Goal: Task Accomplishment & Management: Complete application form

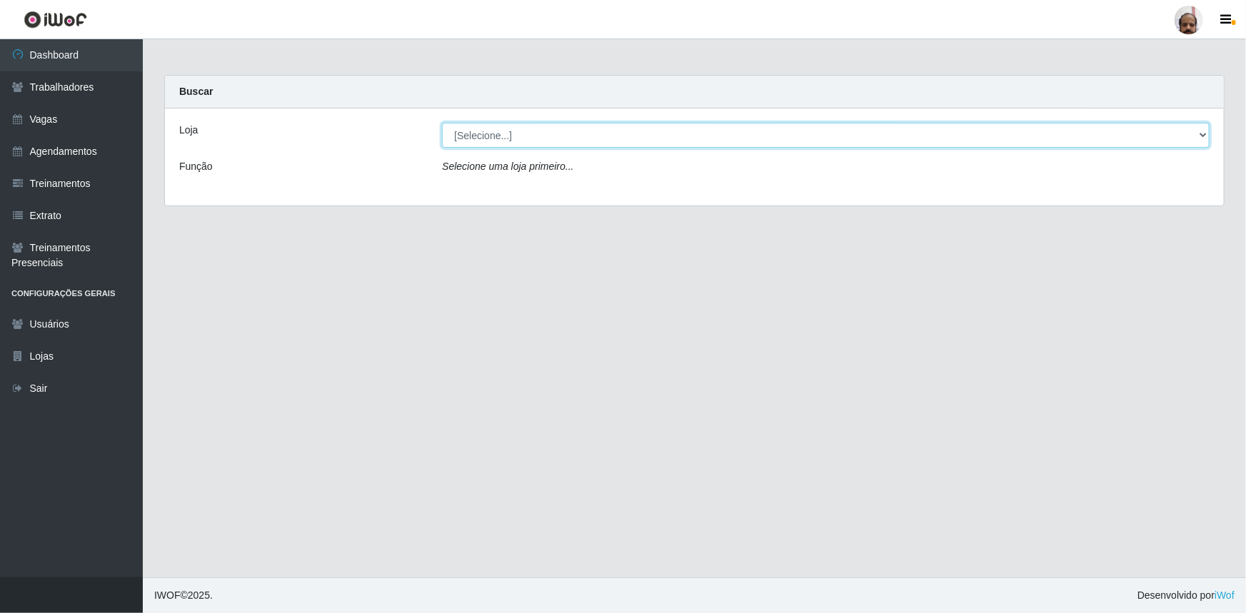
click at [1206, 131] on select "[Selecione...] Mar Vermelho - Loja 05" at bounding box center [826, 135] width 768 height 25
select select "252"
click at [442, 123] on select "[Selecione...] Mar Vermelho - Loja 05" at bounding box center [826, 135] width 768 height 25
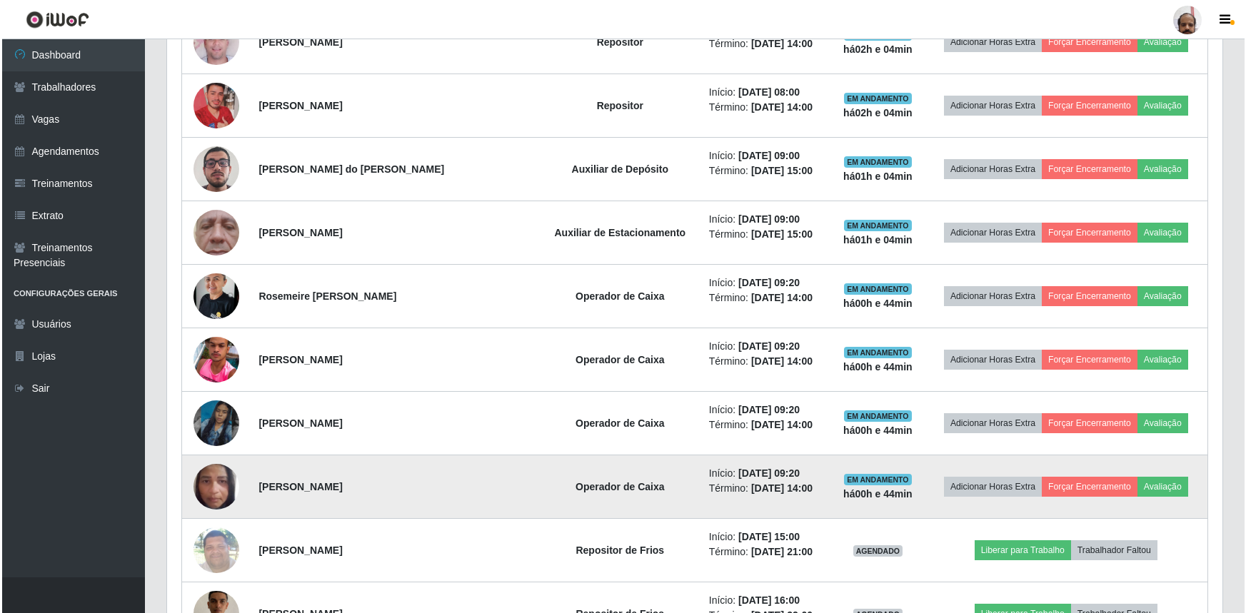
scroll to position [1752, 0]
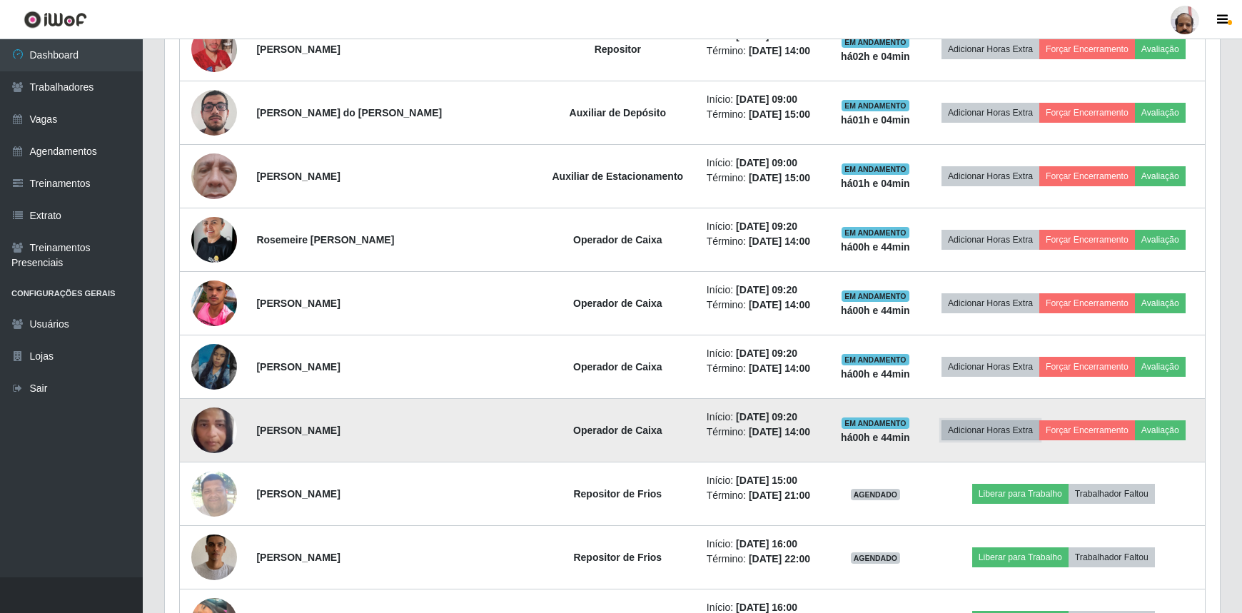
click at [980, 426] on button "Adicionar Horas Extra" at bounding box center [991, 431] width 98 height 20
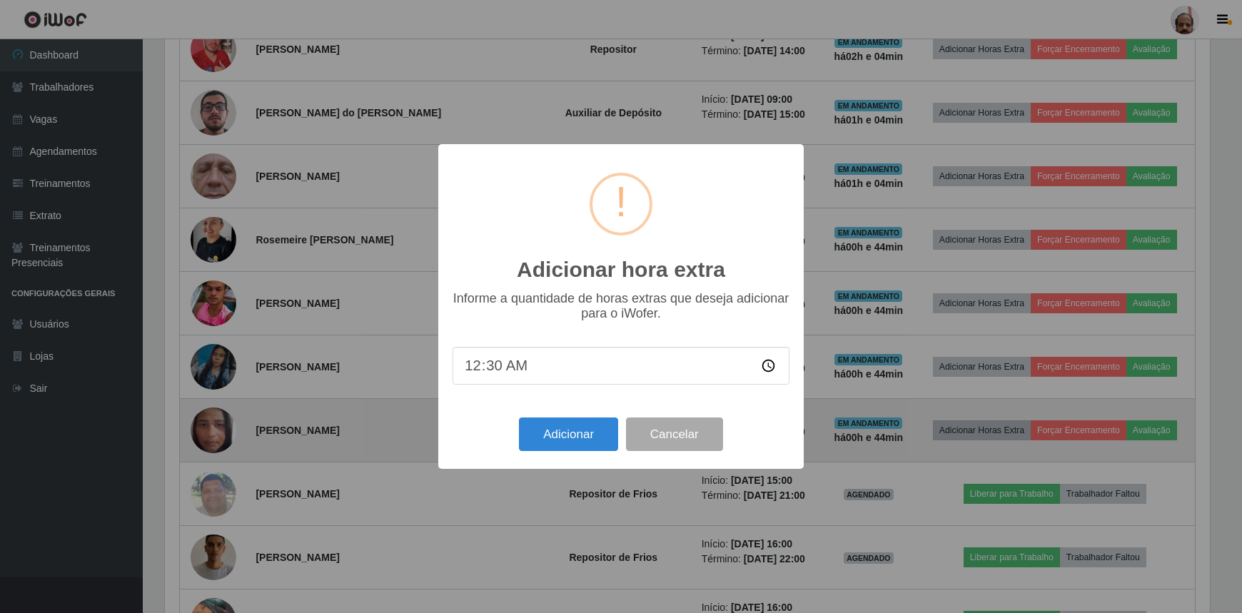
scroll to position [296, 1049]
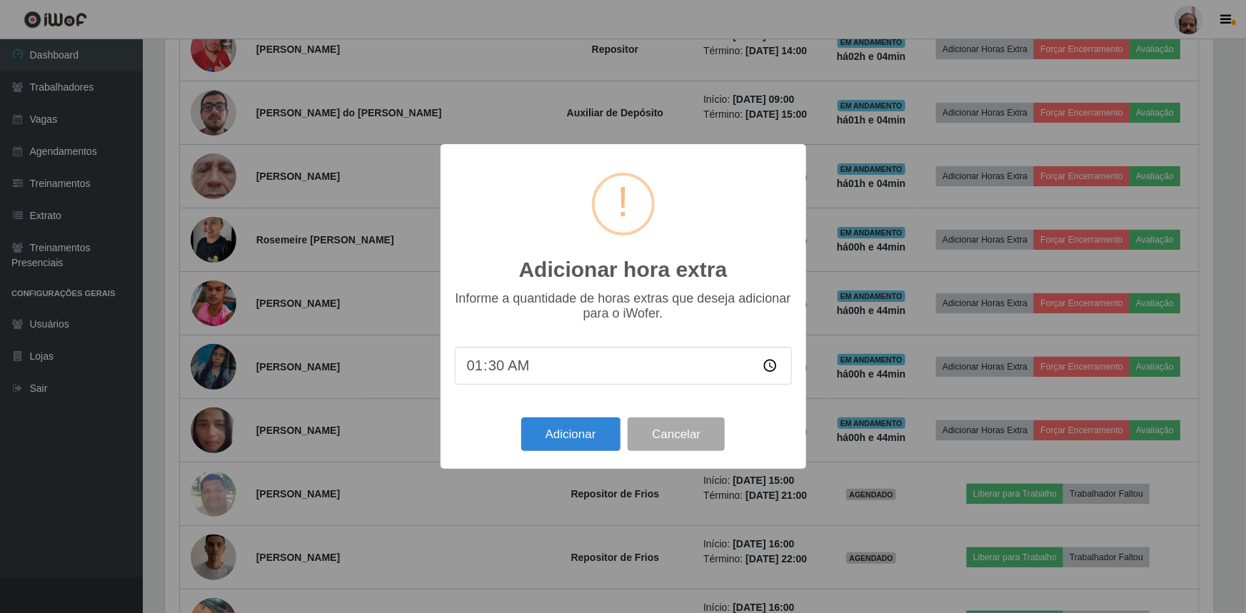
type input "01:00"
click at [545, 432] on button "Adicionar" at bounding box center [570, 435] width 99 height 34
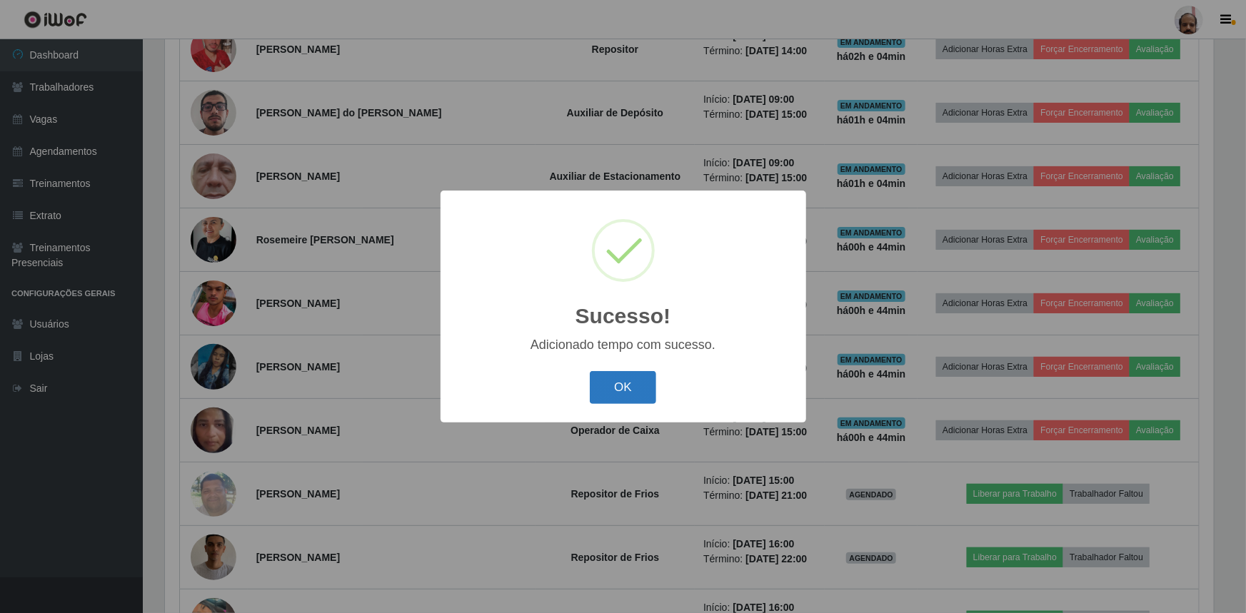
click at [643, 391] on button "OK" at bounding box center [623, 388] width 66 height 34
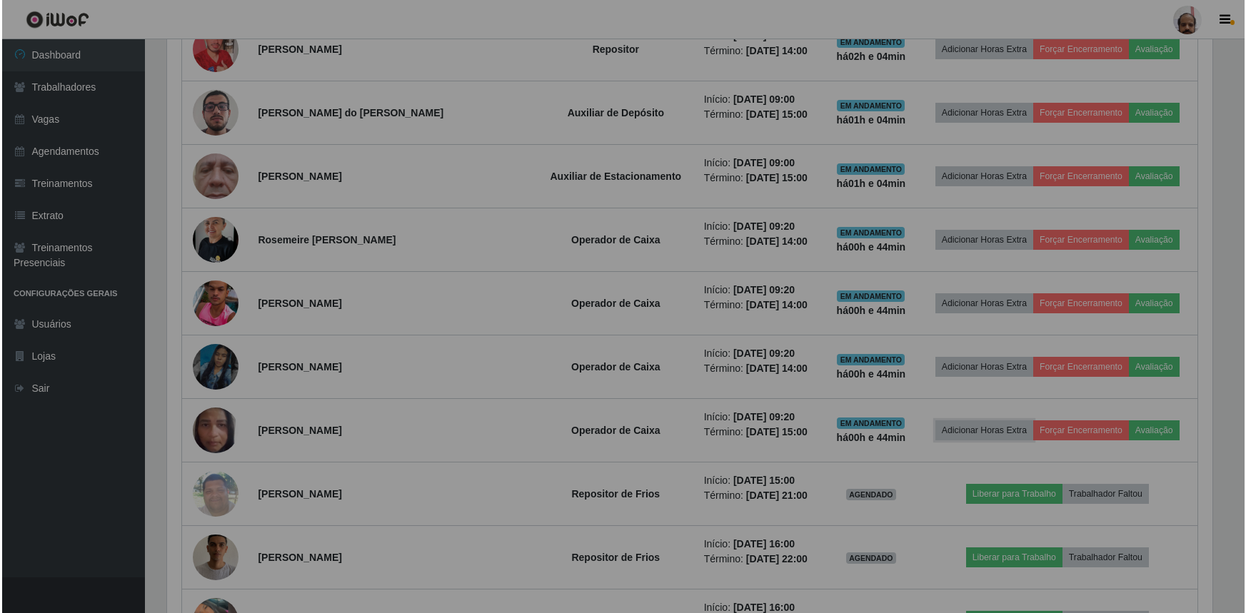
scroll to position [296, 1055]
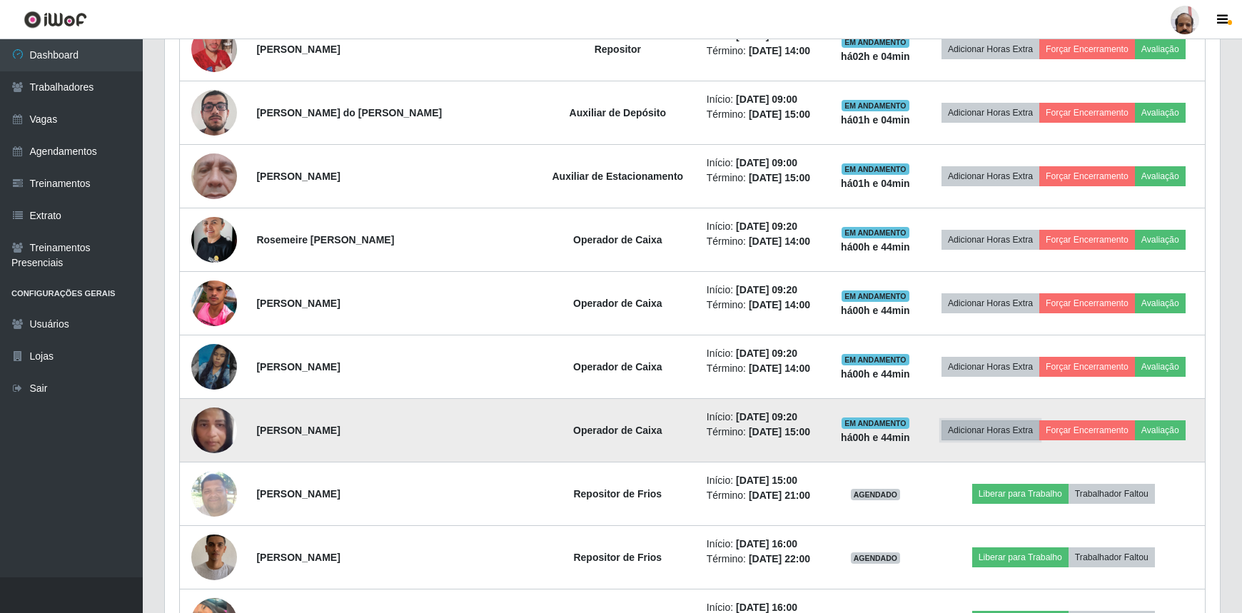
click at [952, 428] on button "Adicionar Horas Extra" at bounding box center [991, 431] width 98 height 20
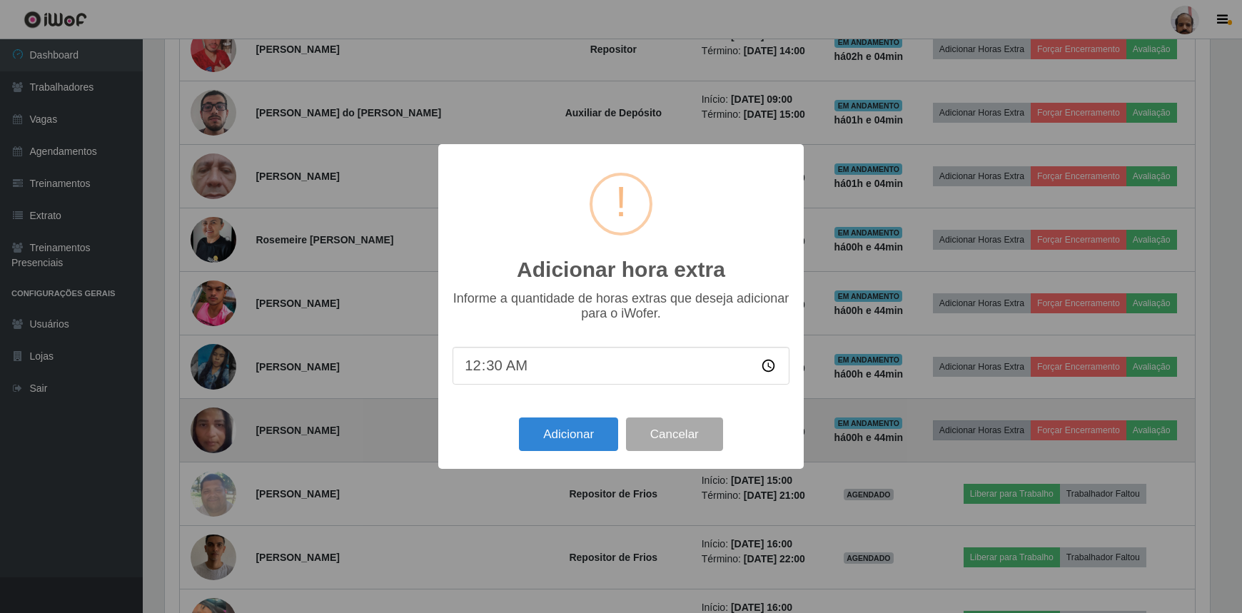
scroll to position [296, 1049]
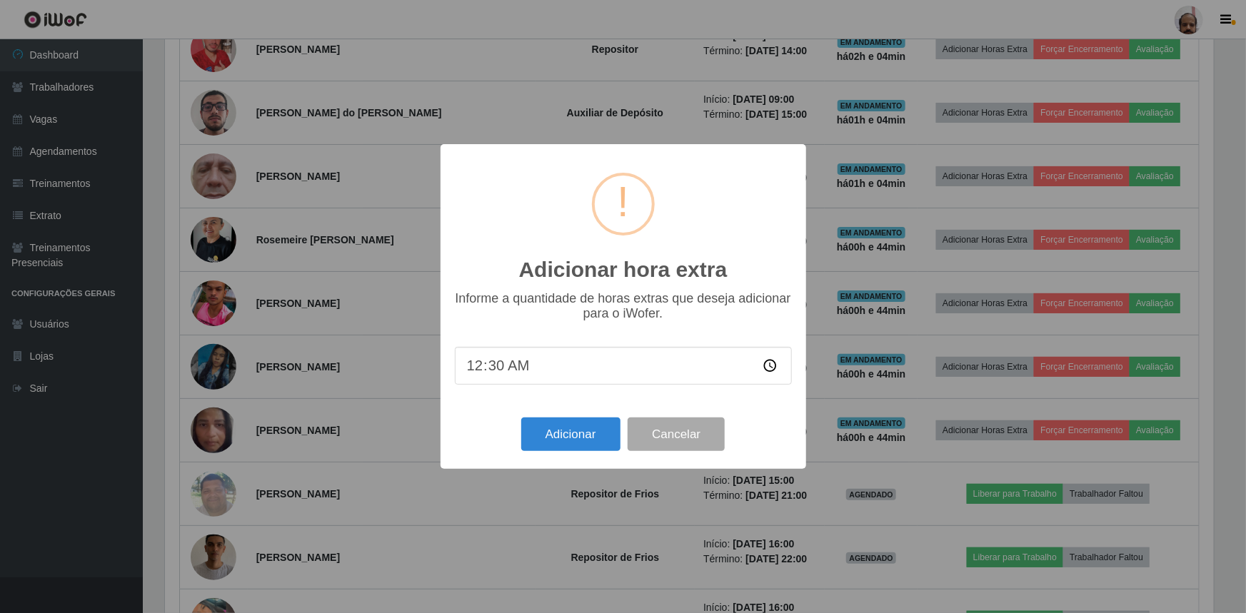
click at [472, 369] on input "00:30" at bounding box center [623, 366] width 337 height 38
type input "01:20"
click at [549, 441] on button "Adicionar" at bounding box center [570, 435] width 99 height 34
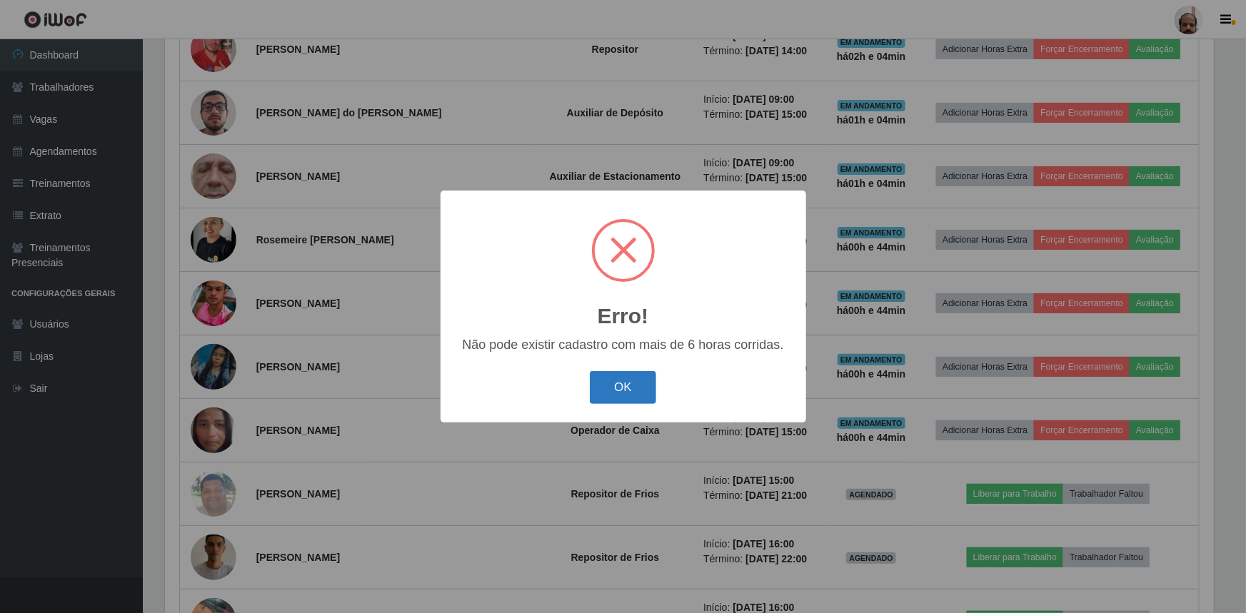
click at [631, 395] on button "OK" at bounding box center [623, 388] width 66 height 34
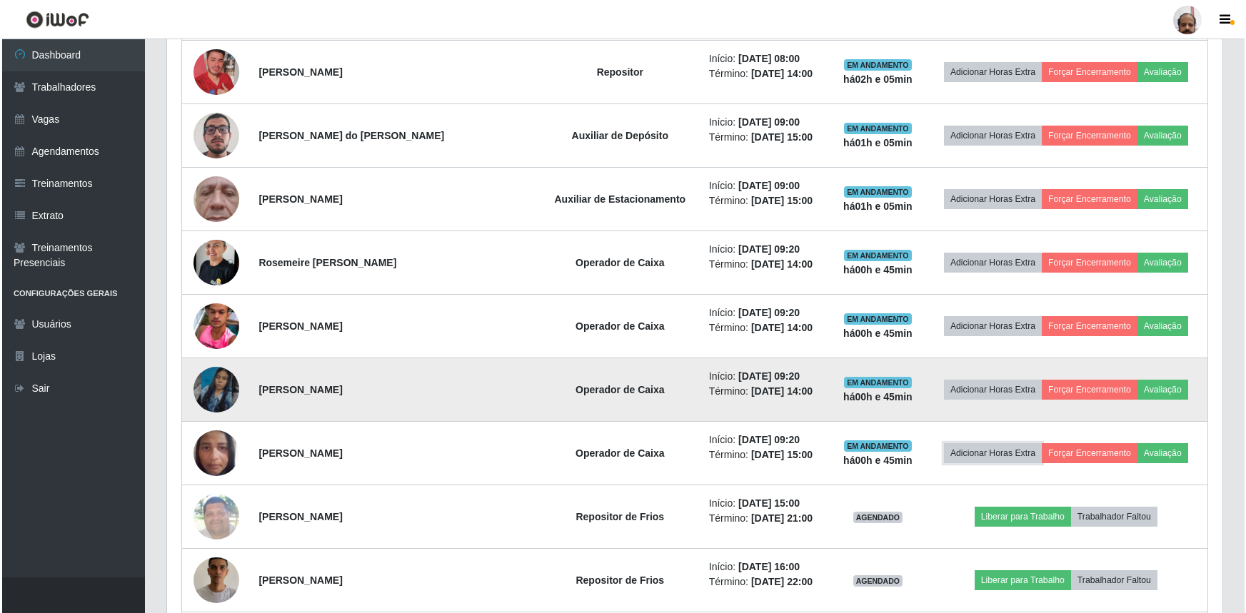
scroll to position [1752, 0]
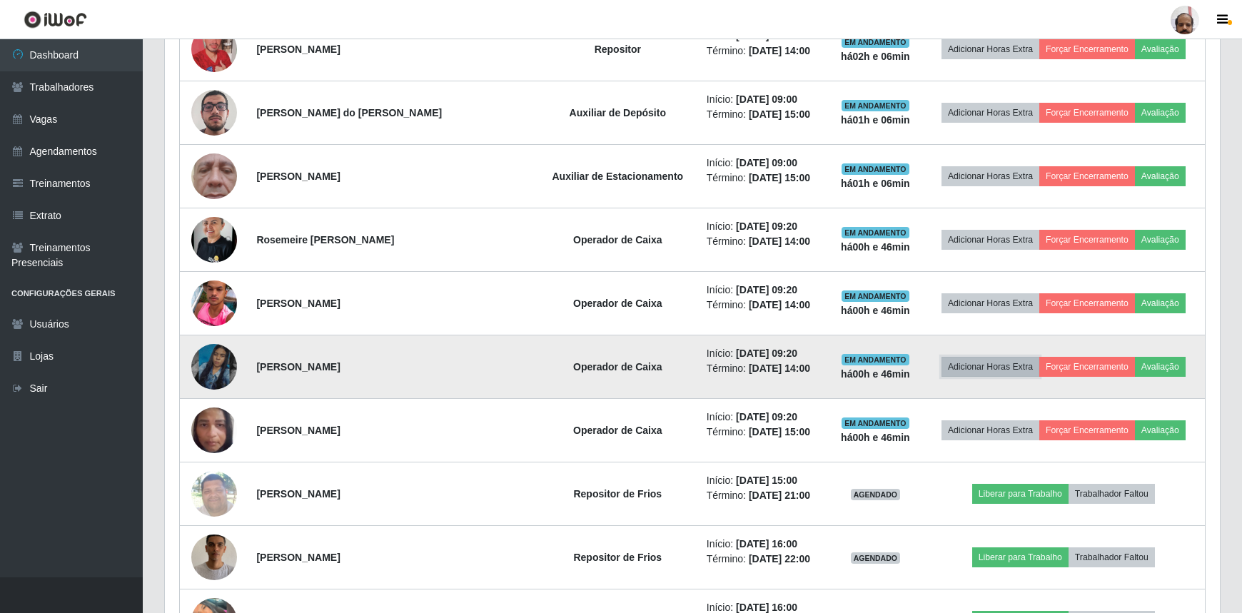
click at [982, 366] on button "Adicionar Horas Extra" at bounding box center [991, 367] width 98 height 20
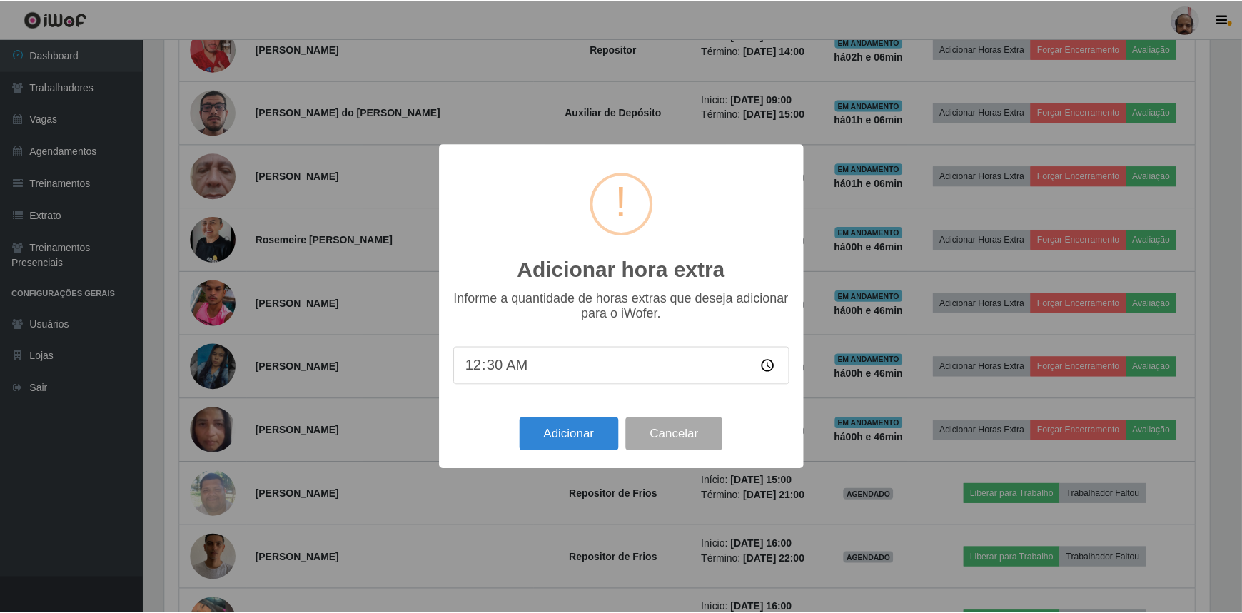
scroll to position [296, 1049]
type input "01:20"
click at [578, 438] on button "Adicionar" at bounding box center [570, 435] width 99 height 34
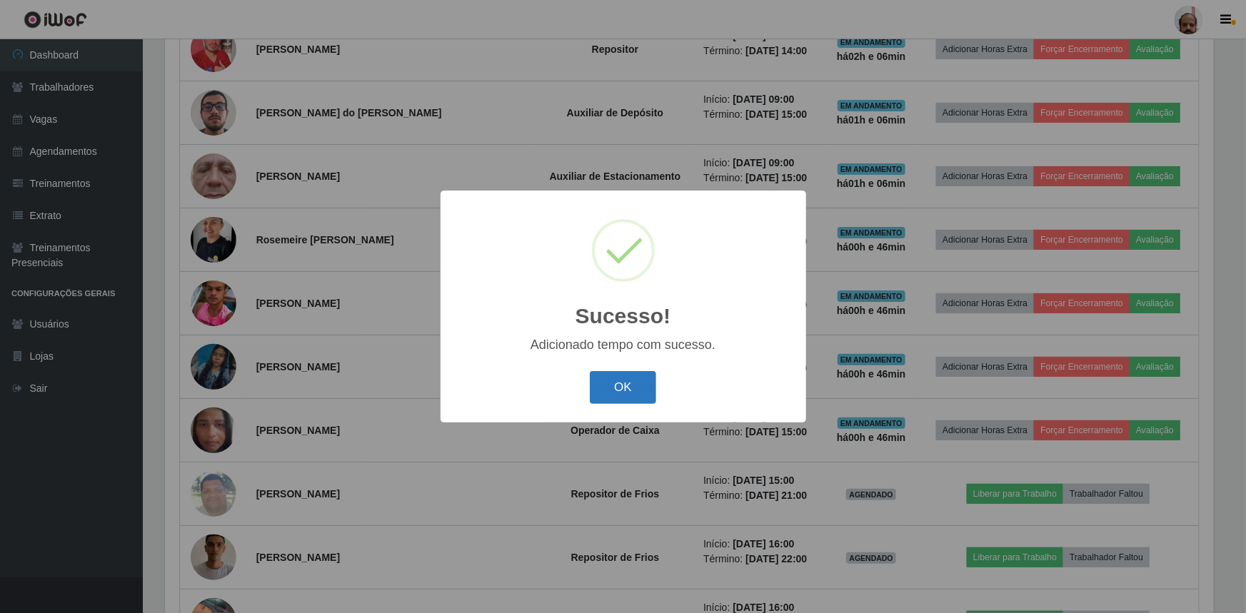
click at [618, 386] on button "OK" at bounding box center [623, 388] width 66 height 34
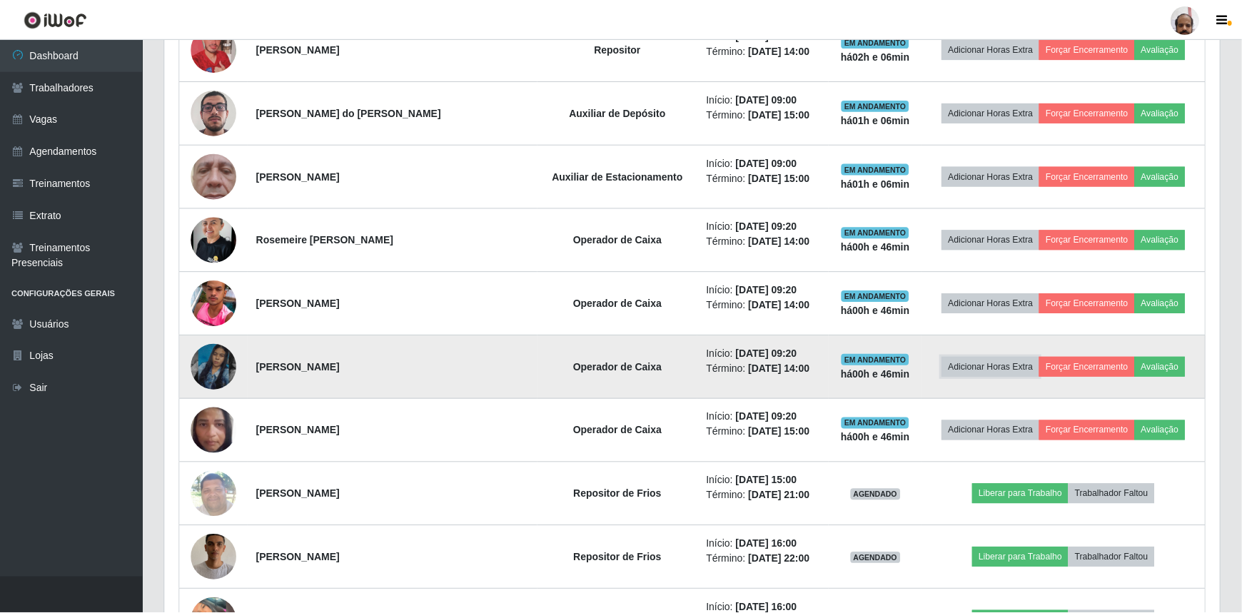
scroll to position [296, 1055]
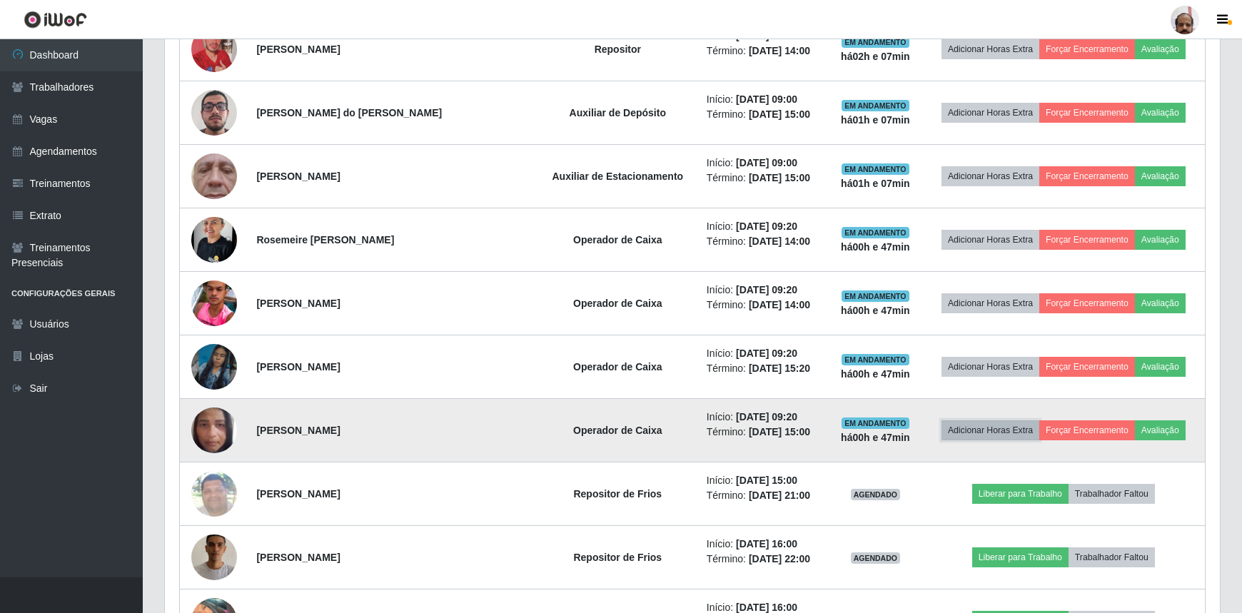
click at [963, 427] on button "Adicionar Horas Extra" at bounding box center [991, 431] width 98 height 20
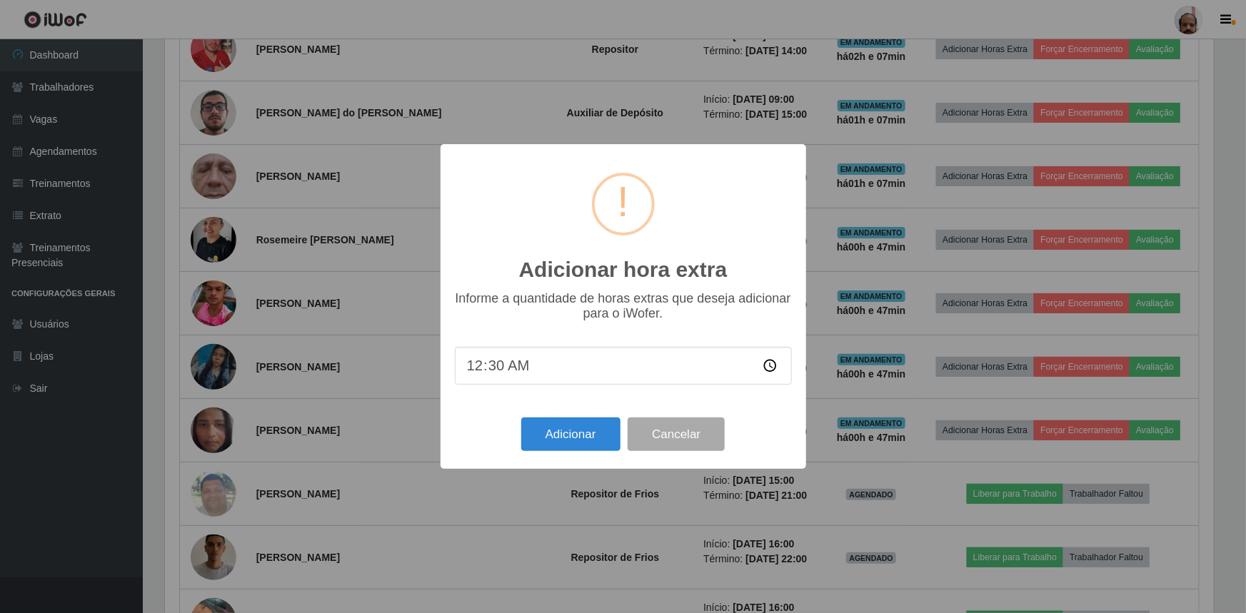
click at [491, 371] on input "00:30" at bounding box center [623, 366] width 337 height 38
type input "00:20"
click at [593, 436] on button "Adicionar" at bounding box center [570, 435] width 99 height 34
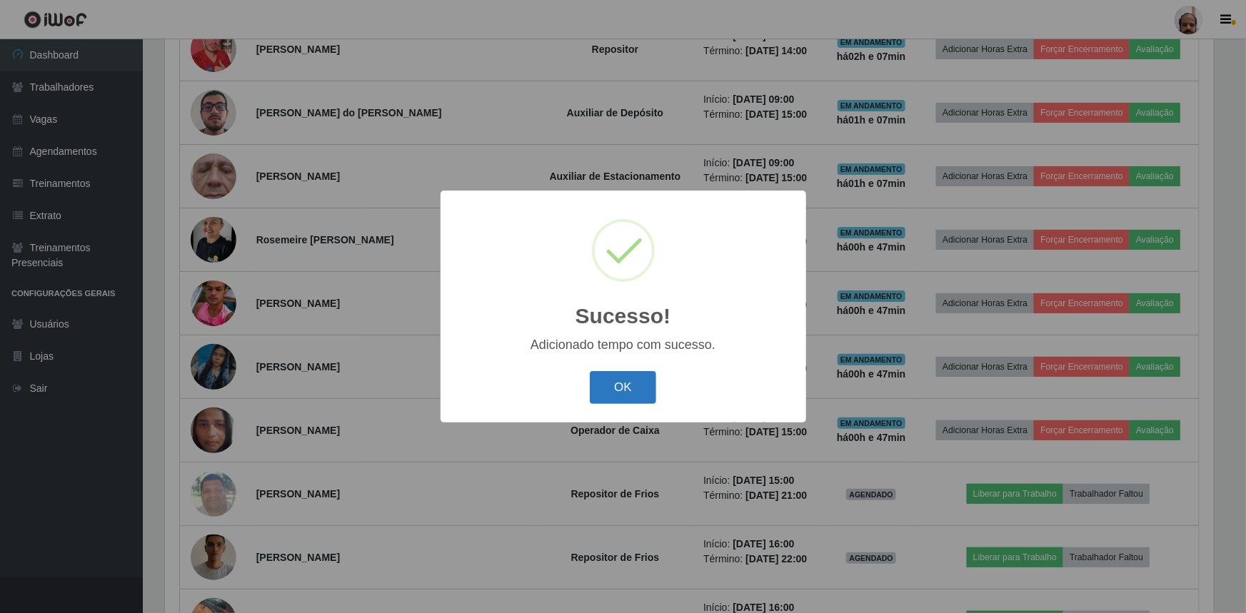
click at [647, 378] on button "OK" at bounding box center [623, 388] width 66 height 34
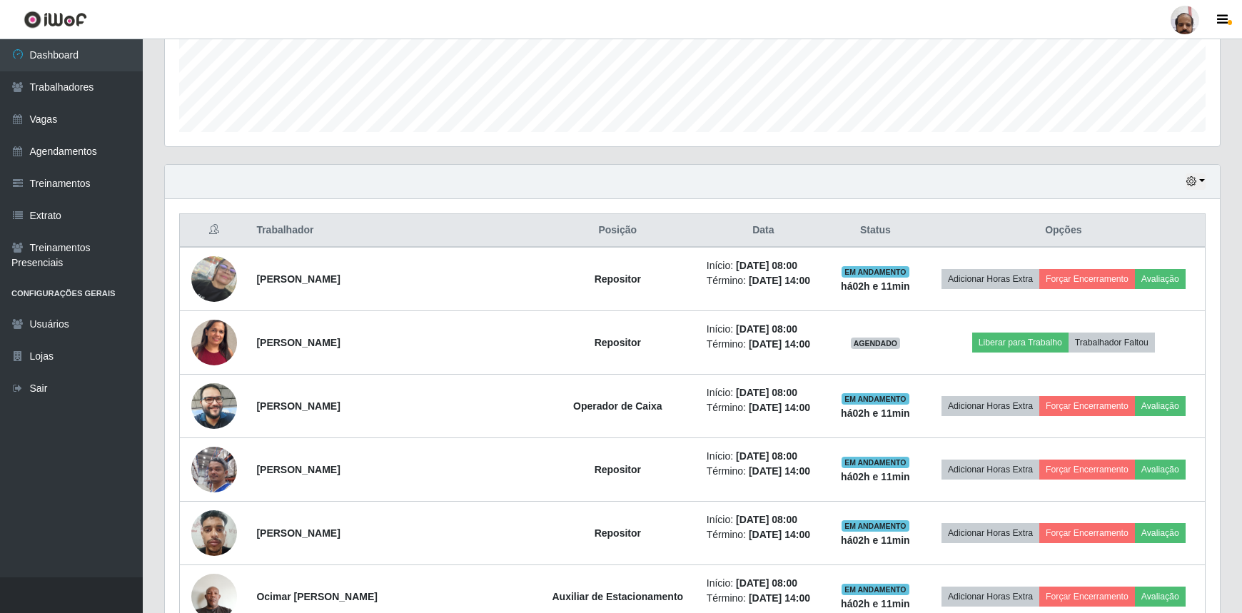
scroll to position [389, 0]
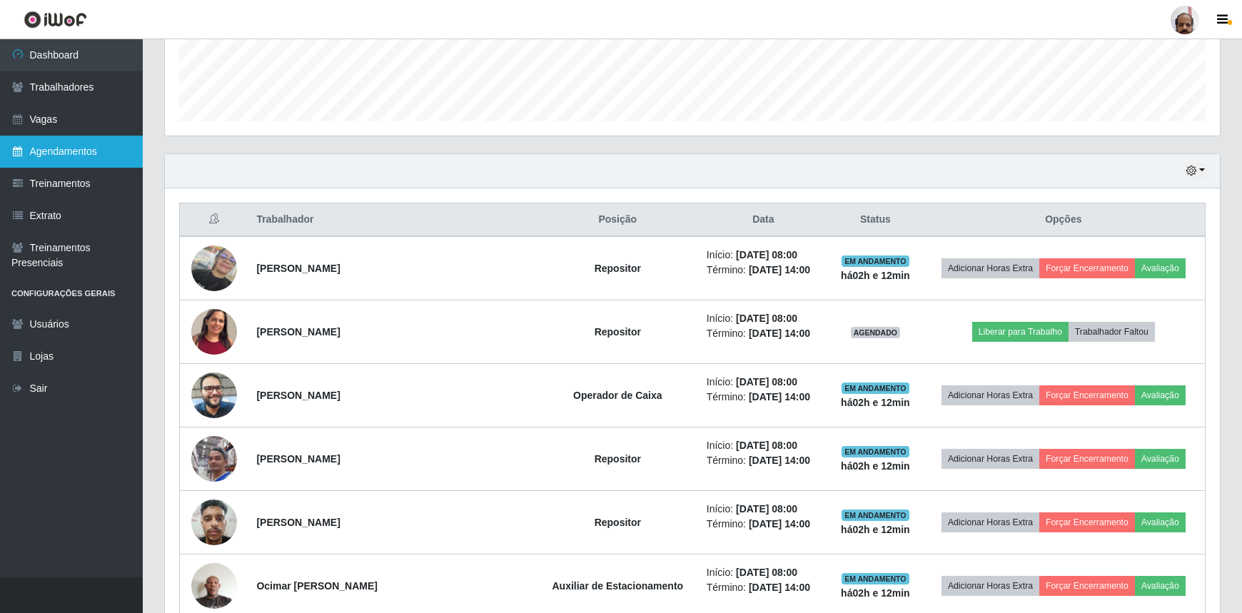
click at [65, 152] on link "Agendamentos" at bounding box center [71, 152] width 143 height 32
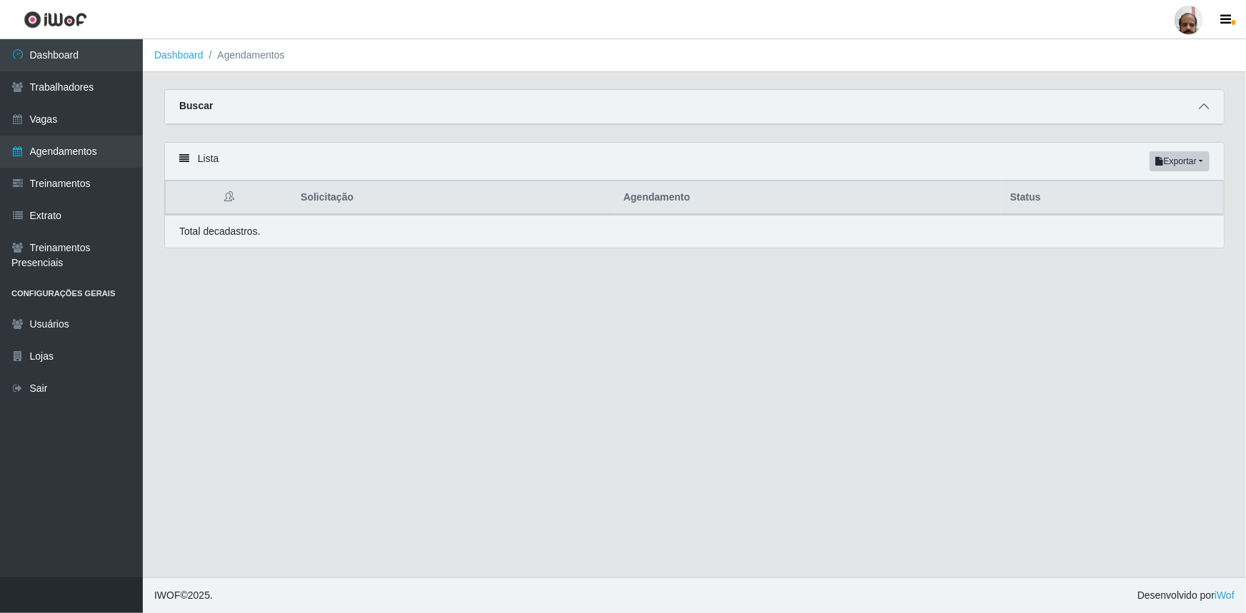
click at [1202, 106] on icon at bounding box center [1204, 106] width 10 height 10
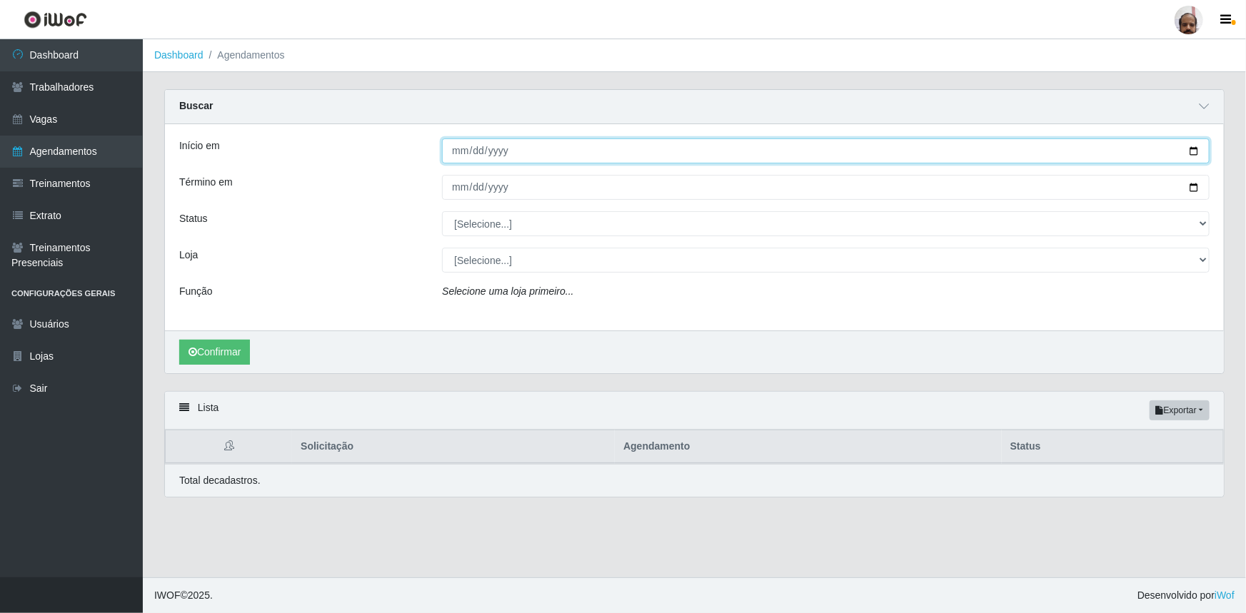
click at [1197, 150] on input "Início em" at bounding box center [826, 151] width 768 height 25
type input "[DATE]"
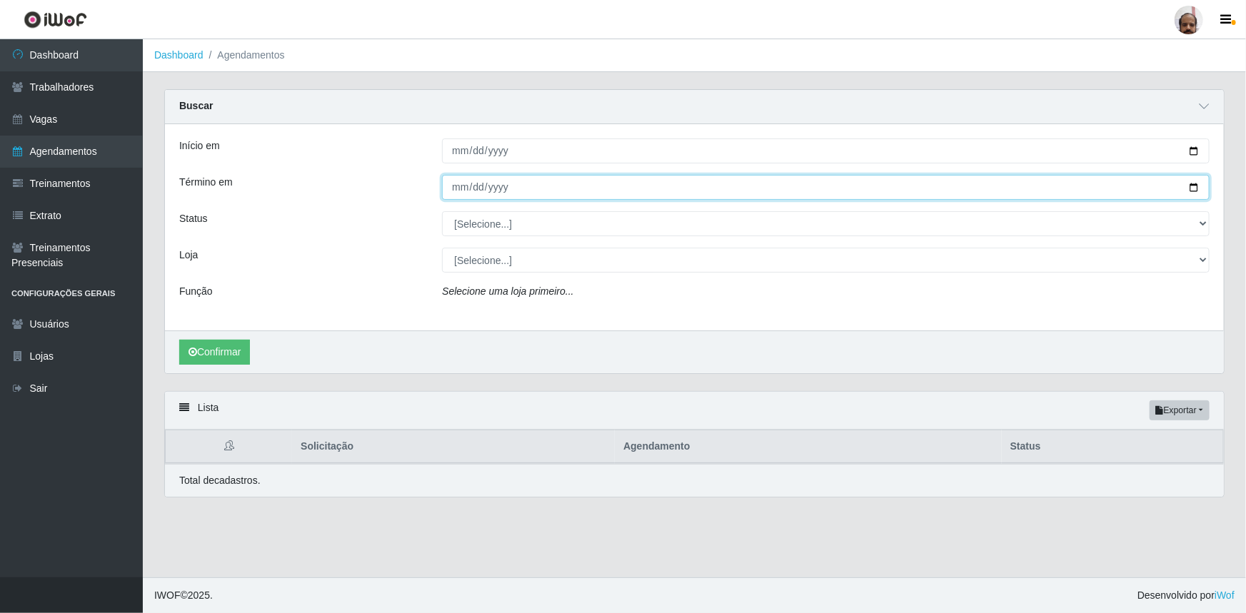
click at [1192, 191] on input "Término em" at bounding box center [826, 187] width 768 height 25
type input "[DATE]"
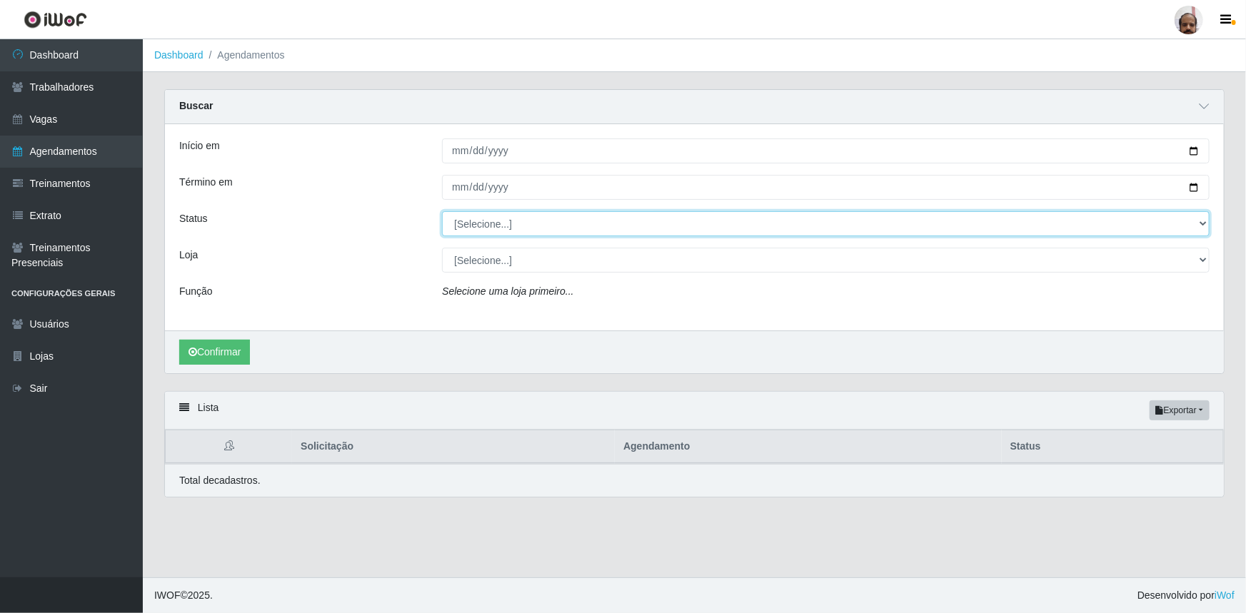
click at [1204, 221] on select "[Selecione...] AGENDADO AGUARDANDO LIBERAR EM ANDAMENTO EM REVISÃO FINALIZADO C…" at bounding box center [826, 223] width 768 height 25
select select "AGENDADO"
click at [442, 211] on select "[Selecione...] AGENDADO AGUARDANDO LIBERAR EM ANDAMENTO EM REVISÃO FINALIZADO C…" at bounding box center [826, 223] width 768 height 25
drag, startPoint x: 1201, startPoint y: 256, endPoint x: 1195, endPoint y: 264, distance: 10.1
click at [1201, 256] on select "[Selecione...] Mar Vermelho - Loja 05" at bounding box center [826, 260] width 768 height 25
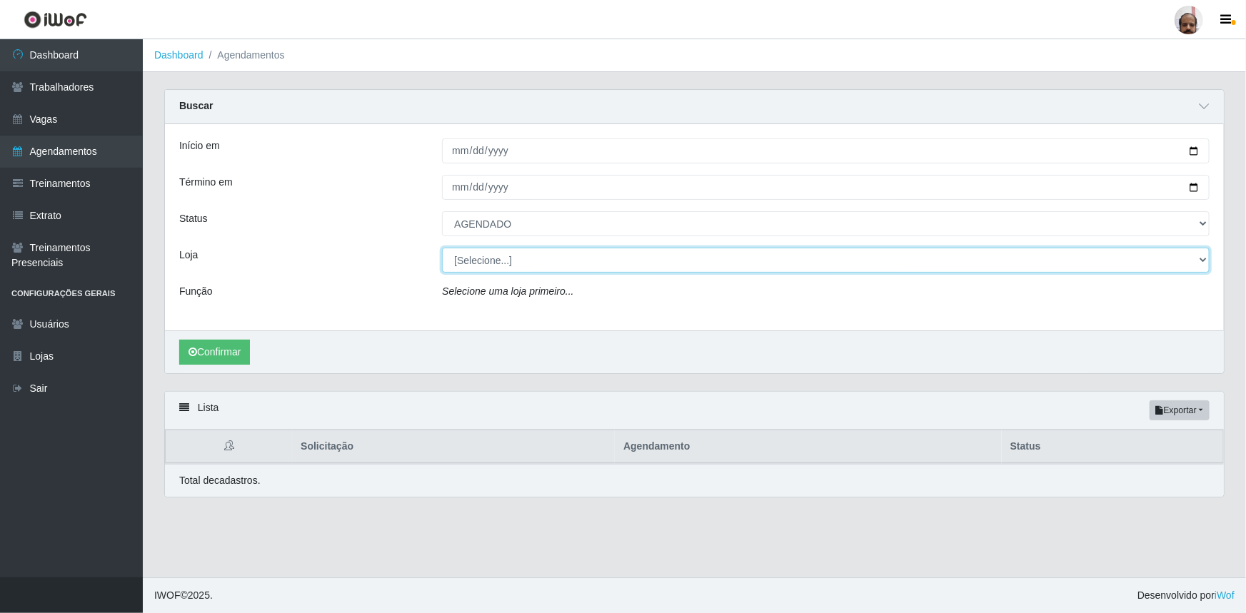
select select "252"
click at [442, 248] on select "[Selecione...] Mar Vermelho - Loja 05" at bounding box center [826, 260] width 768 height 25
click at [1200, 259] on select "[Selecione...] Mar Vermelho - Loja 05" at bounding box center [826, 260] width 768 height 25
click at [442, 248] on select "[Selecione...] Mar Vermelho - Loja 05" at bounding box center [826, 260] width 768 height 25
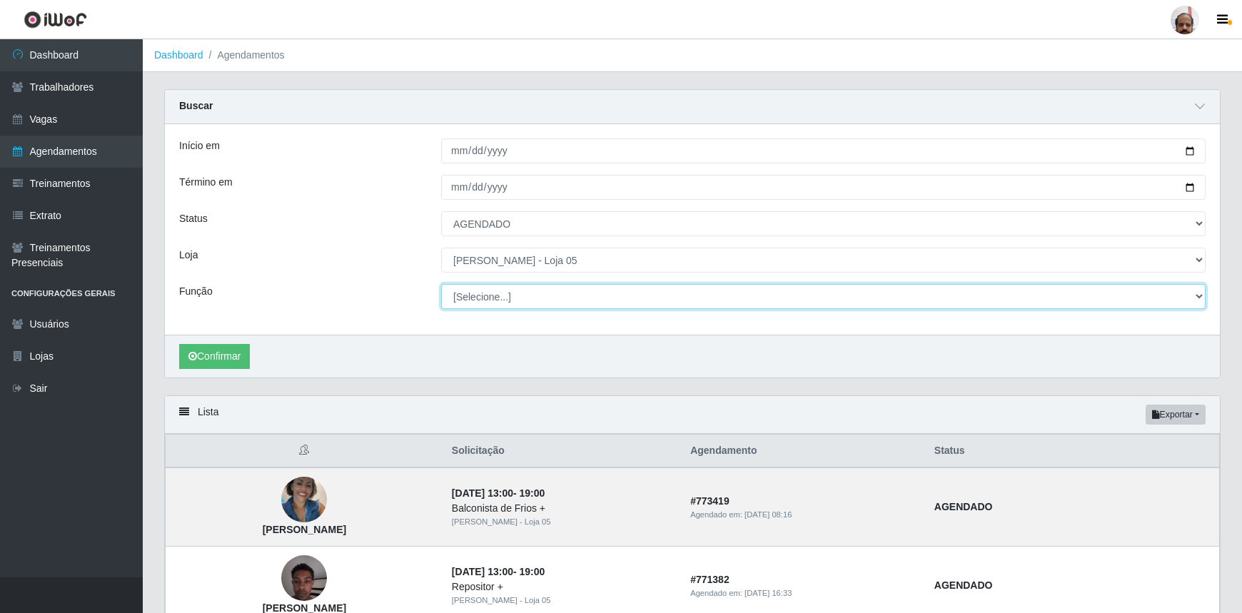
drag, startPoint x: 1198, startPoint y: 293, endPoint x: 1077, endPoint y: 315, distance: 123.3
click at [1198, 293] on select "[Selecione...] ASG ASG + ASG ++ Auxiliar de Depósito Auxiliar de Depósito + Aux…" at bounding box center [823, 296] width 765 height 25
click at [441, 284] on select "[Selecione...] ASG ASG + ASG ++ Auxiliar de Depósito Auxiliar de Depósito + Aux…" at bounding box center [823, 296] width 765 height 25
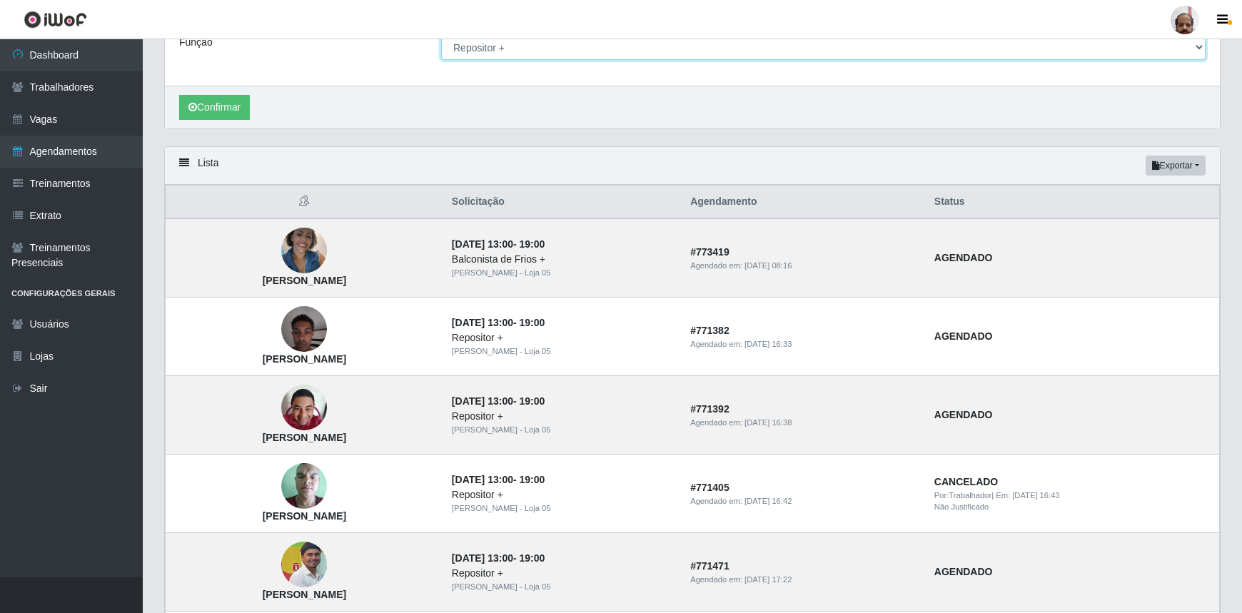
scroll to position [259, 0]
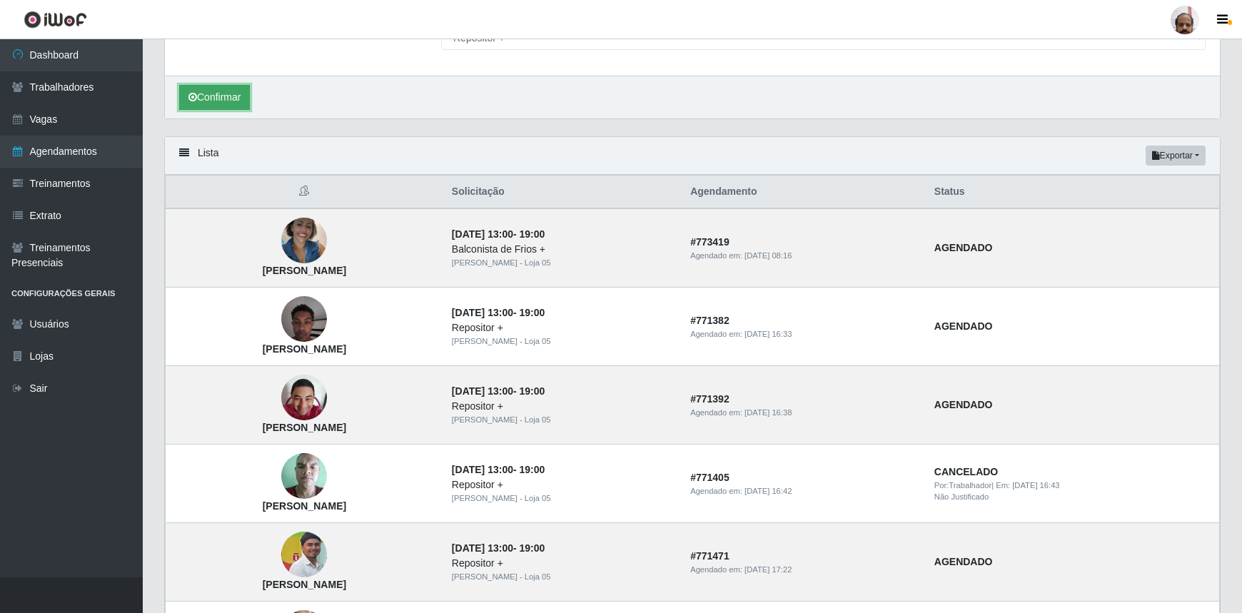
click at [209, 99] on button "Confirmar" at bounding box center [214, 97] width 71 height 25
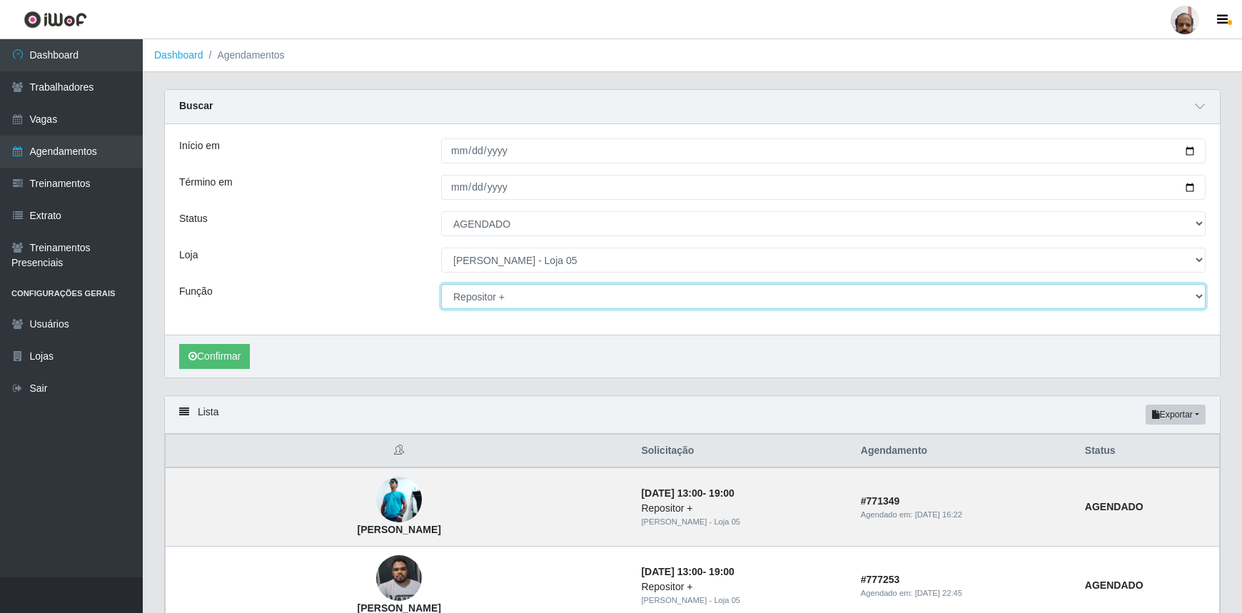
click at [1202, 299] on select "[Selecione...] ASG ASG + ASG ++ Auxiliar de Depósito Auxiliar de Depósito + Aux…" at bounding box center [823, 296] width 765 height 25
click at [441, 284] on select "[Selecione...] ASG ASG + ASG ++ Auxiliar de Depósito Auxiliar de Depósito + Aux…" at bounding box center [823, 296] width 765 height 25
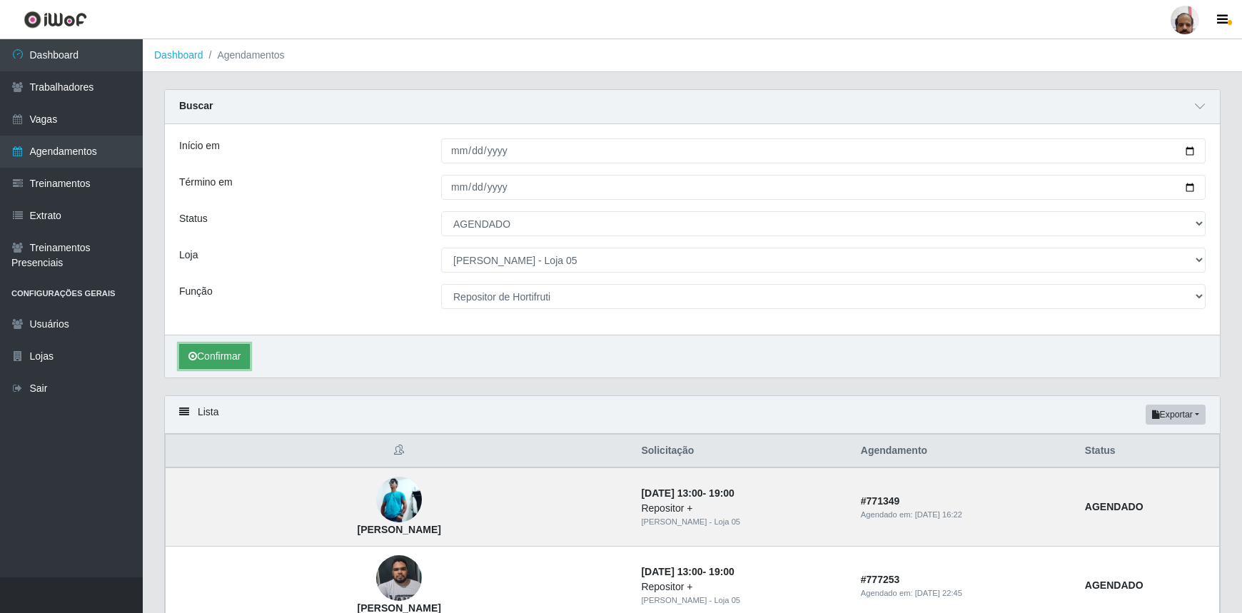
click at [221, 348] on button "Confirmar" at bounding box center [214, 356] width 71 height 25
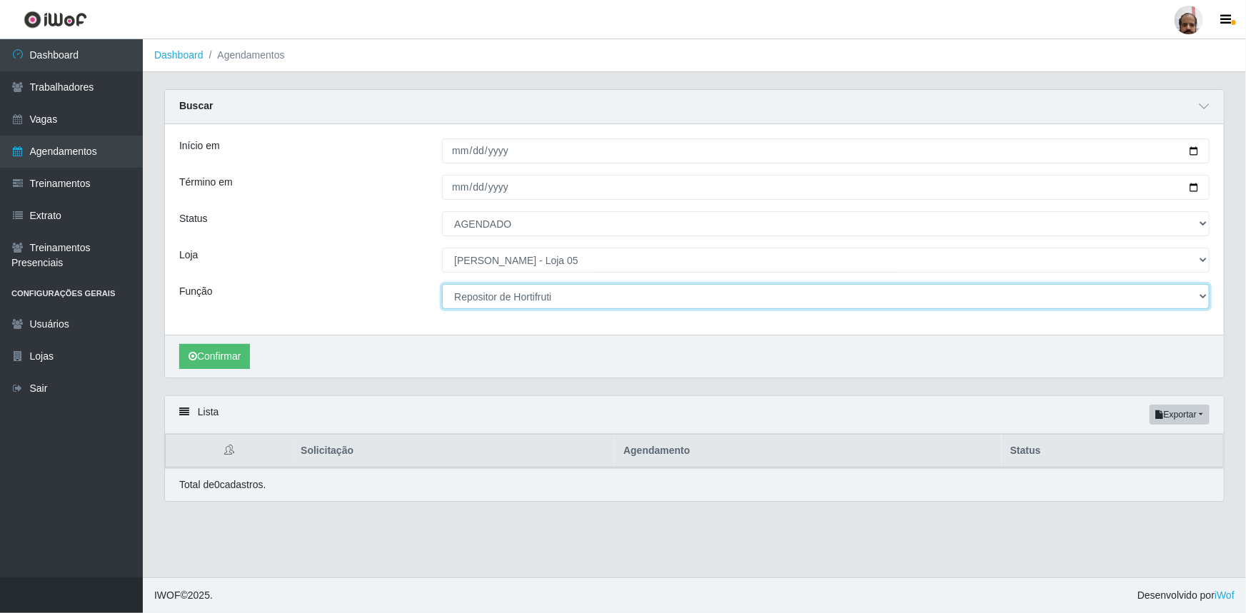
click at [1200, 297] on select "[Selecione...] ASG ASG + ASG ++ Auxiliar de Depósito Auxiliar de Depósito + Aux…" at bounding box center [826, 296] width 768 height 25
click at [1203, 299] on select "[Selecione...] ASG ASG + ASG ++ Auxiliar de Depósito Auxiliar de Depósito + Aux…" at bounding box center [826, 296] width 768 height 25
select select "108"
click at [442, 284] on select "[Selecione...] ASG ASG + ASG ++ Auxiliar de Depósito Auxiliar de Depósito + Aux…" at bounding box center [826, 296] width 768 height 25
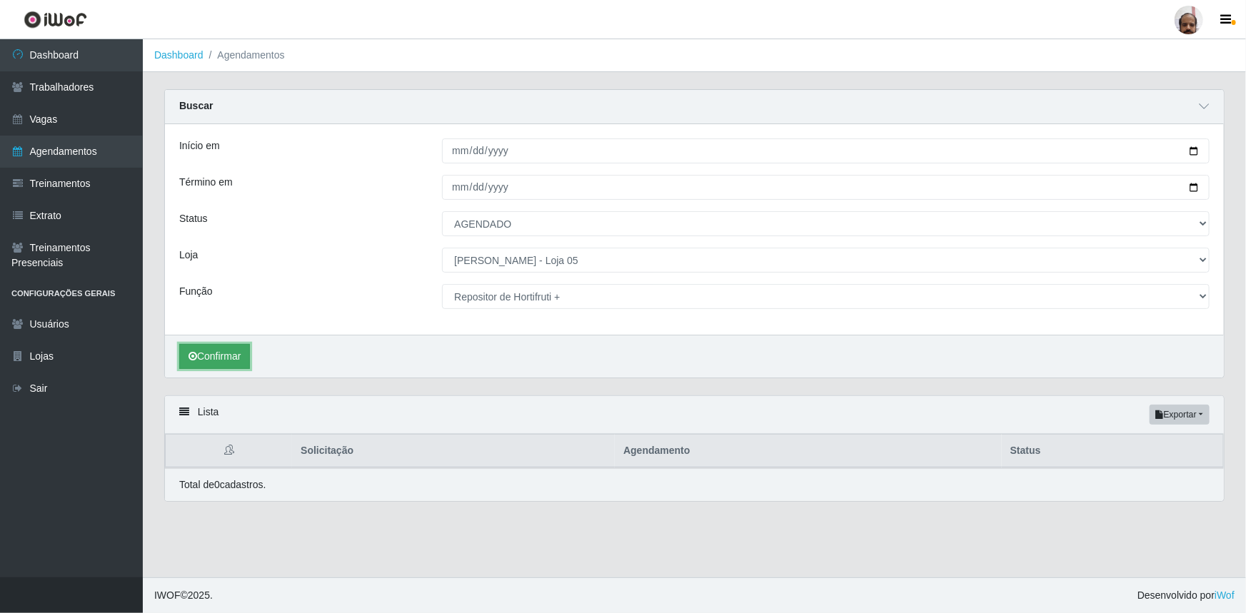
click at [211, 357] on button "Confirmar" at bounding box center [214, 356] width 71 height 25
click at [57, 124] on link "Vagas" at bounding box center [71, 120] width 143 height 32
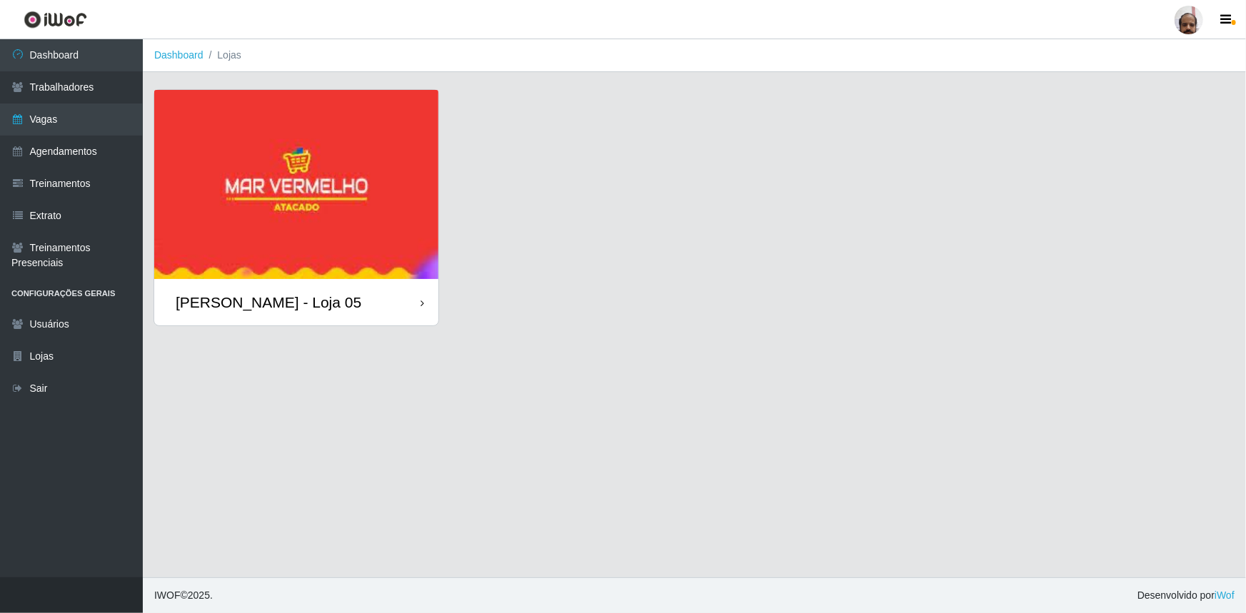
click at [330, 303] on div "[PERSON_NAME] - Loja 05" at bounding box center [269, 302] width 186 height 18
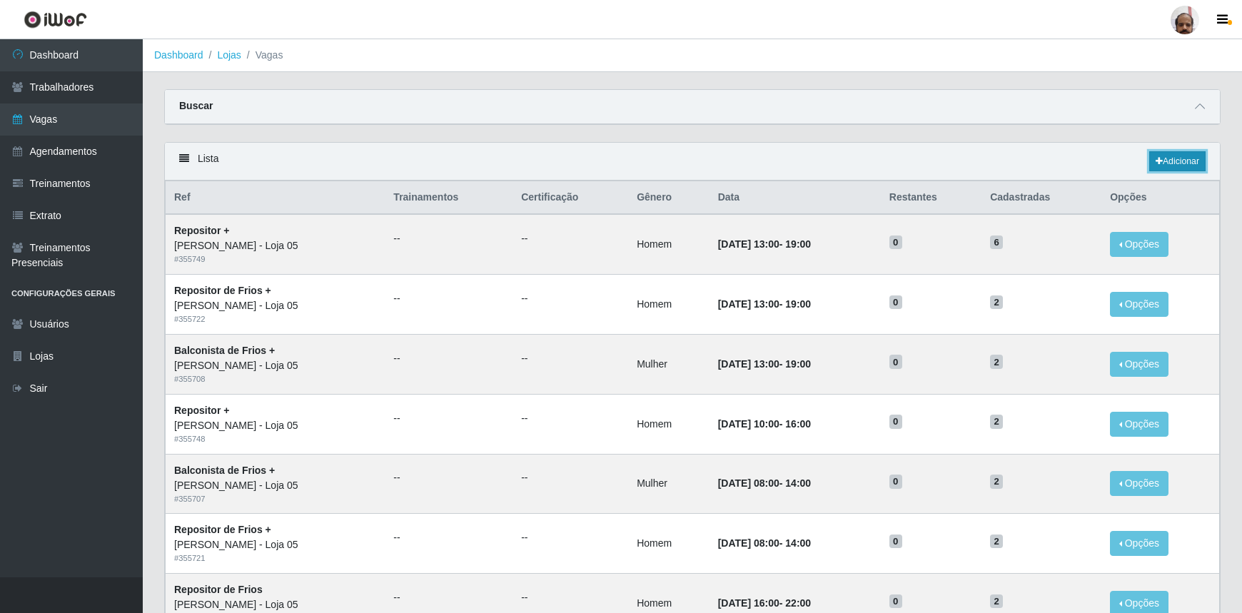
click at [1182, 164] on link "Adicionar" at bounding box center [1178, 161] width 56 height 20
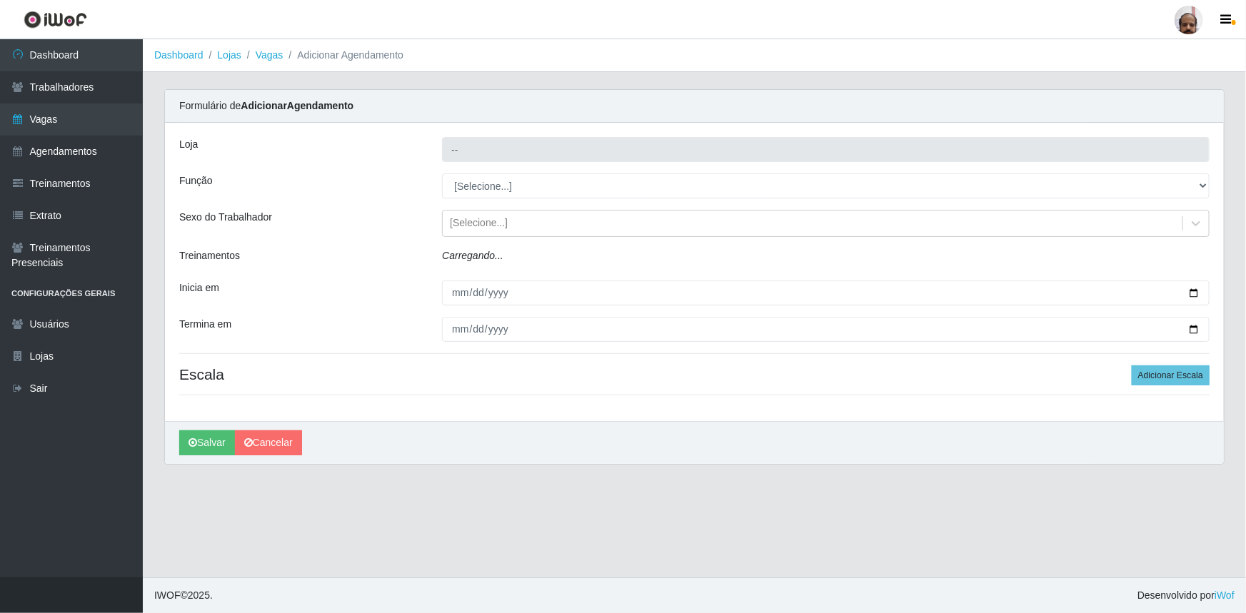
type input "[PERSON_NAME] - Loja 05"
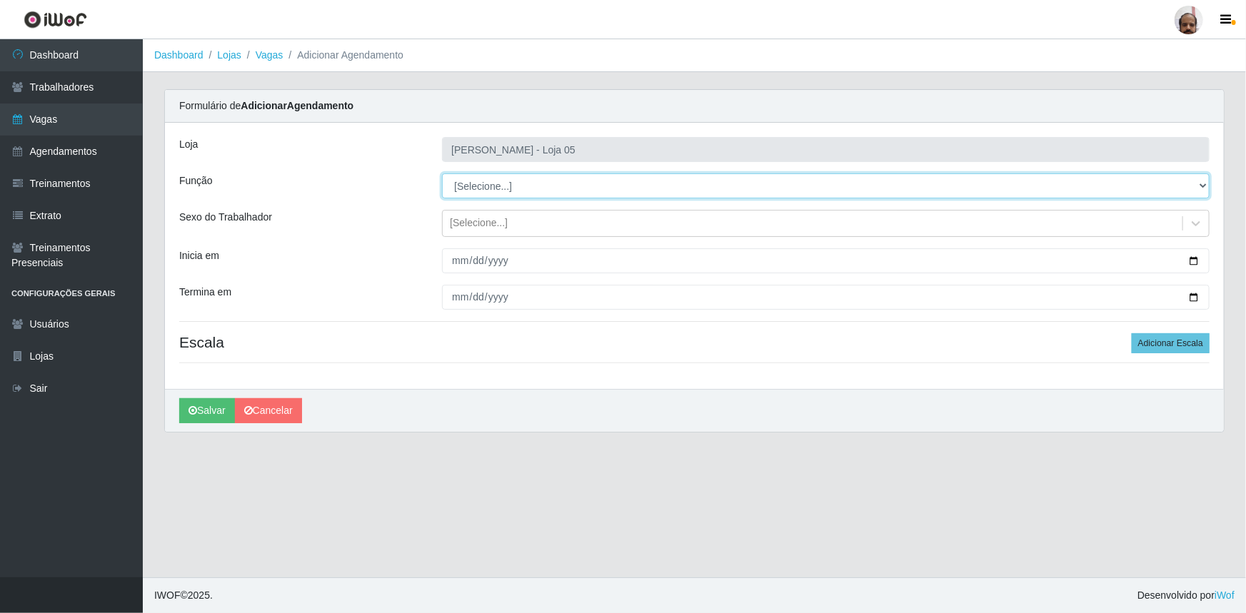
click at [1202, 190] on select "[Selecione...] ASG ASG + ASG ++ Auxiliar de Depósito Auxiliar de Depósito + Aux…" at bounding box center [826, 186] width 768 height 25
select select "82"
click at [442, 174] on select "[Selecione...] ASG ASG + ASG ++ Auxiliar de Depósito Auxiliar de Depósito + Aux…" at bounding box center [826, 186] width 768 height 25
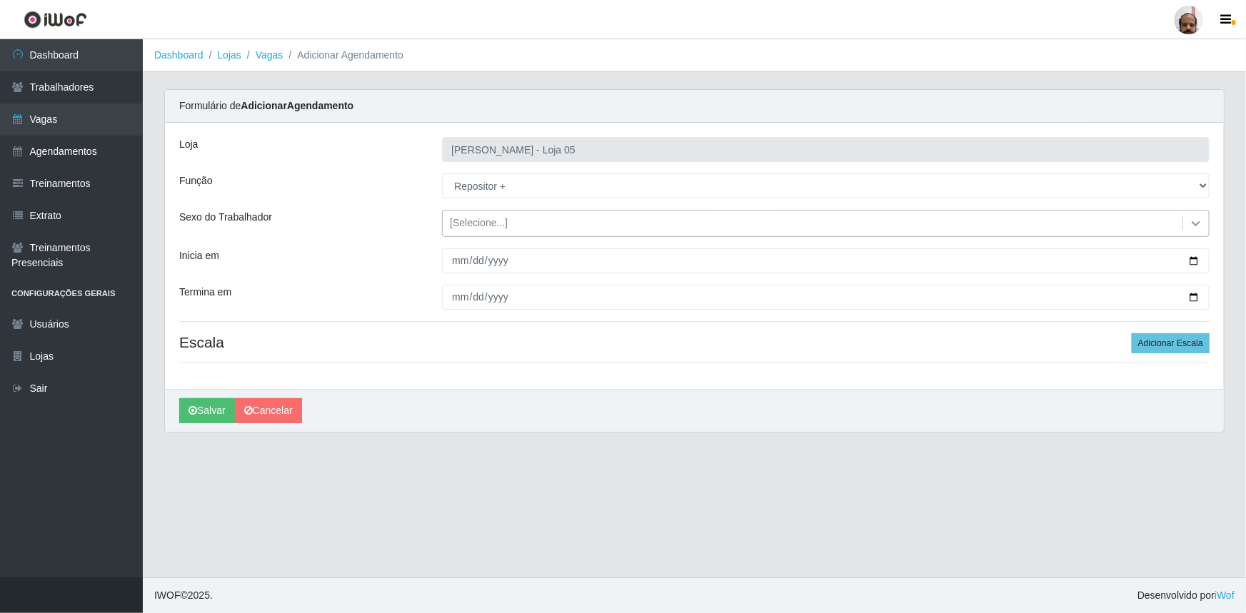
click at [1192, 221] on icon at bounding box center [1196, 223] width 14 height 14
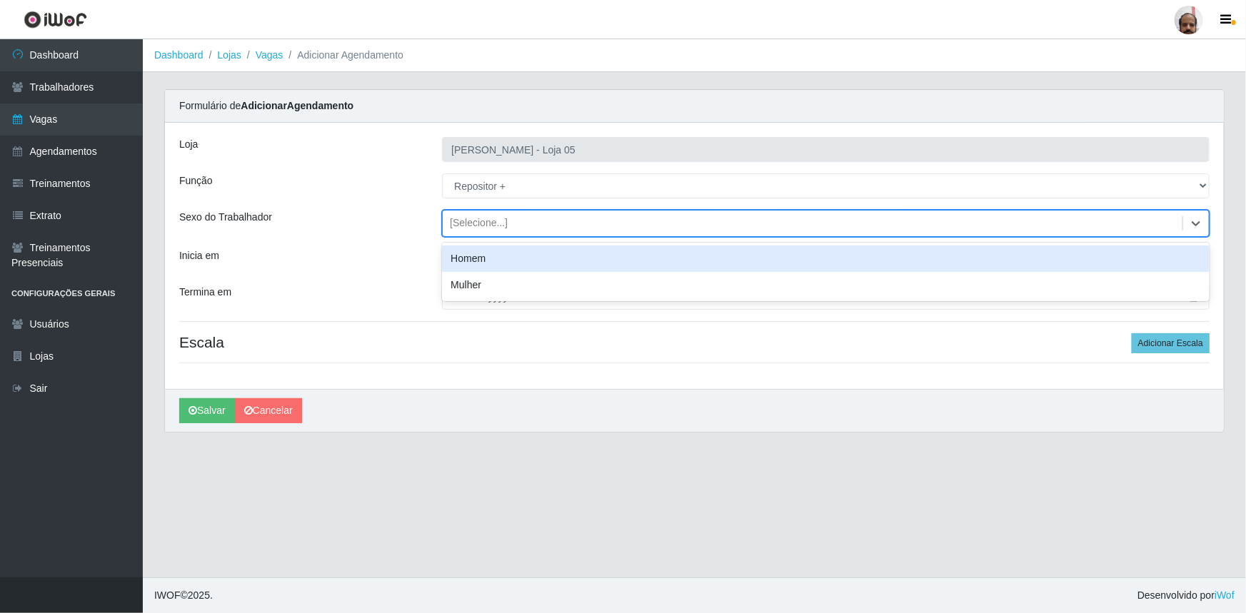
click at [505, 261] on div "Homem" at bounding box center [826, 259] width 768 height 26
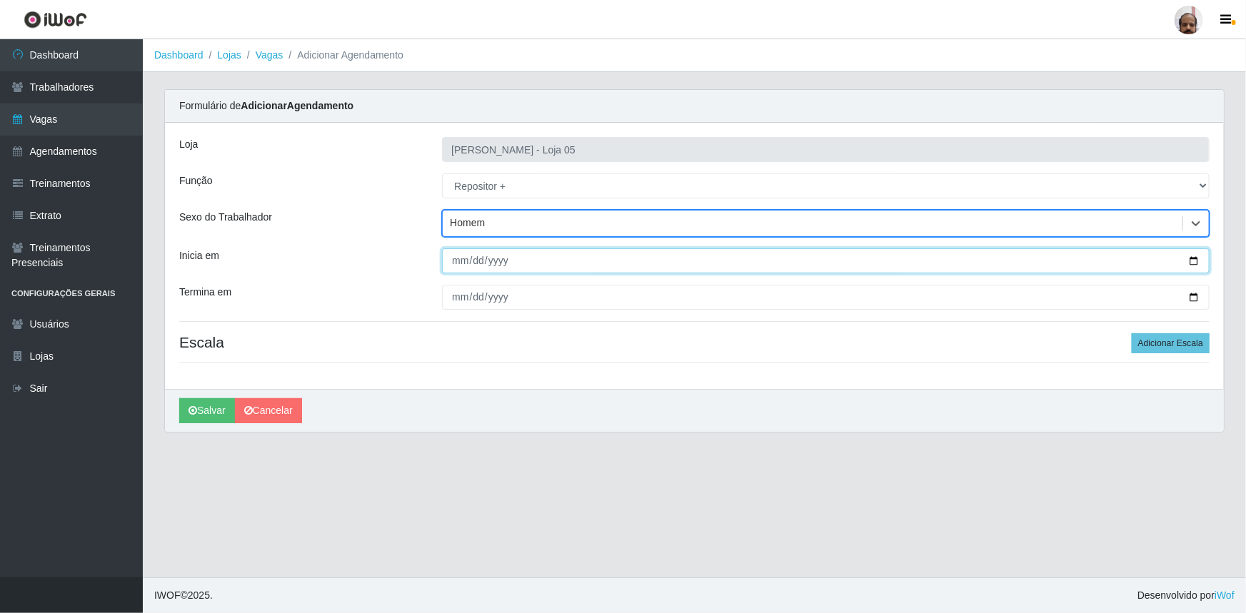
click at [1190, 259] on input "Inicia em" at bounding box center [826, 260] width 768 height 25
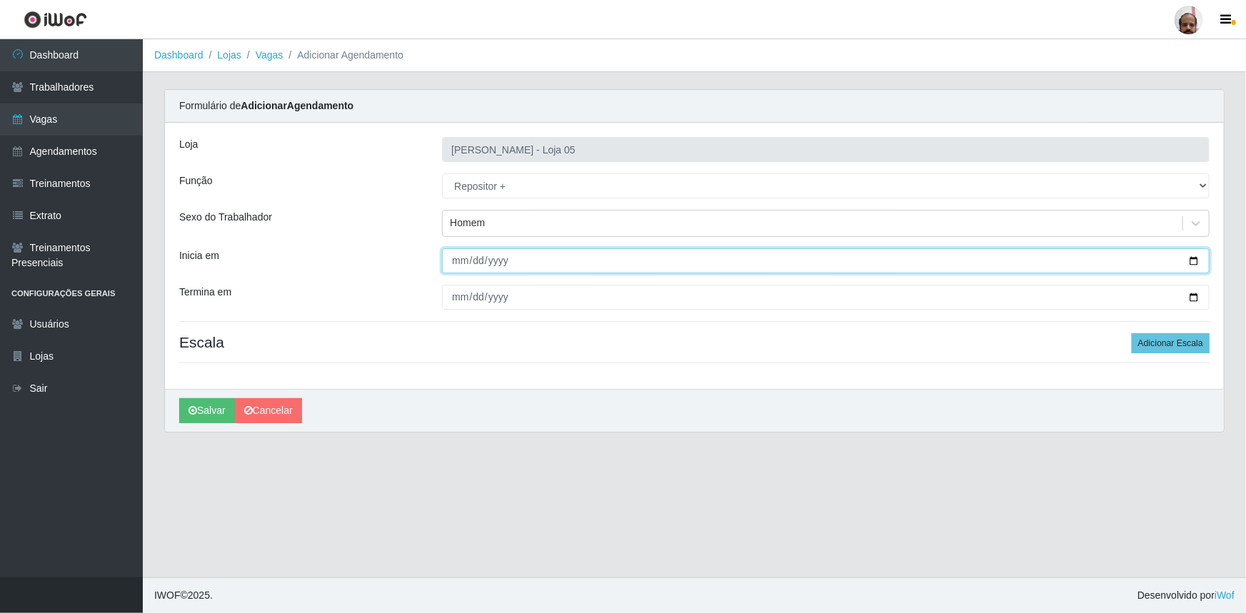
type input "[DATE]"
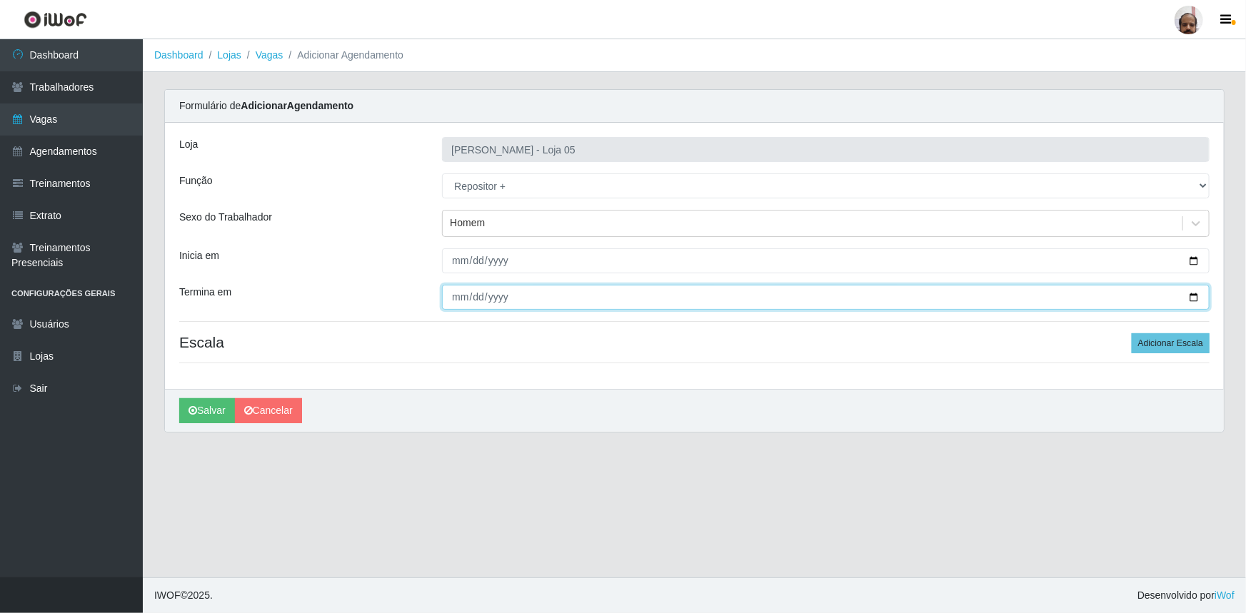
click at [1191, 297] on input "Termina em" at bounding box center [826, 297] width 768 height 25
type input "[DATE]"
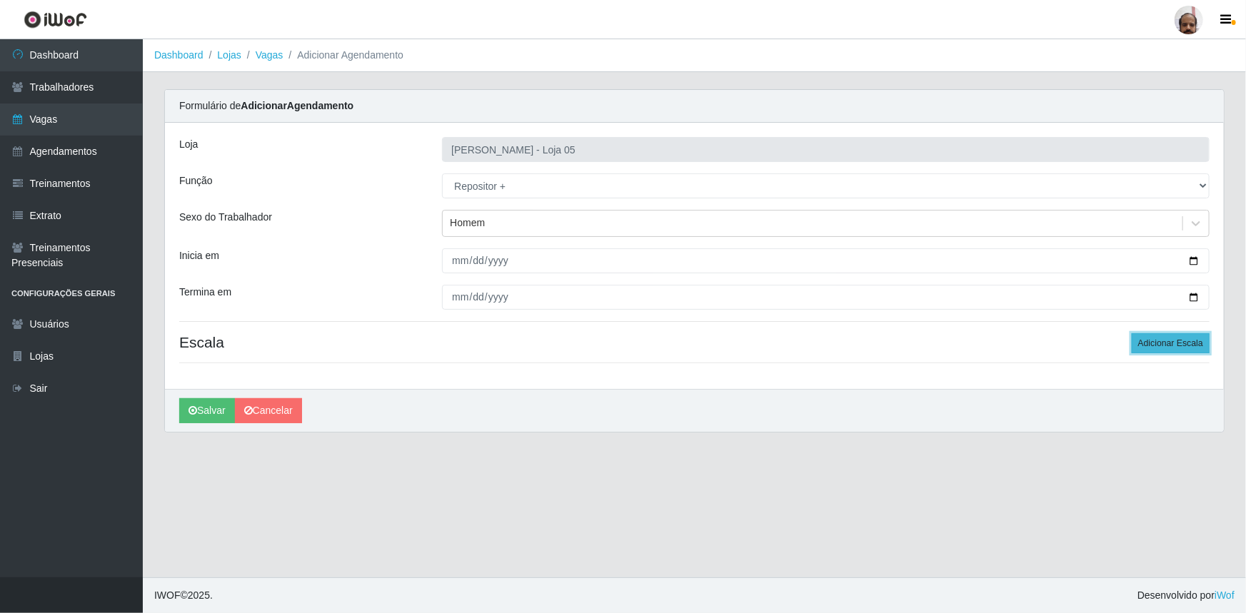
click at [1196, 342] on button "Adicionar Escala" at bounding box center [1171, 343] width 78 height 20
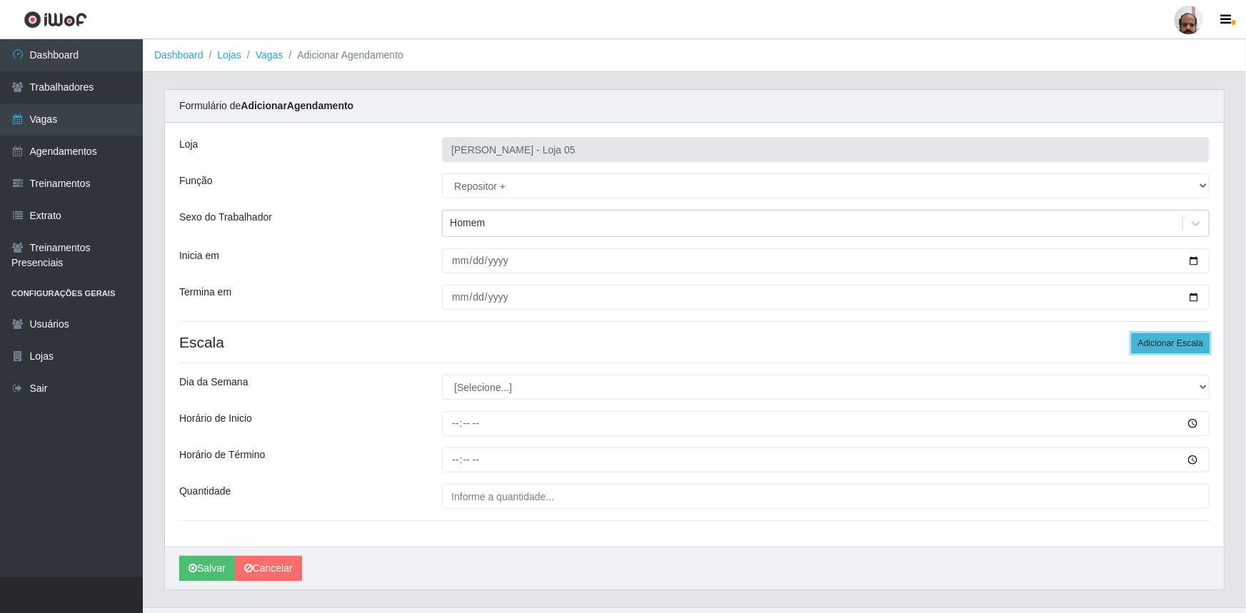
click at [1195, 336] on button "Adicionar Escala" at bounding box center [1171, 343] width 78 height 20
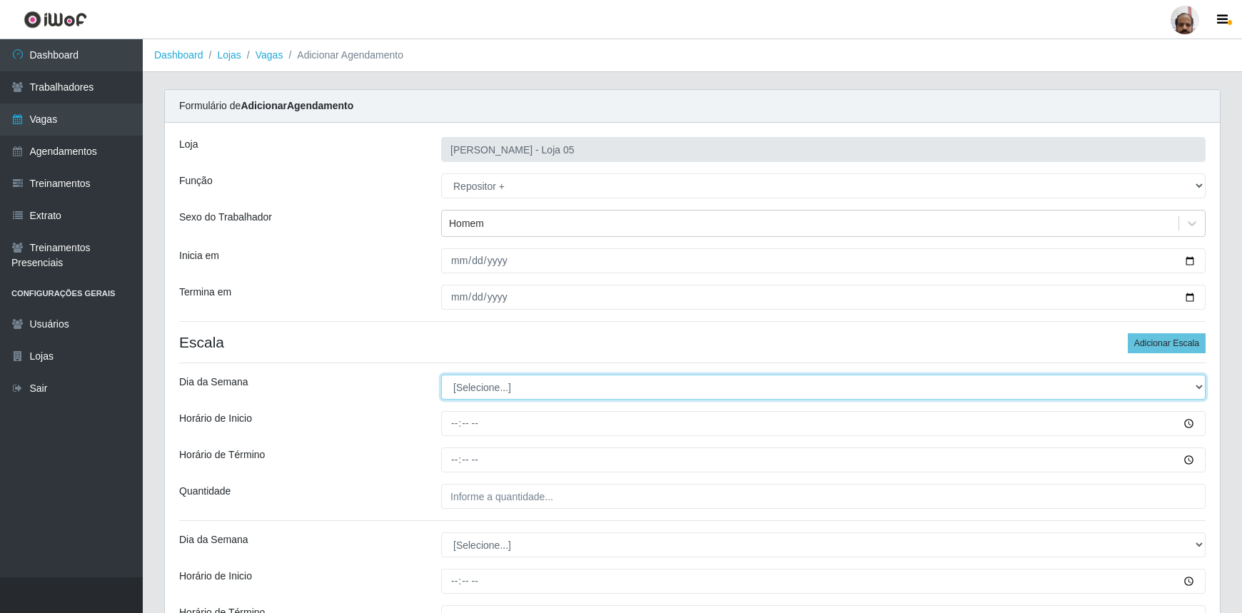
drag, startPoint x: 1200, startPoint y: 389, endPoint x: 1189, endPoint y: 390, distance: 10.7
click at [1200, 389] on select "[Selecione...] Segunda Terça Quarta Quinta Sexta Sábado Domingo" at bounding box center [823, 387] width 765 height 25
select select "0"
click at [441, 375] on select "[Selecione...] Segunda Terça Quarta Quinta Sexta Sábado Domingo" at bounding box center [823, 387] width 765 height 25
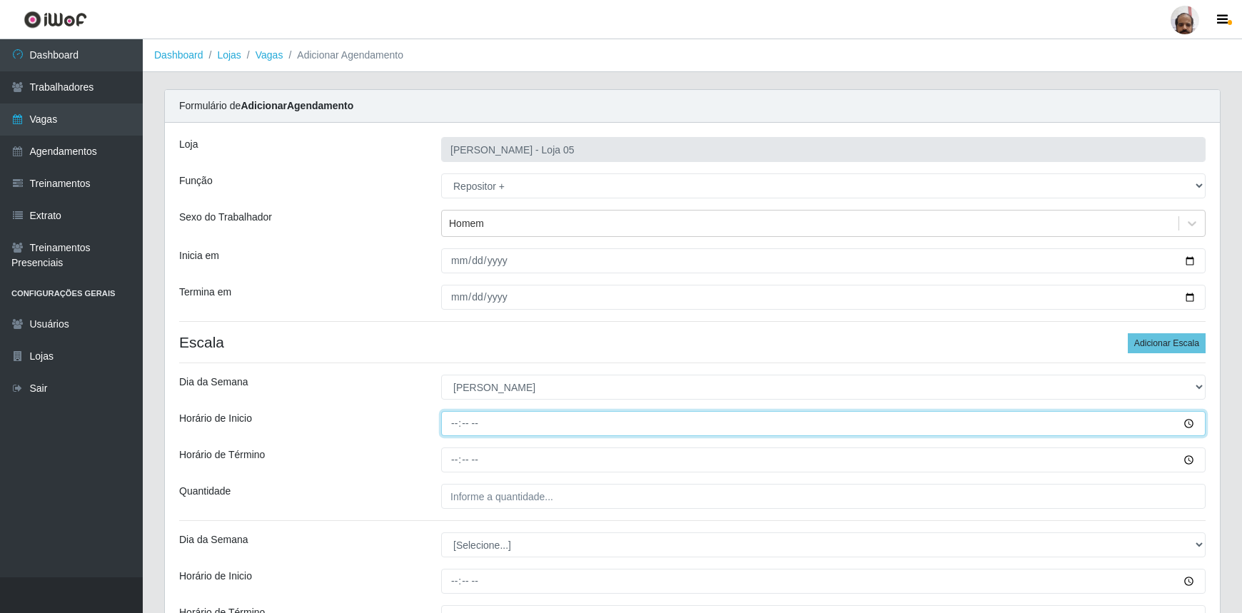
click at [446, 417] on input "Horário de Inicio" at bounding box center [823, 423] width 765 height 25
type input "08:00"
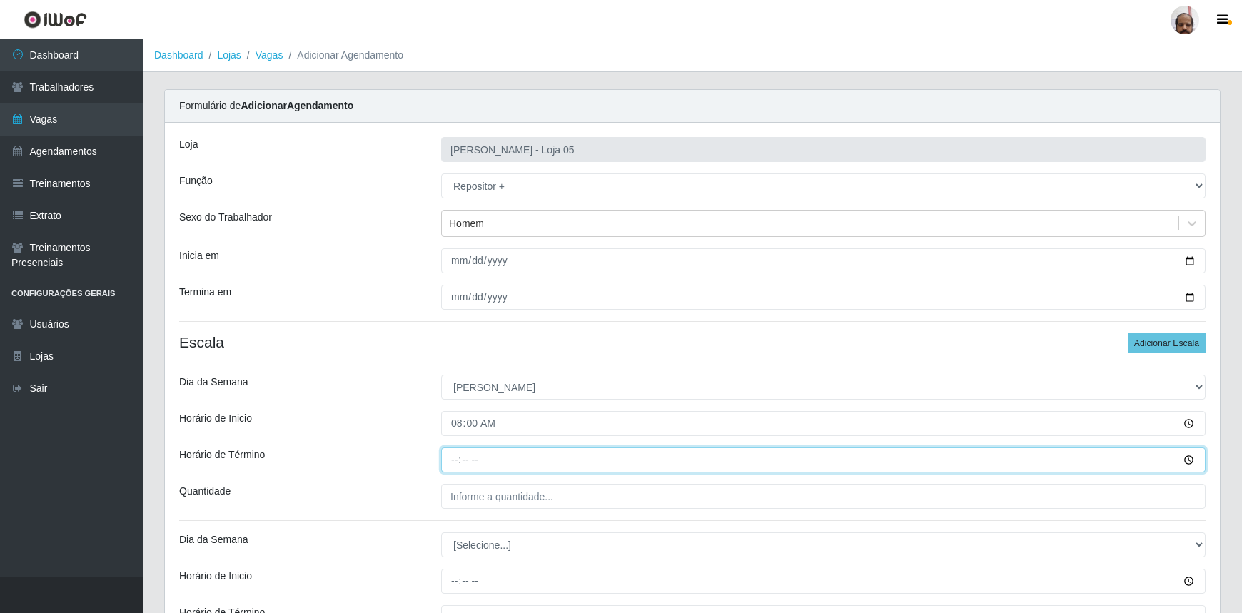
click at [451, 465] on input "Horário de Término" at bounding box center [823, 460] width 765 height 25
type input "14:00"
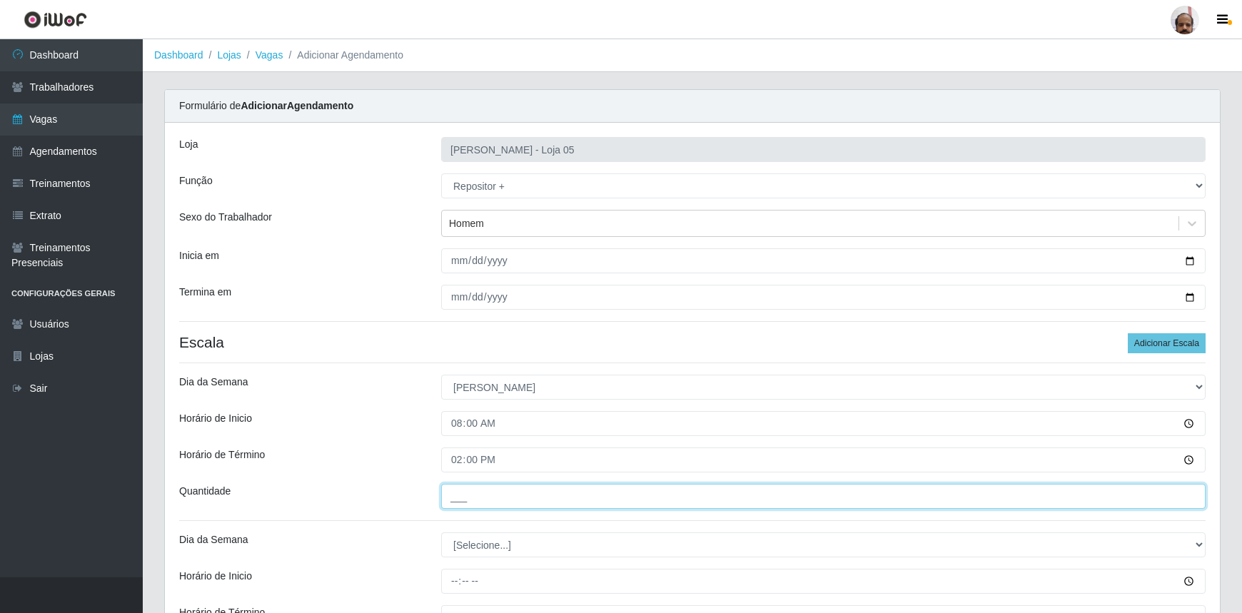
click at [464, 489] on input "___" at bounding box center [823, 496] width 765 height 25
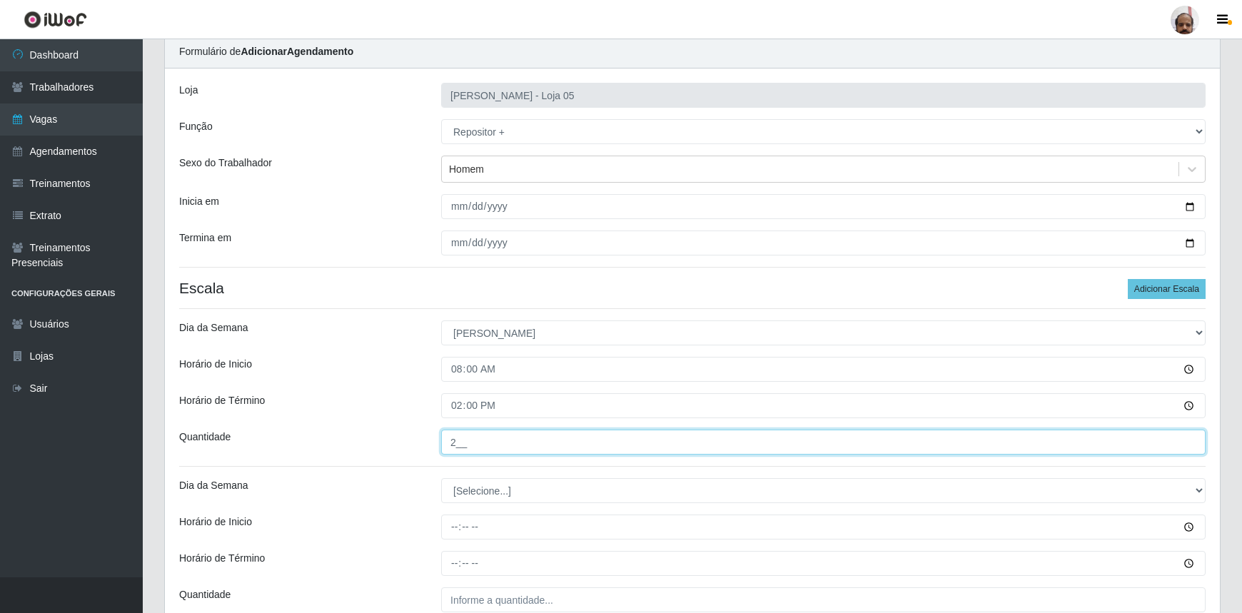
scroll to position [129, 0]
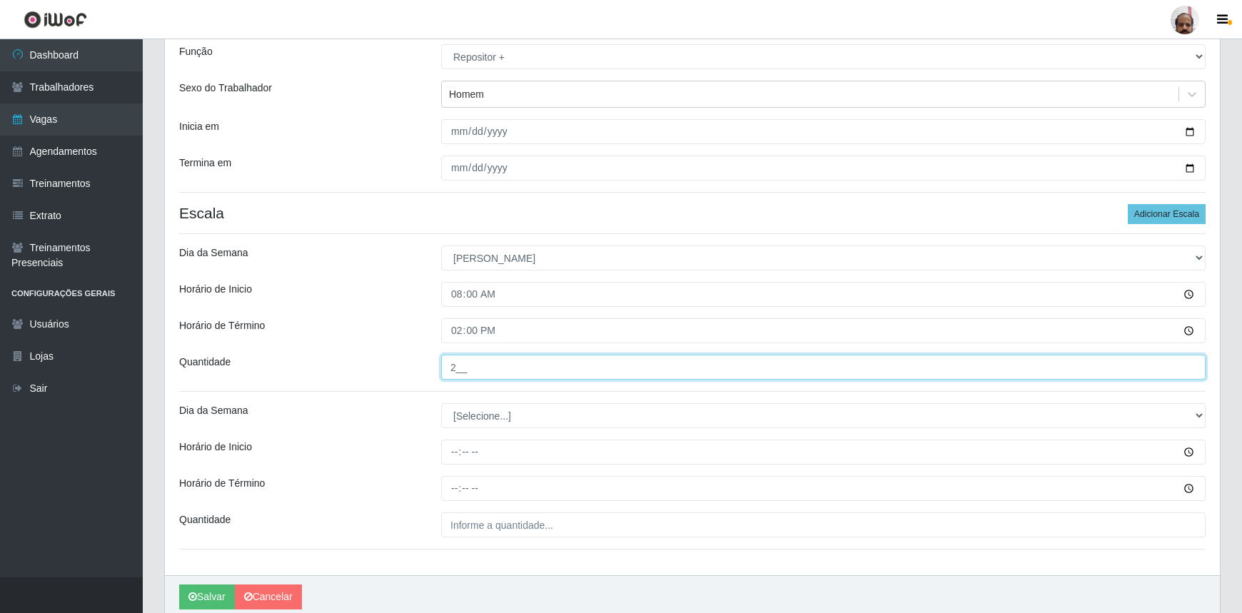
type input "2__"
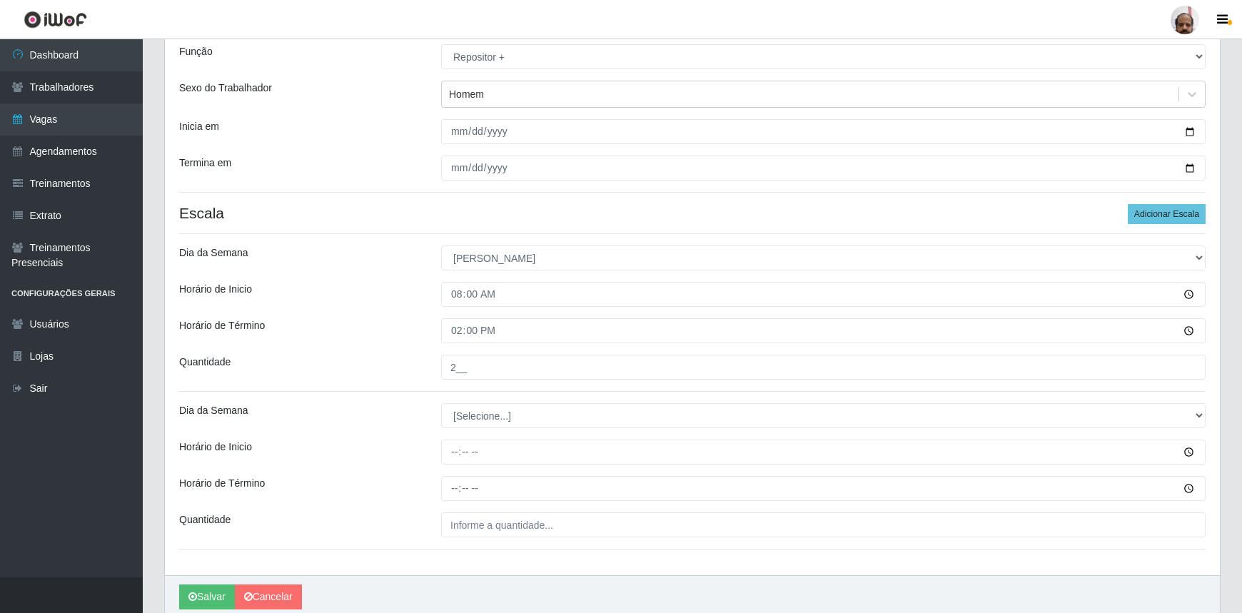
click at [355, 331] on div "Horário de Término" at bounding box center [300, 330] width 262 height 25
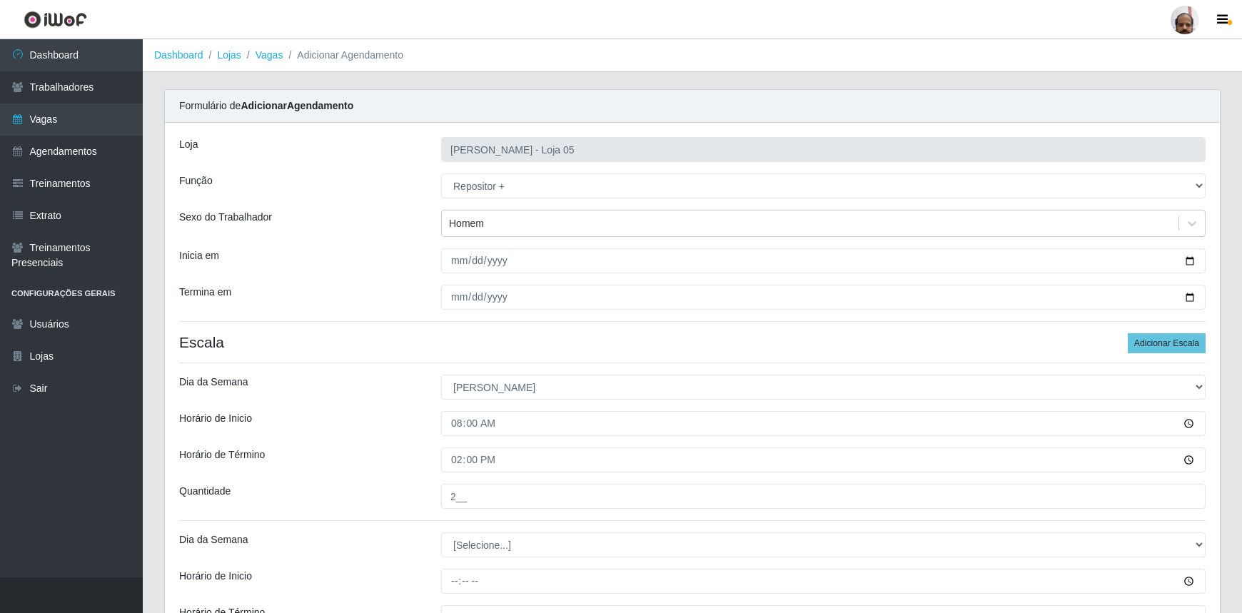
scroll to position [186, 0]
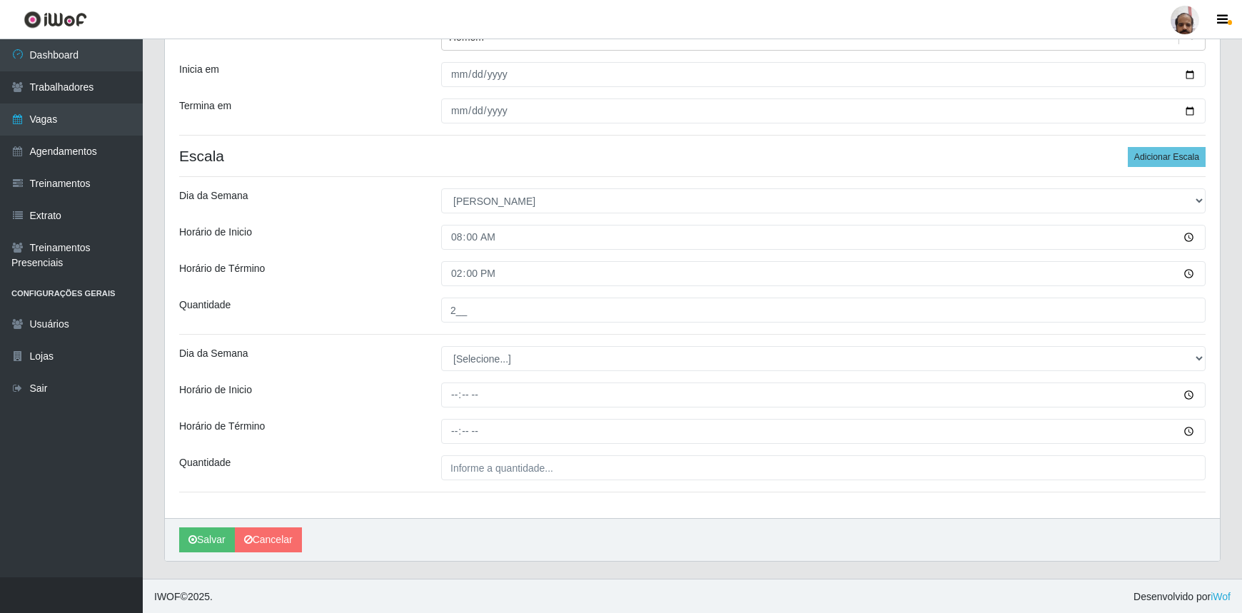
click at [361, 253] on div "Loja Mar Vermelho - Loja 05 Função [Selecione...] ASG ASG + ASG ++ Auxiliar de …" at bounding box center [692, 227] width 1055 height 582
click at [109, 128] on link "Vagas" at bounding box center [71, 120] width 143 height 32
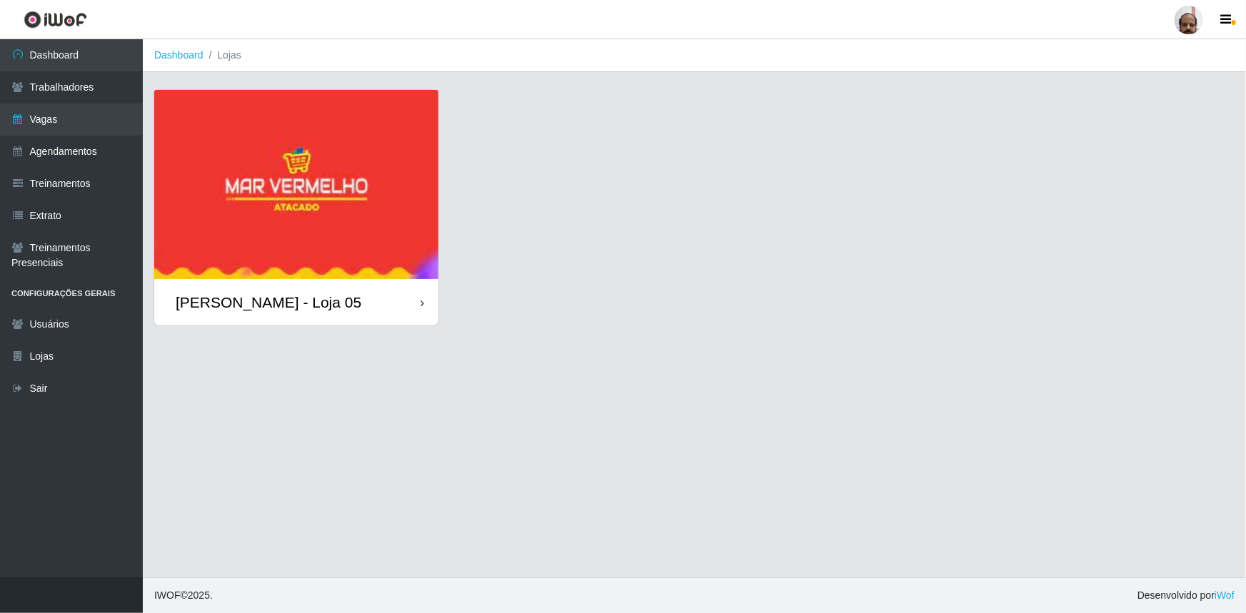
click at [351, 308] on div "[PERSON_NAME] - Loja 05" at bounding box center [296, 302] width 284 height 46
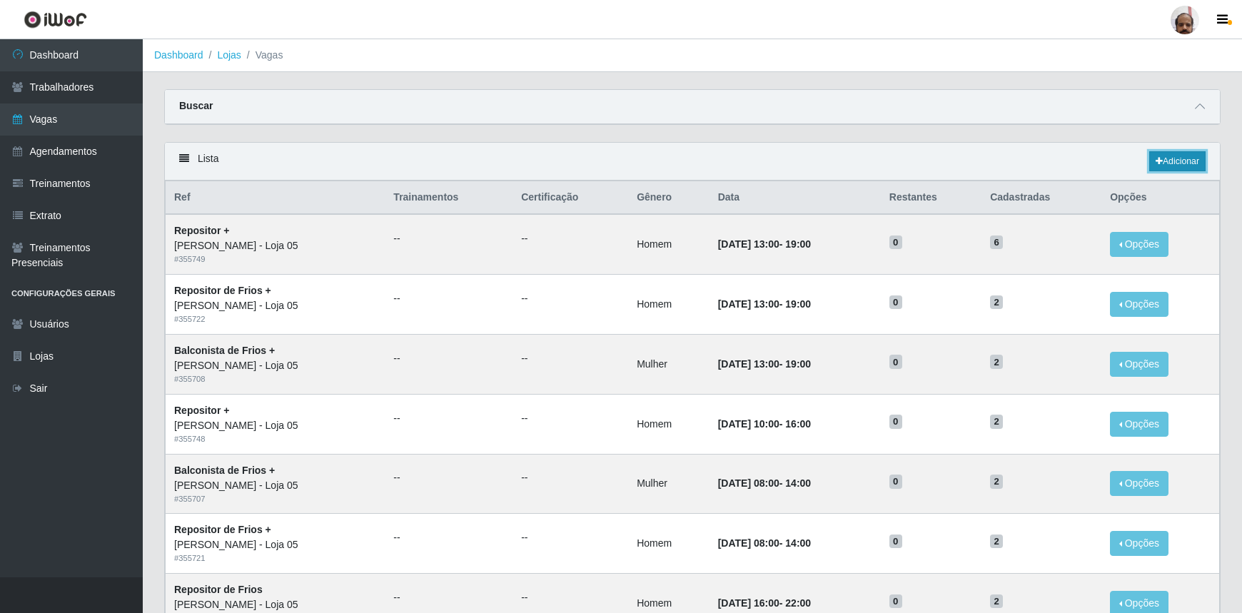
click at [1177, 164] on link "Adicionar" at bounding box center [1178, 161] width 56 height 20
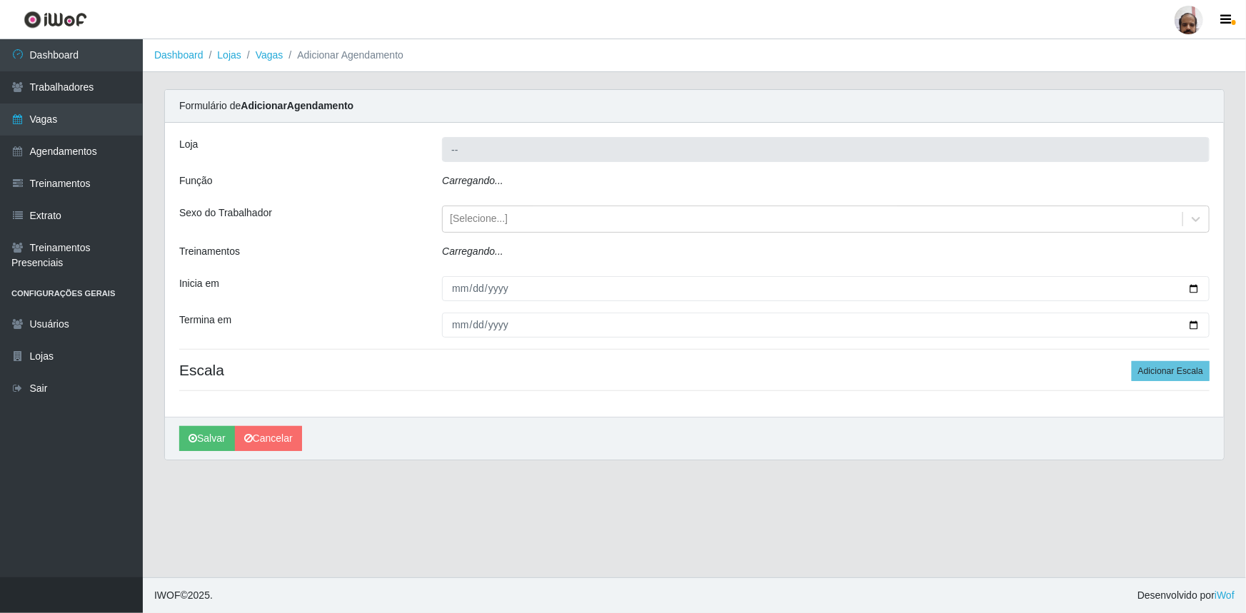
type input "[PERSON_NAME] - Loja 05"
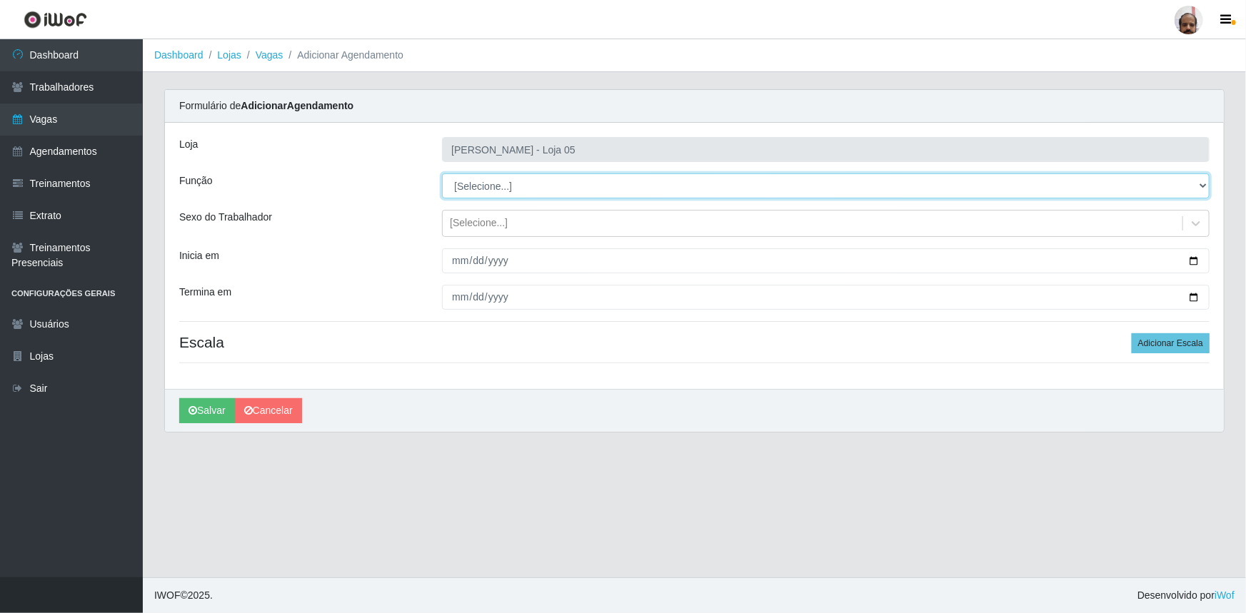
click at [1200, 186] on select "[Selecione...] ASG ASG + ASG ++ Auxiliar de Depósito Auxiliar de Depósito + Aux…" at bounding box center [826, 186] width 768 height 25
select select "82"
click at [442, 174] on select "[Selecione...] ASG ASG + ASG ++ Auxiliar de Depósito Auxiliar de Depósito + Aux…" at bounding box center [826, 186] width 768 height 25
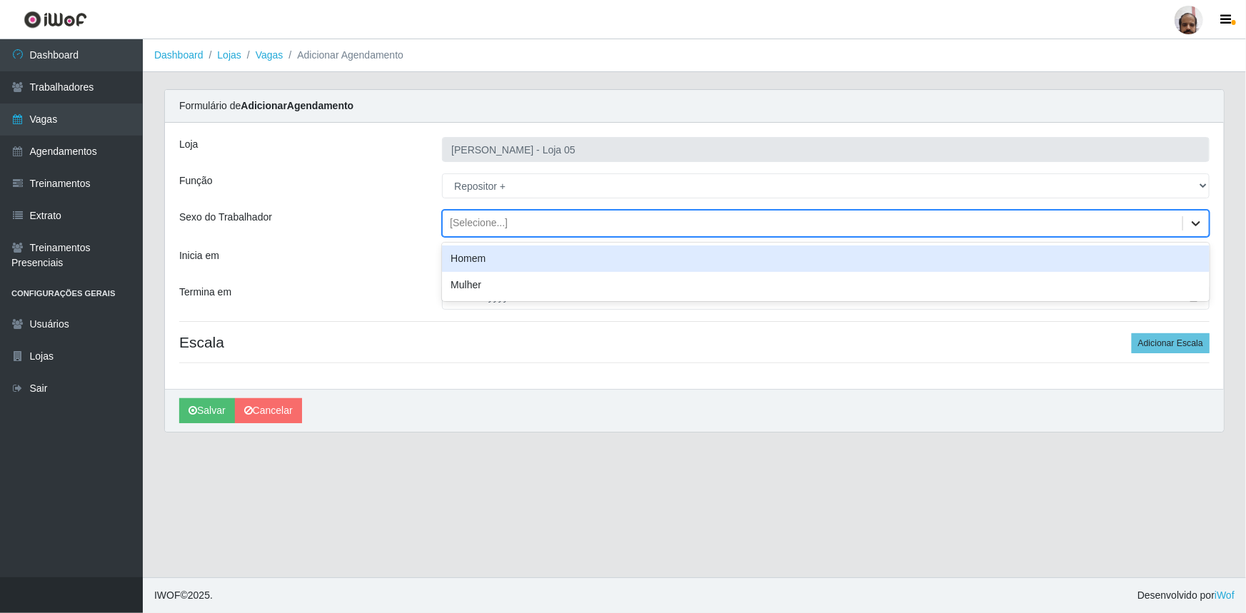
click at [1194, 221] on icon at bounding box center [1196, 223] width 14 height 14
click at [443, 255] on div "Homem" at bounding box center [826, 259] width 768 height 26
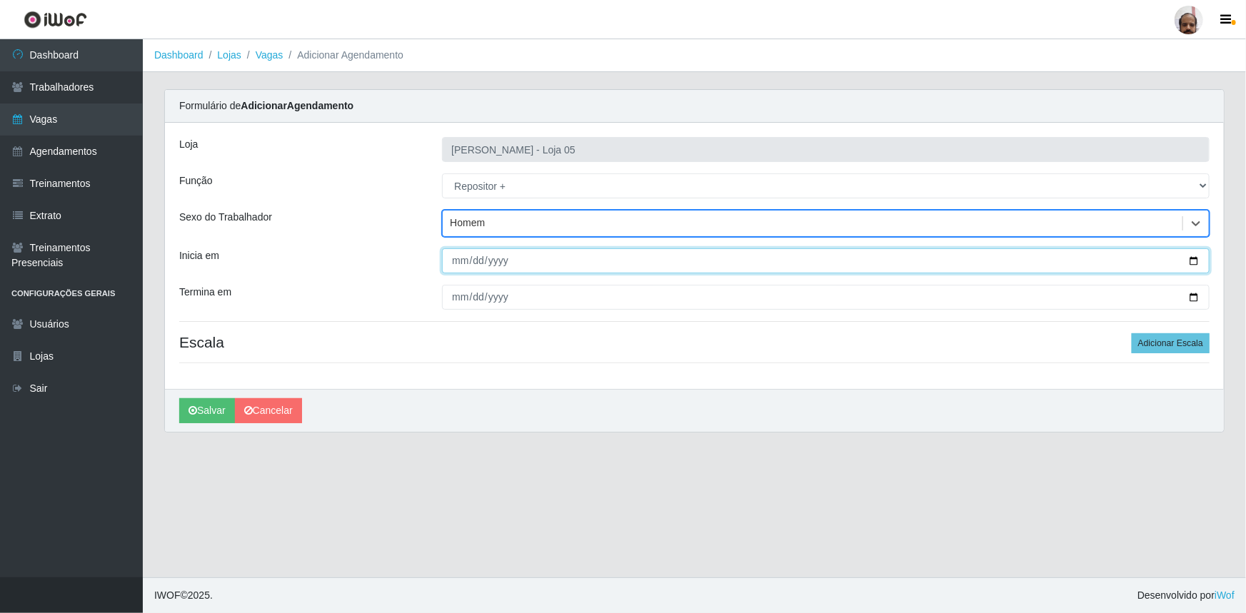
click at [1192, 258] on input "Inicia em" at bounding box center [826, 260] width 768 height 25
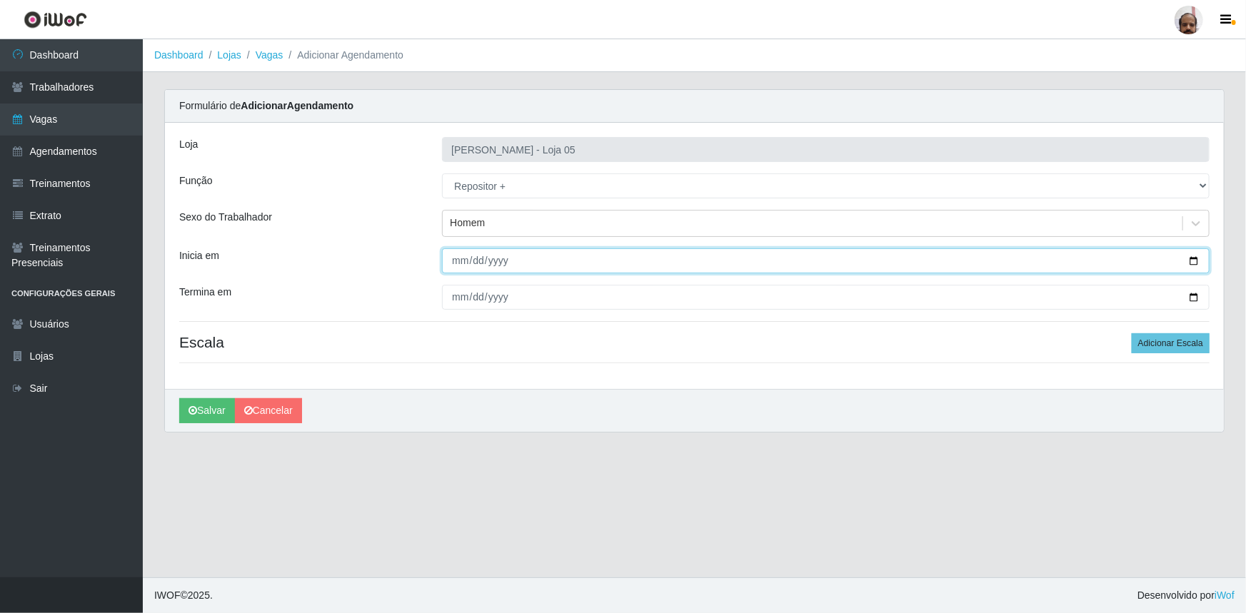
type input "[DATE]"
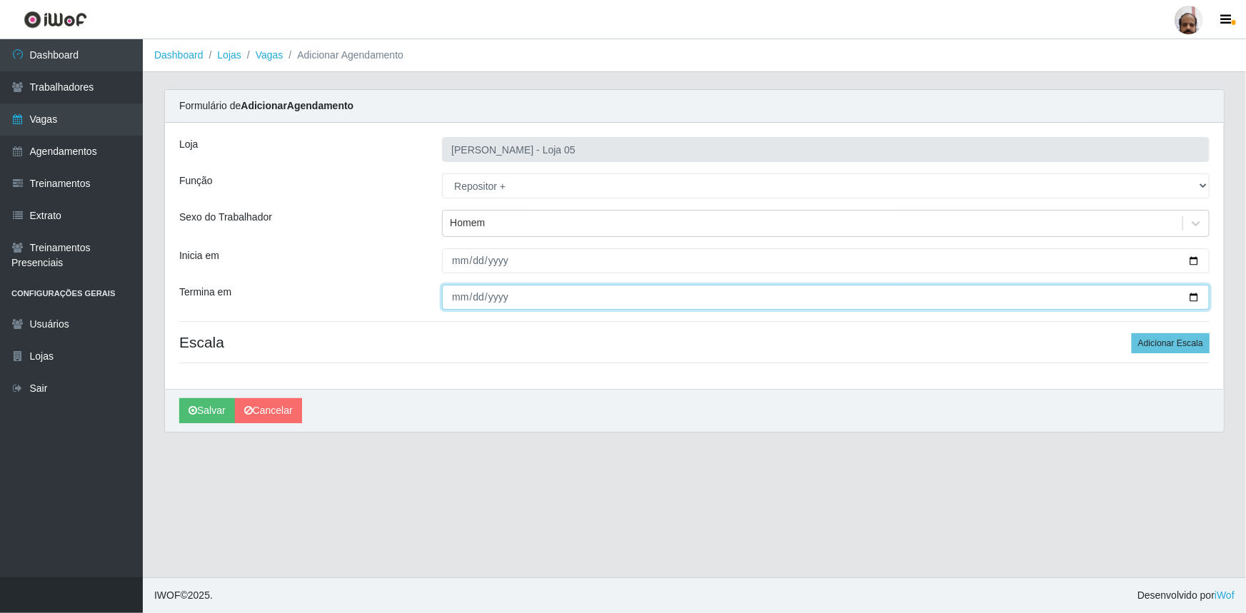
click at [1188, 298] on input "Termina em" at bounding box center [826, 297] width 768 height 25
type input "[DATE]"
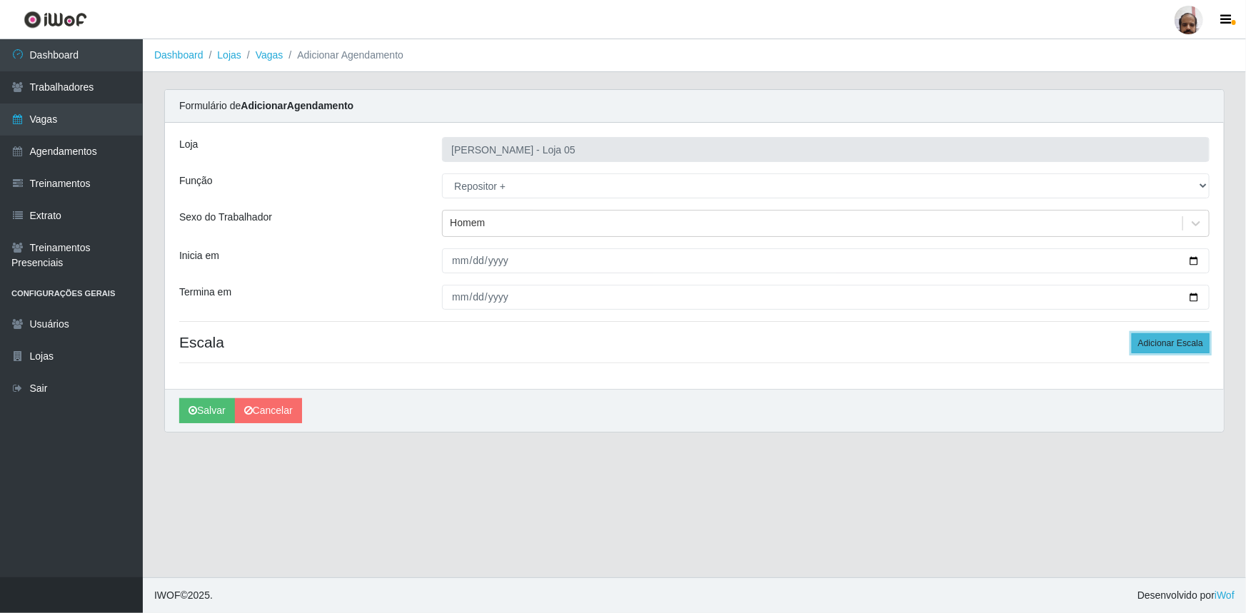
click at [1177, 343] on button "Adicionar Escala" at bounding box center [1171, 343] width 78 height 20
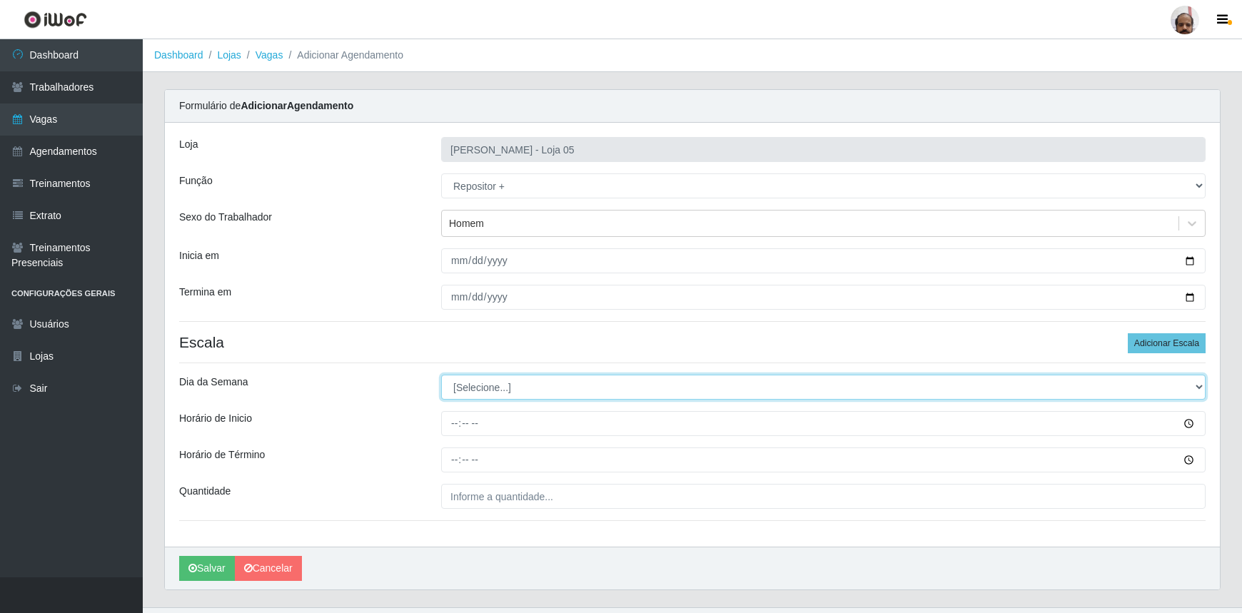
drag, startPoint x: 1198, startPoint y: 387, endPoint x: 1156, endPoint y: 396, distance: 43.0
click at [1198, 387] on select "[Selecione...] Segunda Terça Quarta Quinta Sexta Sábado Domingo" at bounding box center [823, 387] width 765 height 25
select select "0"
click at [441, 375] on select "[Selecione...] Segunda Terça Quarta Quinta Sexta Sábado Domingo" at bounding box center [823, 387] width 765 height 25
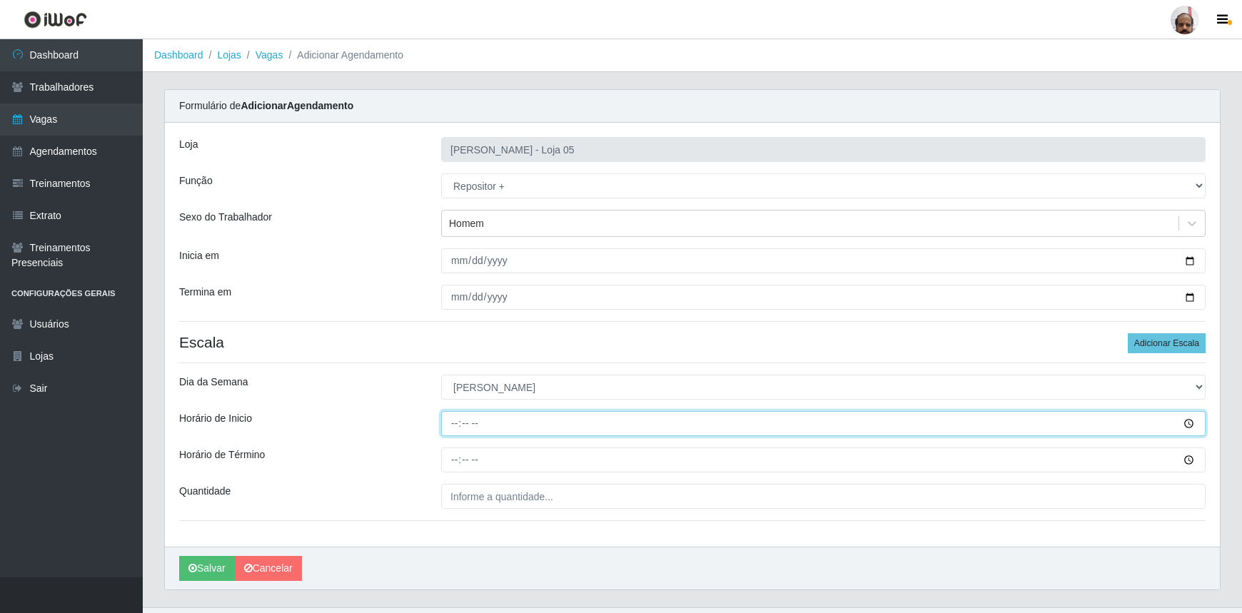
click at [448, 423] on input "Horário de Inicio" at bounding box center [823, 423] width 765 height 25
type input "08:00"
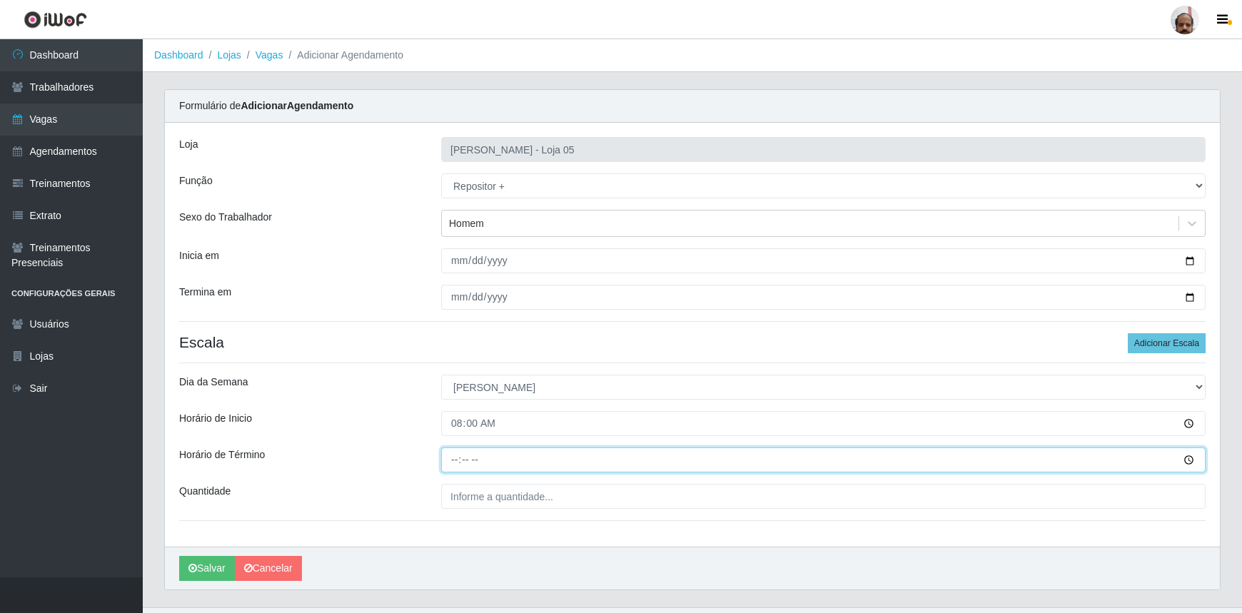
click at [450, 460] on input "Horário de Término" at bounding box center [823, 460] width 765 height 25
type input "14:00"
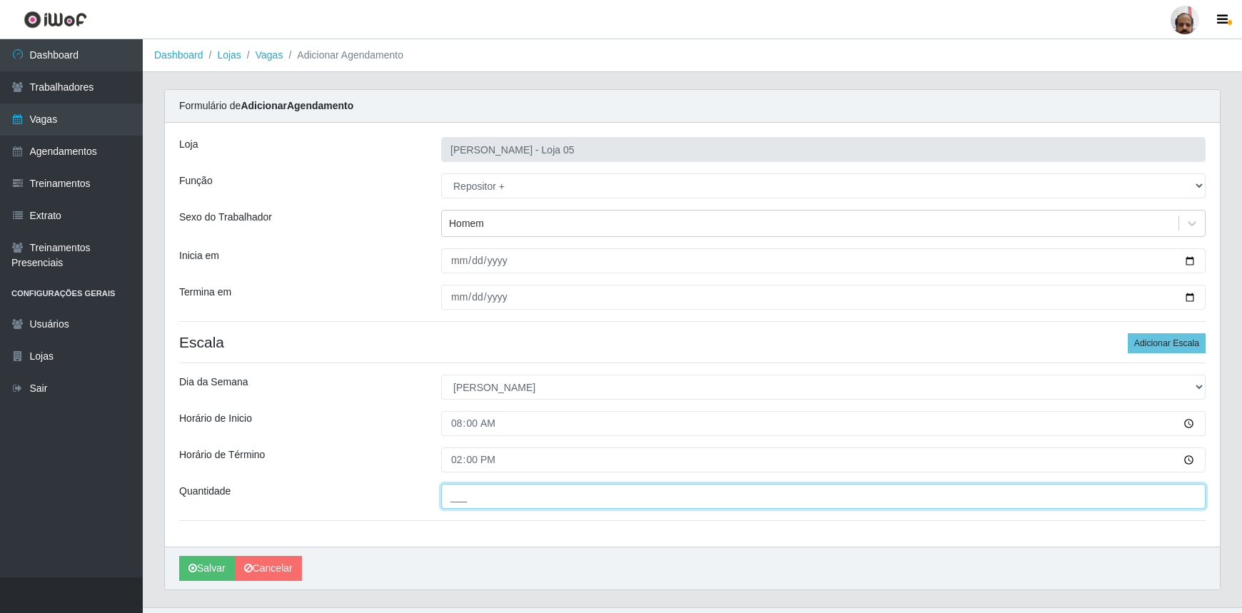
click at [461, 496] on input "___" at bounding box center [823, 496] width 765 height 25
type input "2__"
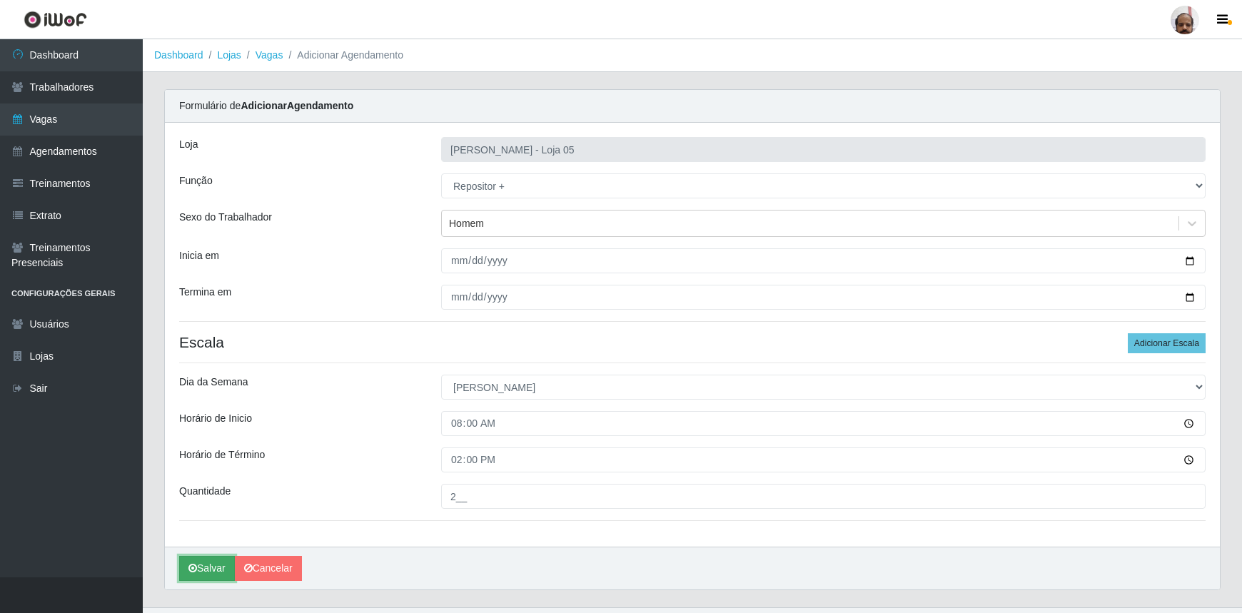
click at [216, 573] on button "Salvar" at bounding box center [207, 568] width 56 height 25
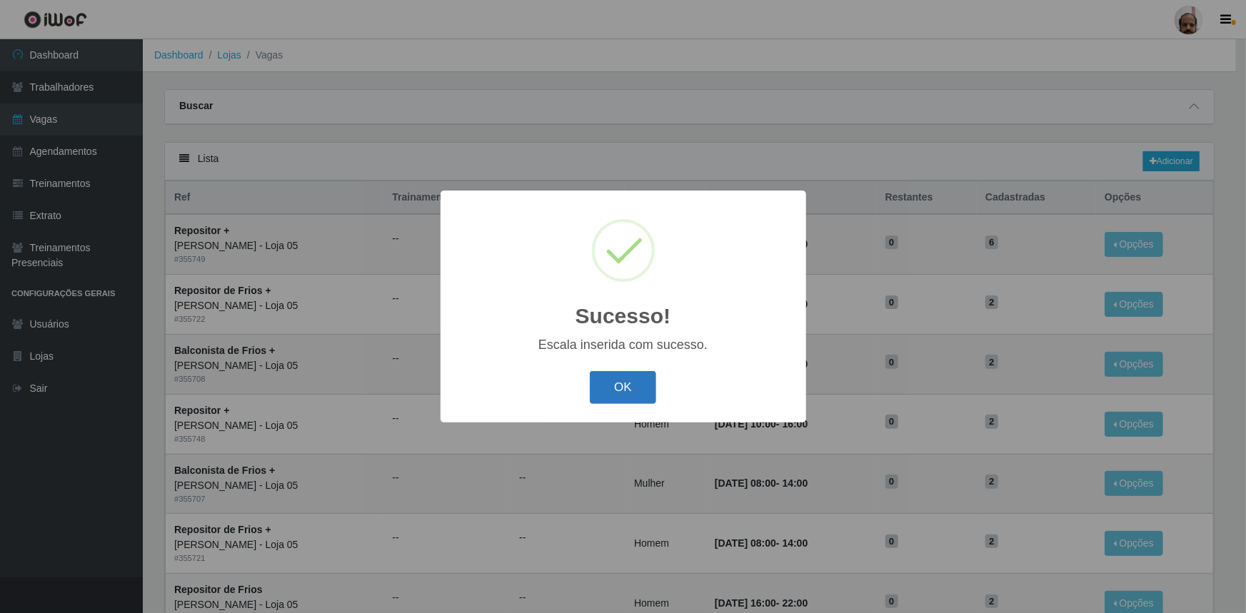
click at [636, 383] on button "OK" at bounding box center [623, 388] width 66 height 34
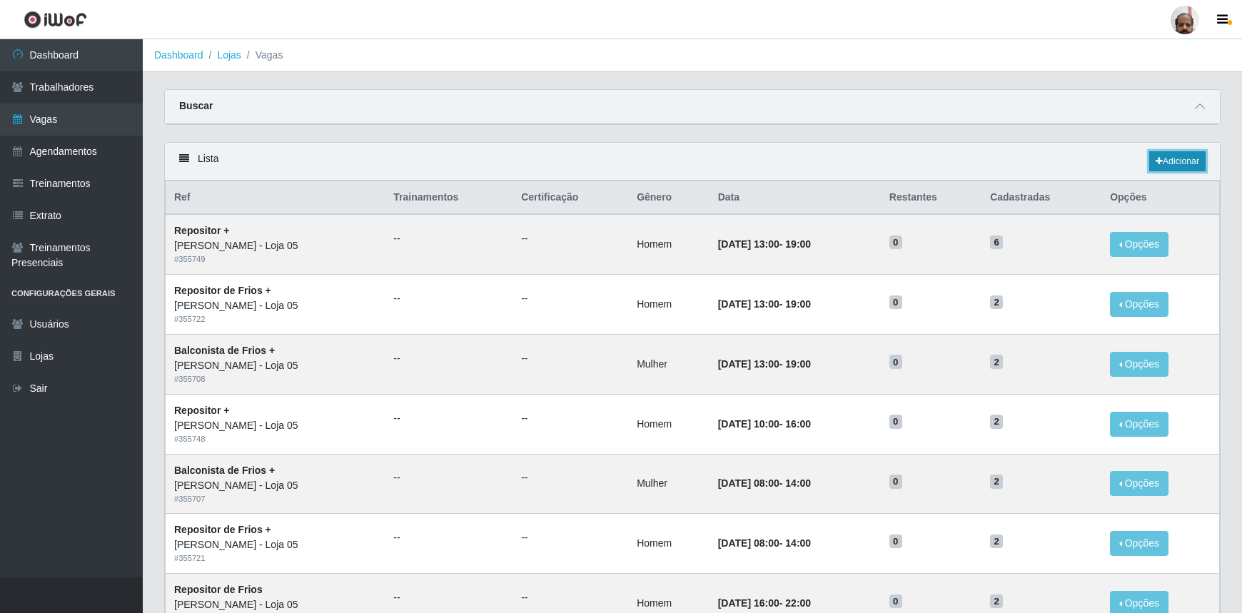
click at [1189, 161] on link "Adicionar" at bounding box center [1178, 161] width 56 height 20
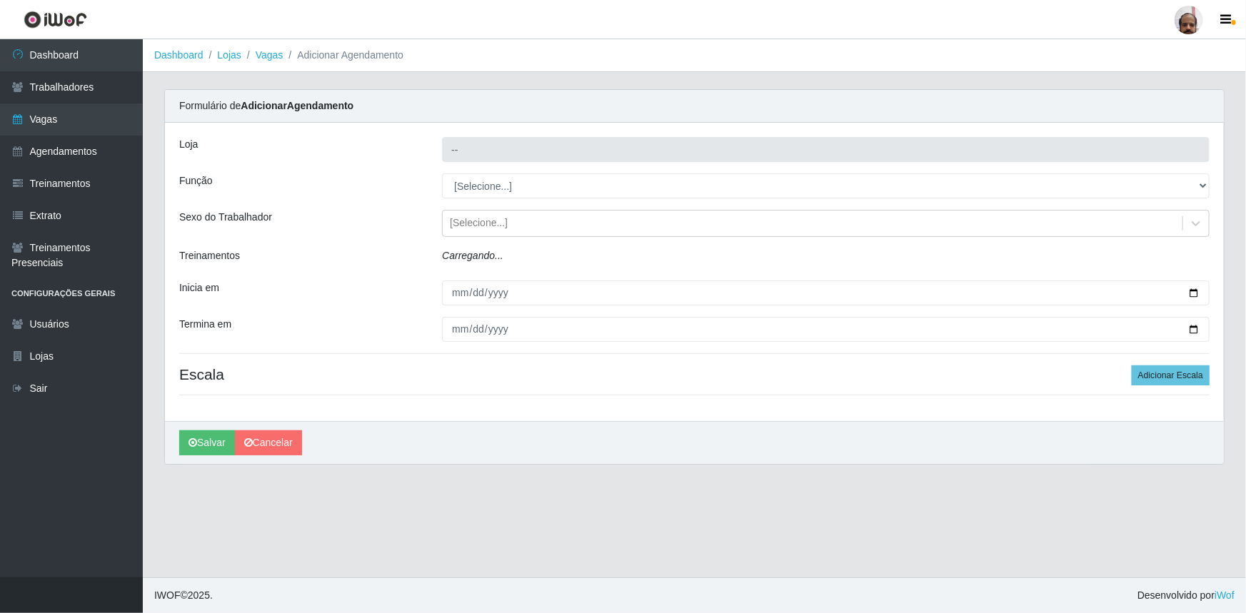
type input "[PERSON_NAME] - Loja 05"
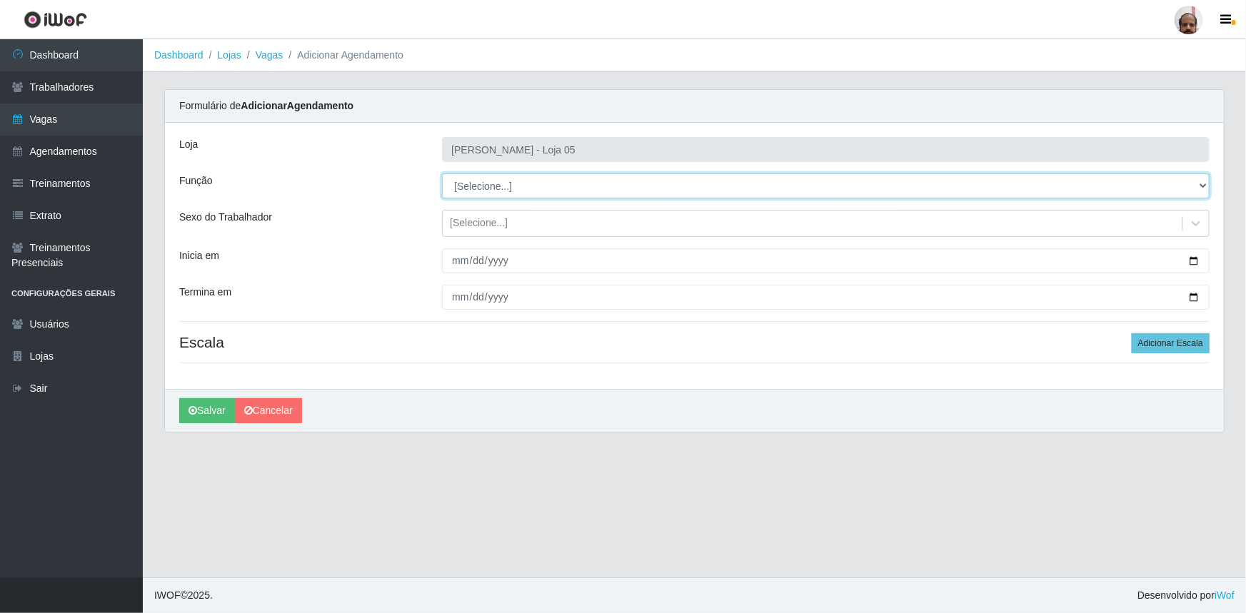
click at [1202, 186] on select "[Selecione...] ASG ASG + ASG ++ Auxiliar de Depósito Auxiliar de Depósito + Aux…" at bounding box center [826, 186] width 768 height 25
select select "82"
click at [442, 174] on select "[Selecione...] ASG ASG + ASG ++ Auxiliar de Depósito Auxiliar de Depósito + Aux…" at bounding box center [826, 186] width 768 height 25
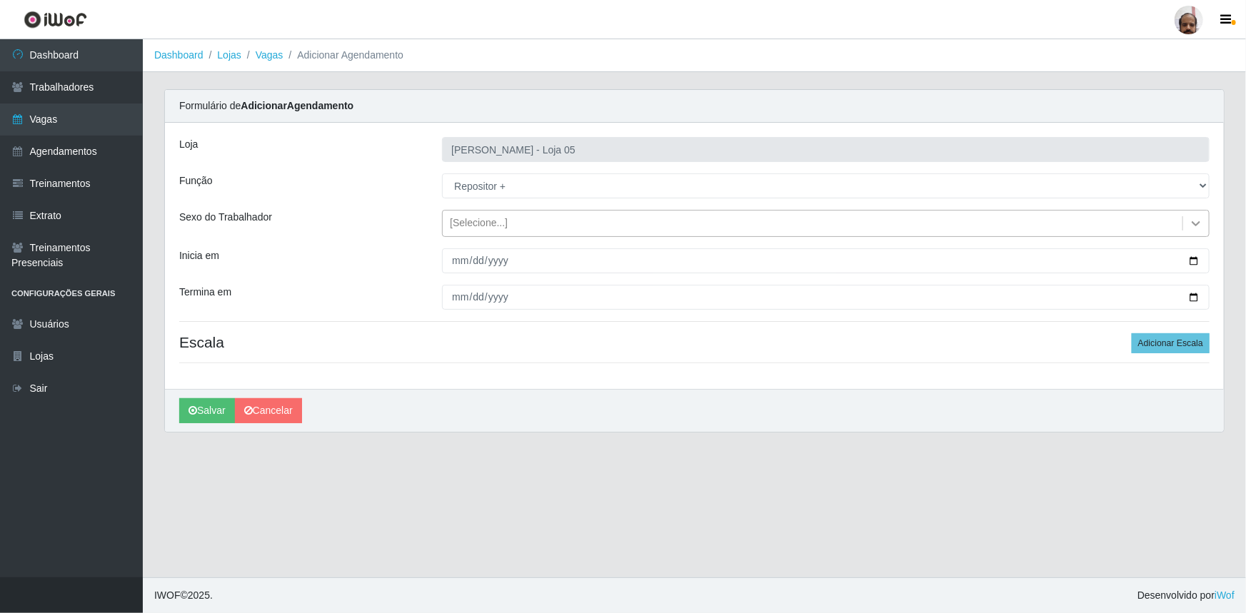
click at [1195, 221] on icon at bounding box center [1196, 223] width 14 height 14
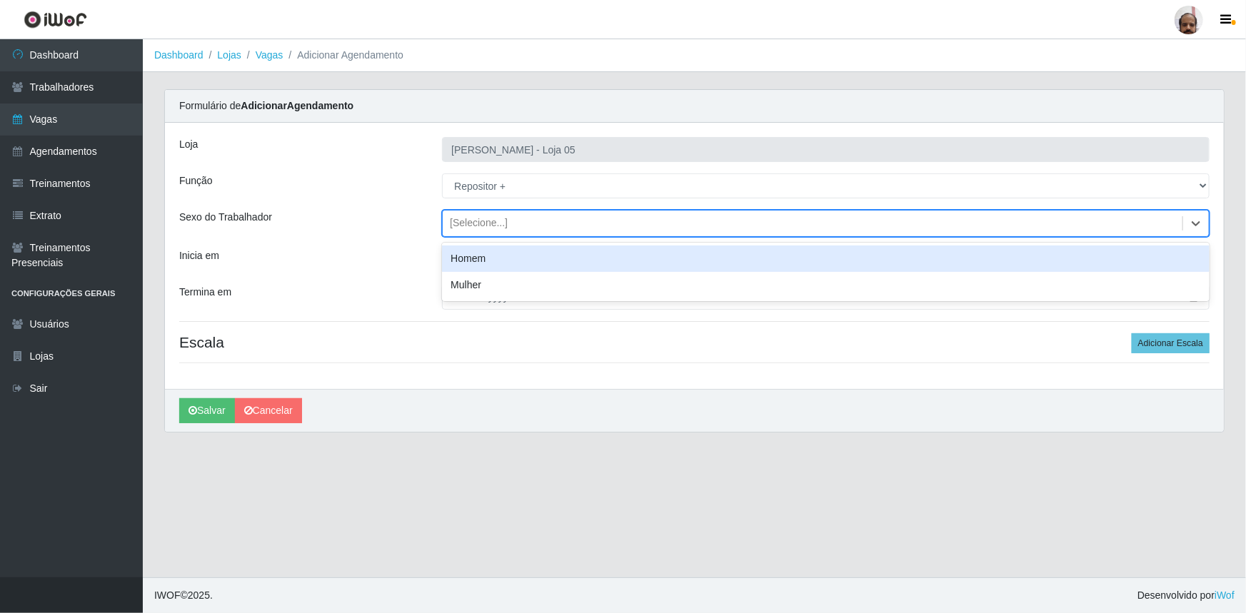
click at [557, 261] on div "Homem" at bounding box center [826, 259] width 768 height 26
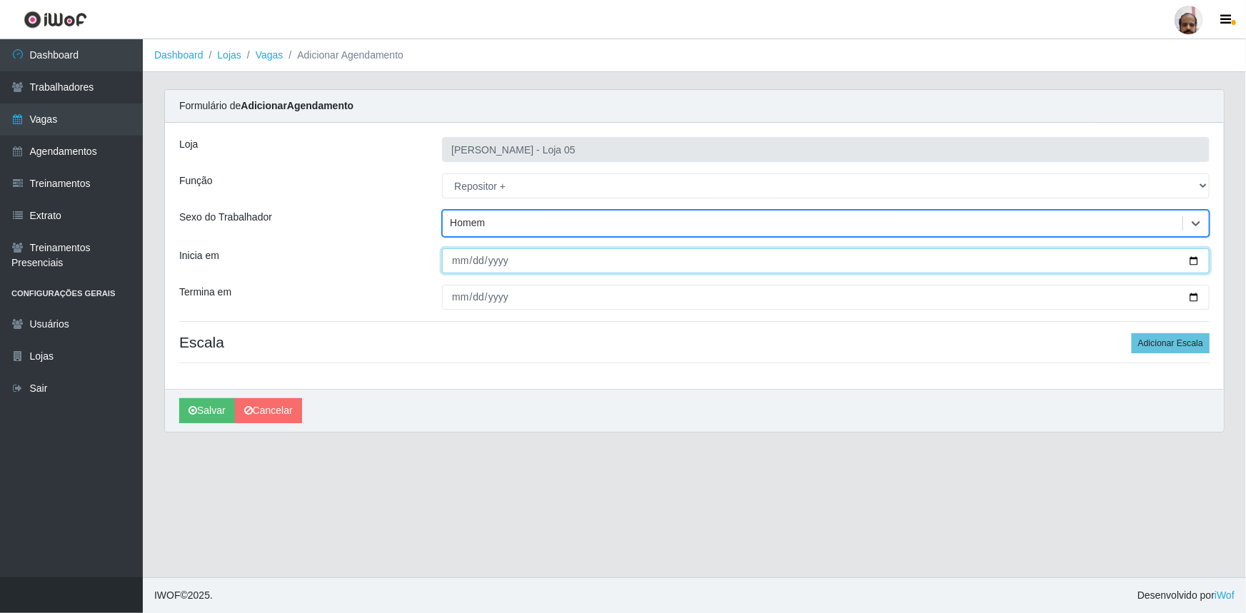
click at [1198, 263] on input "Inicia em" at bounding box center [826, 260] width 768 height 25
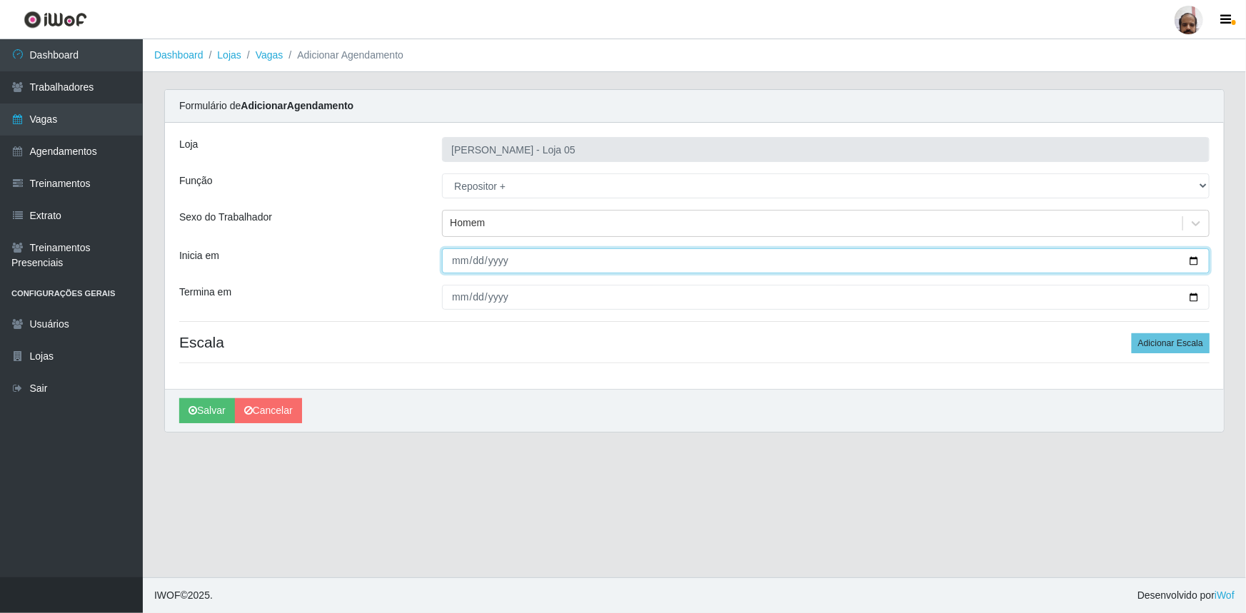
type input "[DATE]"
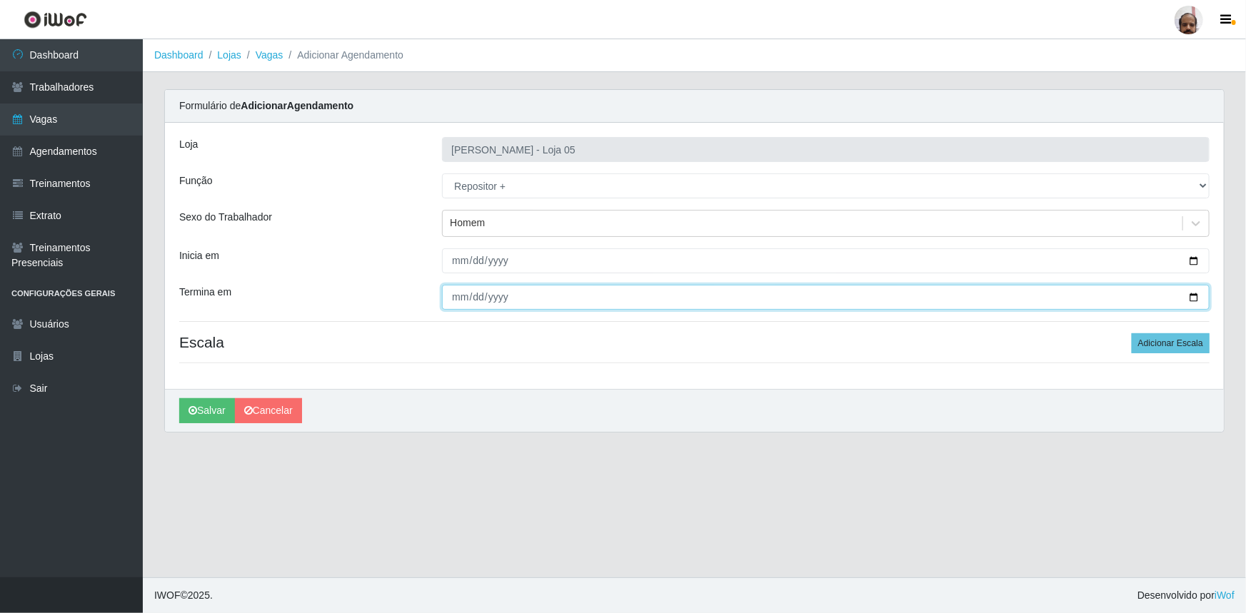
click at [1197, 300] on input "Termina em" at bounding box center [826, 297] width 768 height 25
type input "[DATE]"
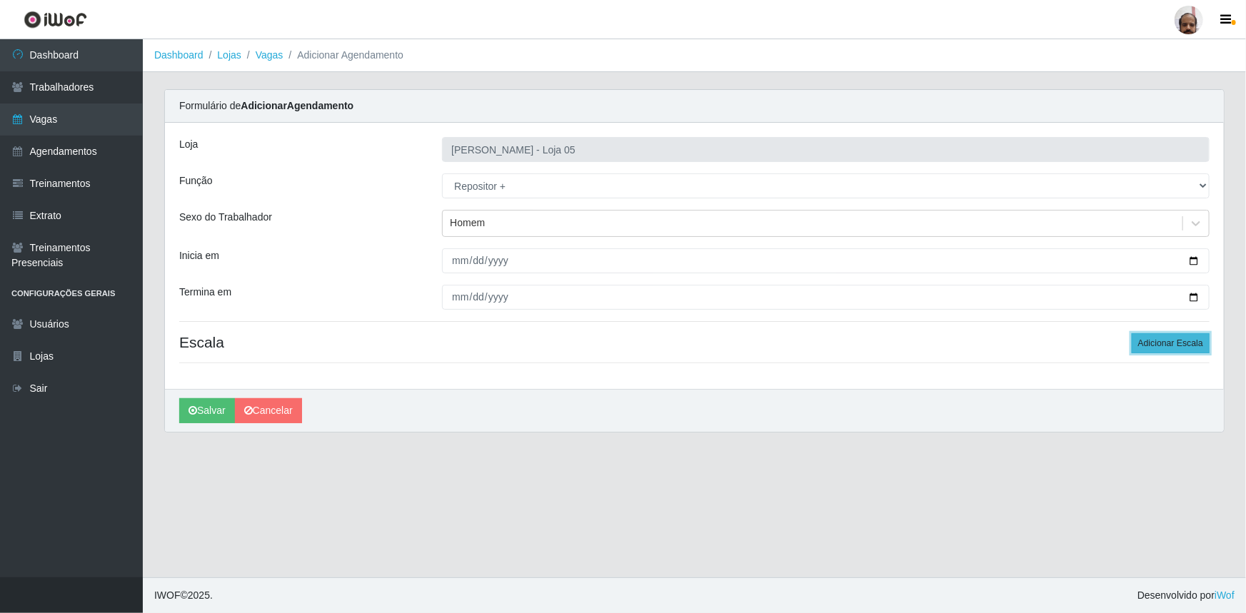
click at [1191, 346] on button "Adicionar Escala" at bounding box center [1171, 343] width 78 height 20
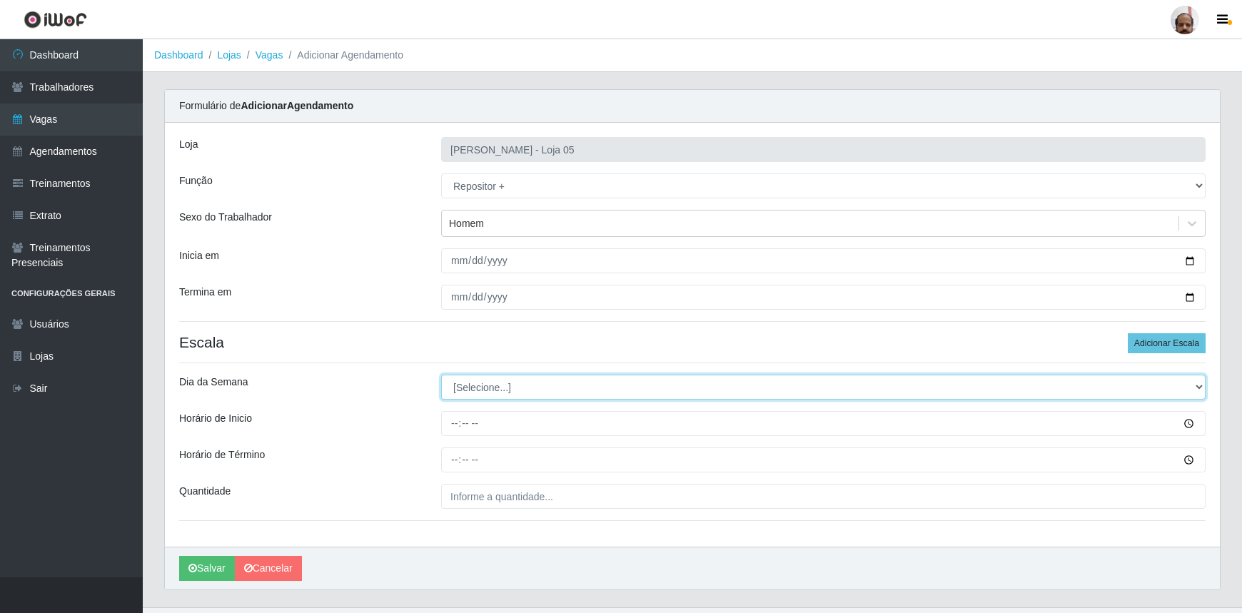
click at [1203, 386] on select "[Selecione...] Segunda Terça Quarta Quinta Sexta Sábado Domingo" at bounding box center [823, 387] width 765 height 25
select select "0"
click at [441, 375] on select "[Selecione...] Segunda Terça Quarta Quinta Sexta Sábado Domingo" at bounding box center [823, 387] width 765 height 25
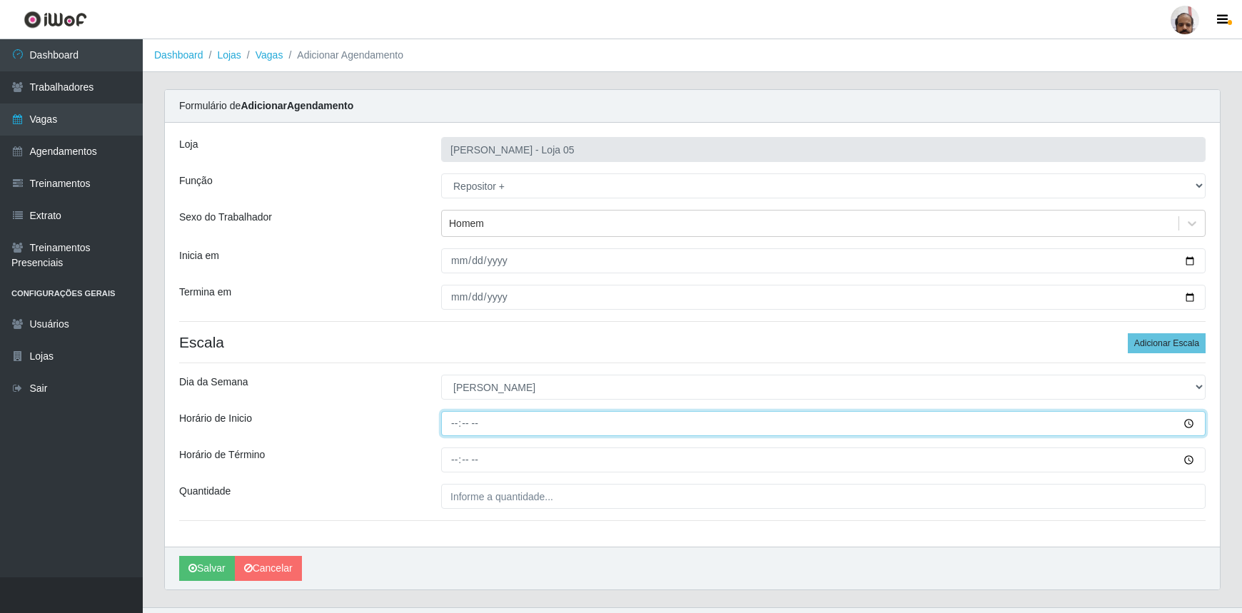
click at [457, 426] on input "Horário de Inicio" at bounding box center [823, 423] width 765 height 25
type input "13:00"
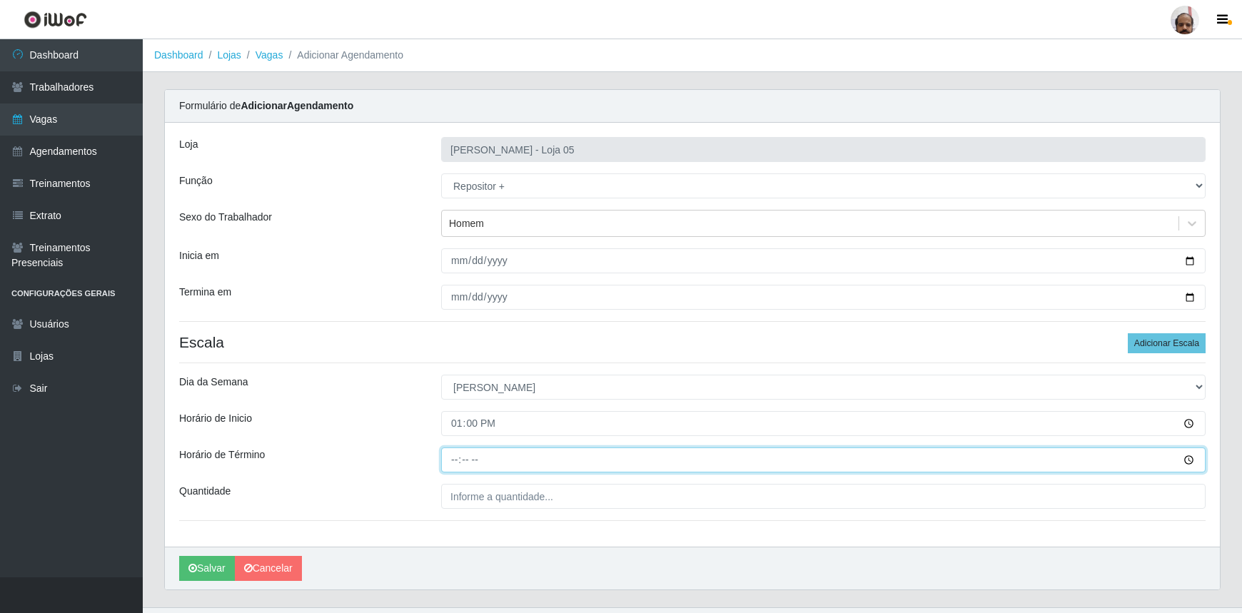
click at [450, 455] on input "Horário de Término" at bounding box center [823, 460] width 765 height 25
type input "19:00"
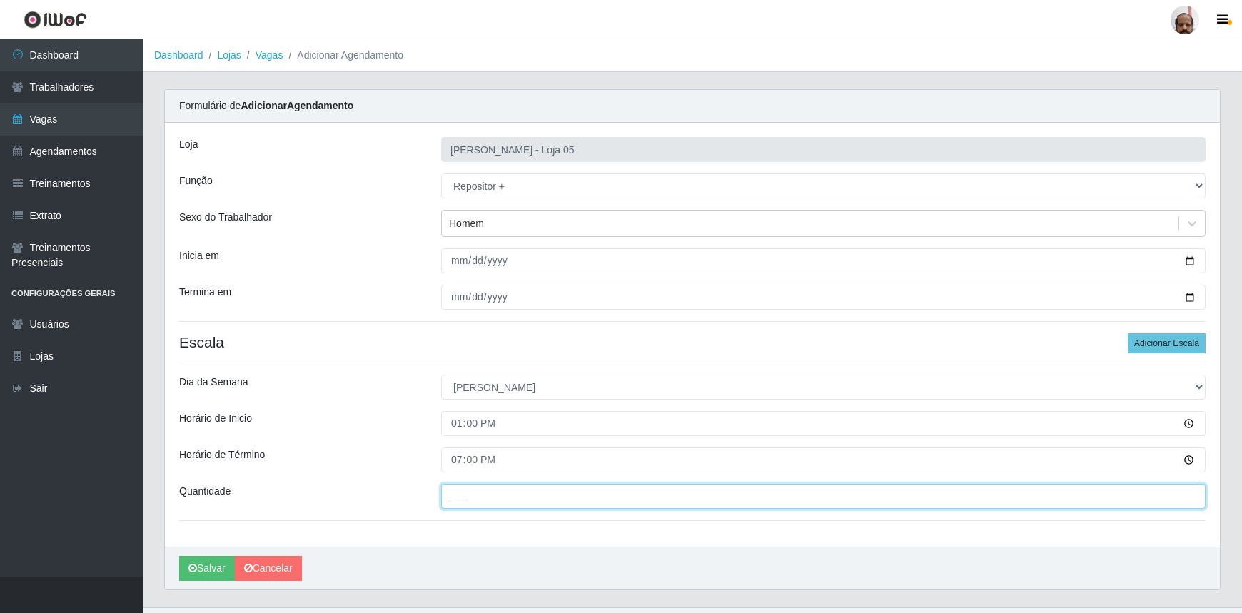
click at [486, 493] on input "___" at bounding box center [823, 496] width 765 height 25
type input "2__"
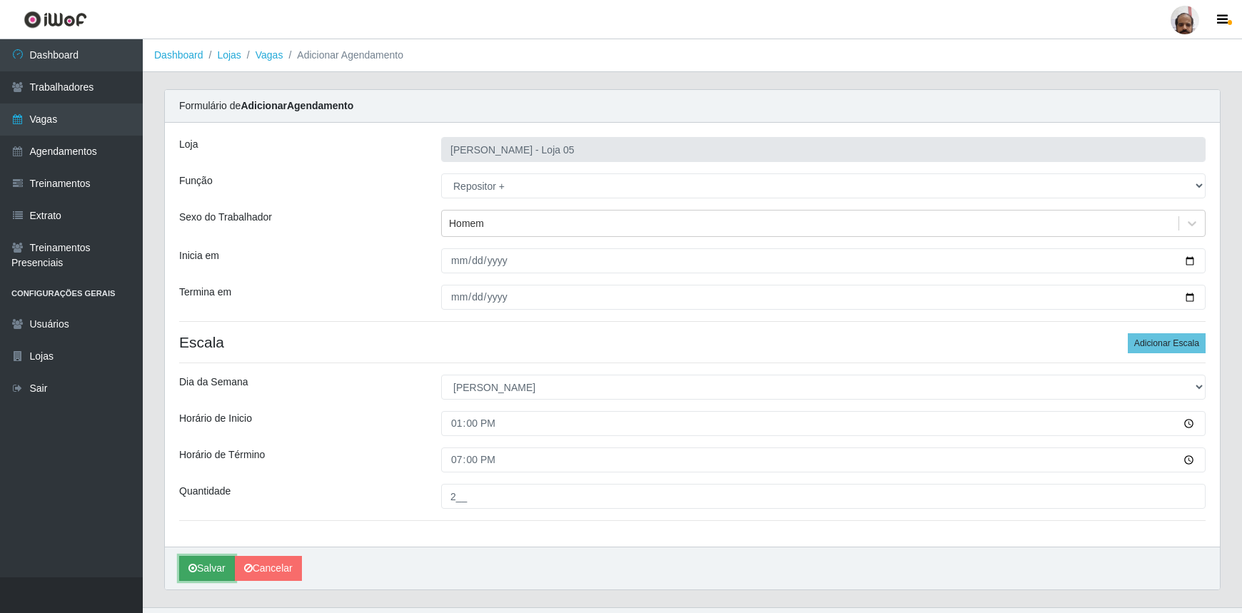
click at [208, 571] on button "Salvar" at bounding box center [207, 568] width 56 height 25
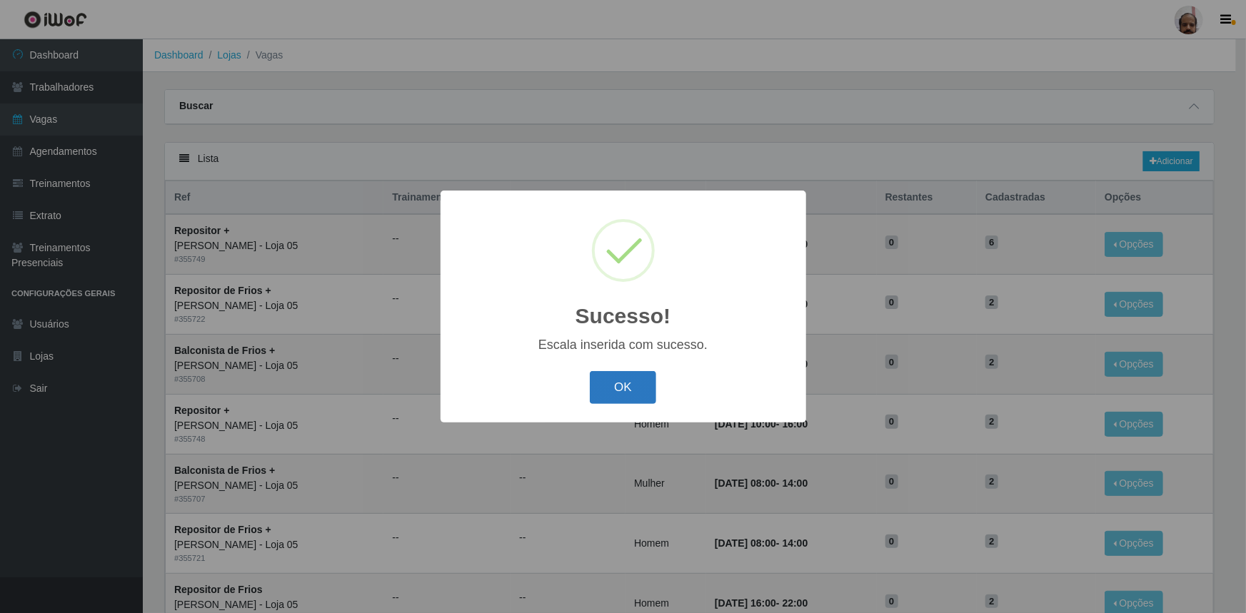
click at [635, 384] on button "OK" at bounding box center [623, 388] width 66 height 34
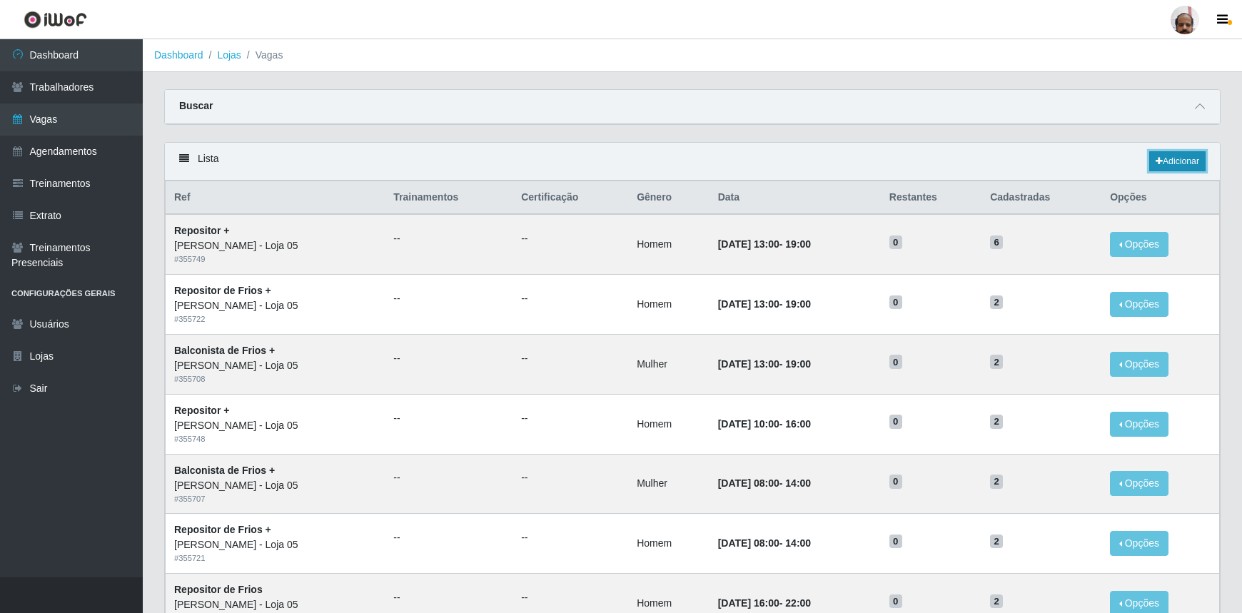
click at [1185, 164] on link "Adicionar" at bounding box center [1178, 161] width 56 height 20
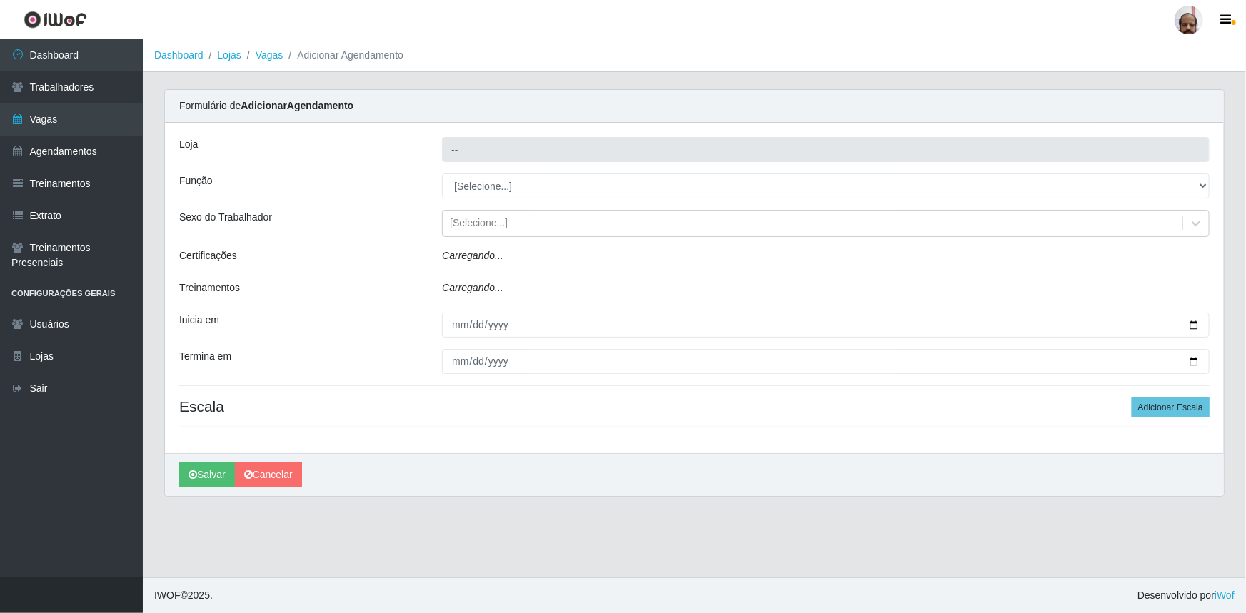
type input "[PERSON_NAME] - Loja 05"
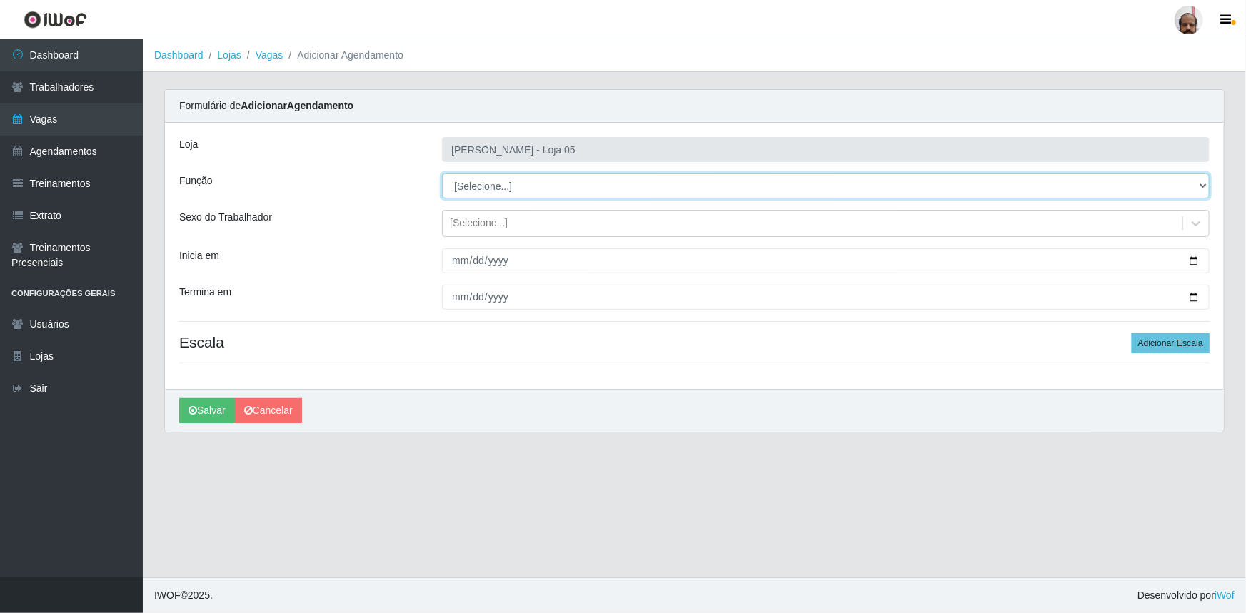
click at [1204, 182] on select "[Selecione...] ASG ASG + ASG ++ Auxiliar de Depósito Auxiliar de Depósito + Aux…" at bounding box center [826, 186] width 768 height 25
select select "107"
click at [442, 174] on select "[Selecione...] ASG ASG + ASG ++ Auxiliar de Depósito Auxiliar de Depósito + Aux…" at bounding box center [826, 186] width 768 height 25
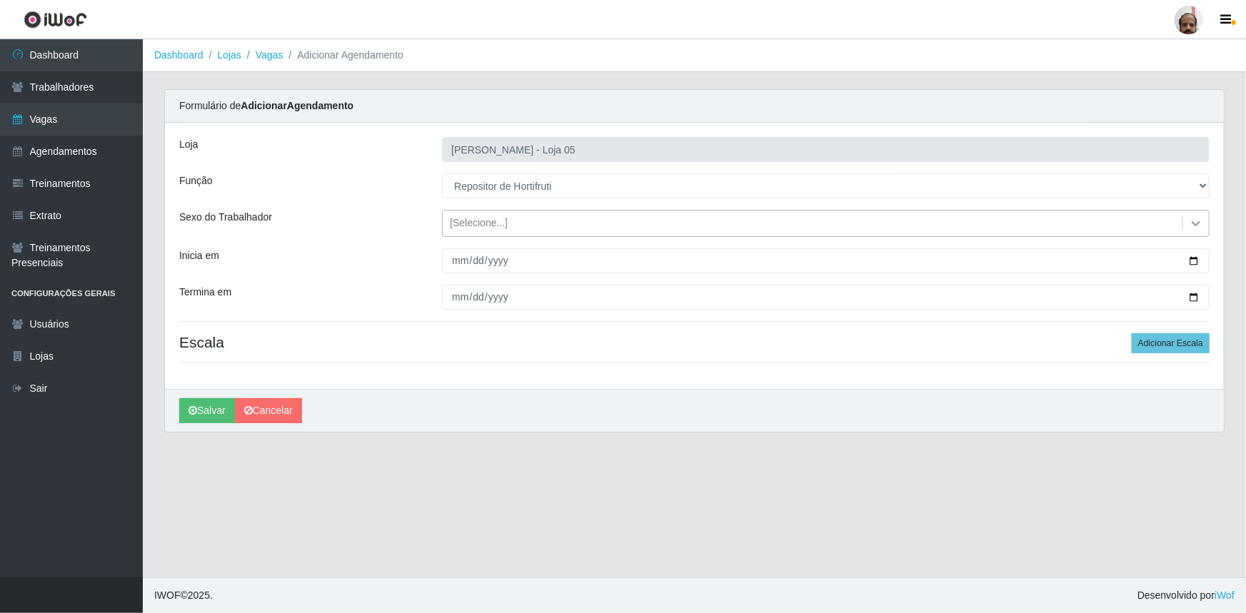
click at [1195, 216] on icon at bounding box center [1196, 223] width 14 height 14
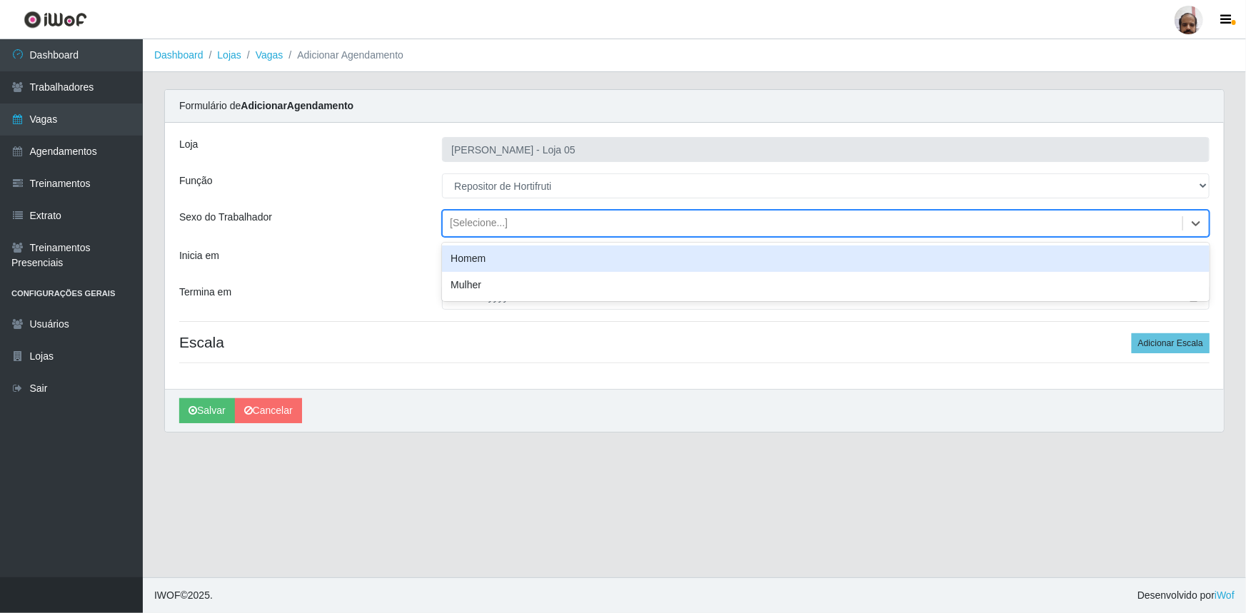
click at [556, 264] on div "Homem" at bounding box center [826, 259] width 768 height 26
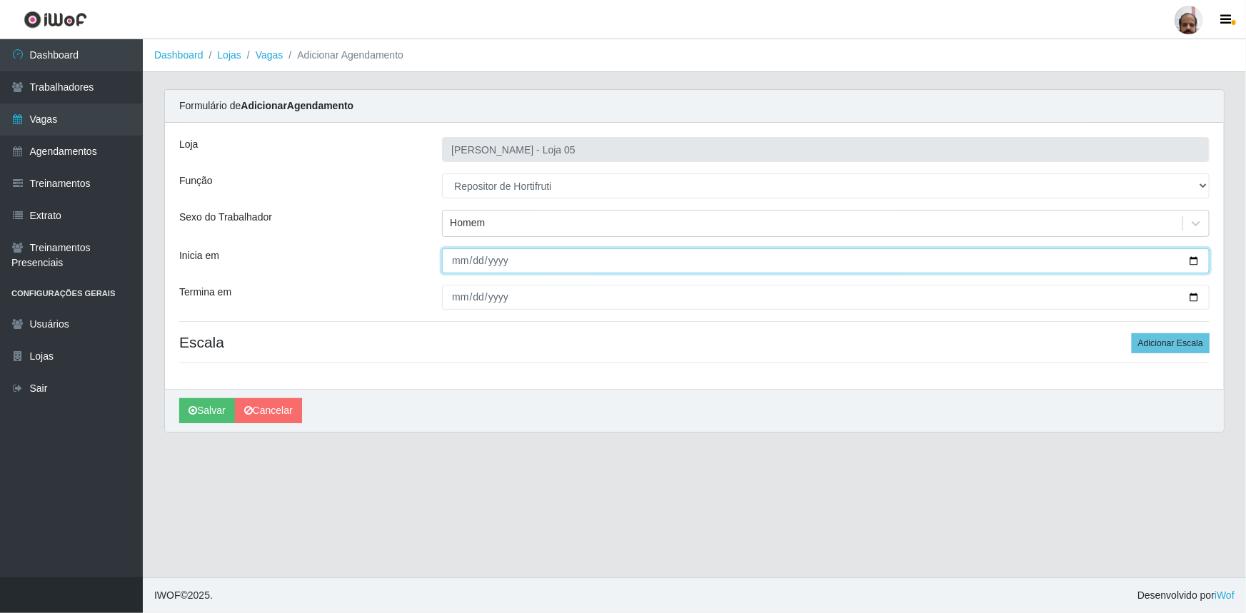
click at [1197, 261] on input "Inicia em" at bounding box center [826, 260] width 768 height 25
type input "[DATE]"
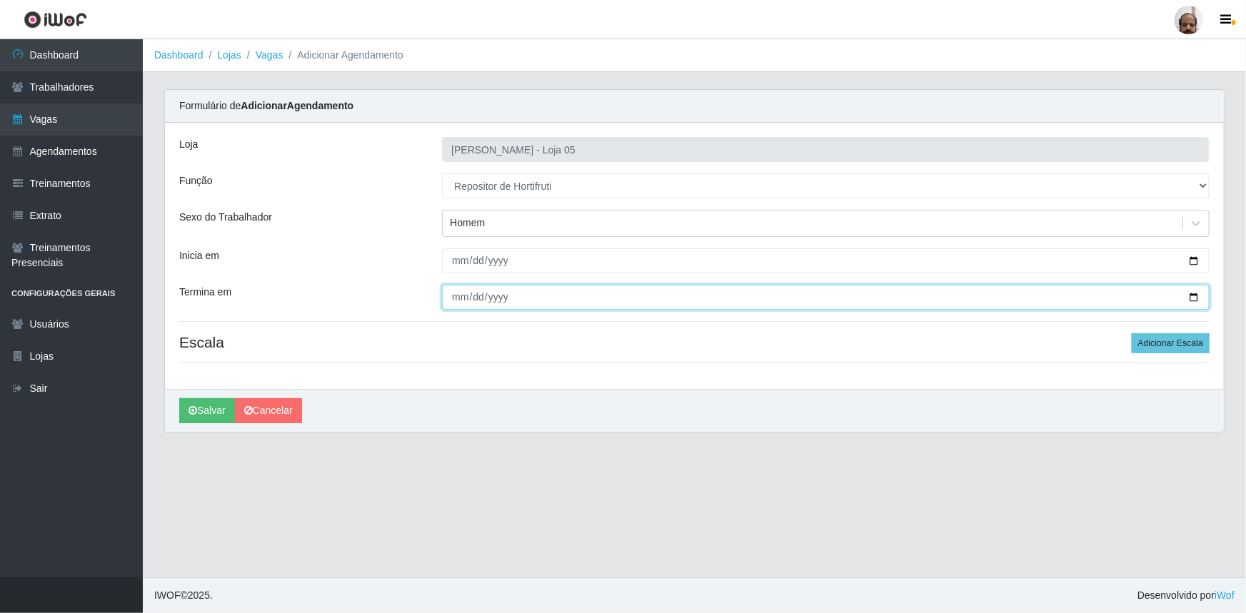
click at [1197, 296] on input "Termina em" at bounding box center [826, 297] width 768 height 25
type input "[DATE]"
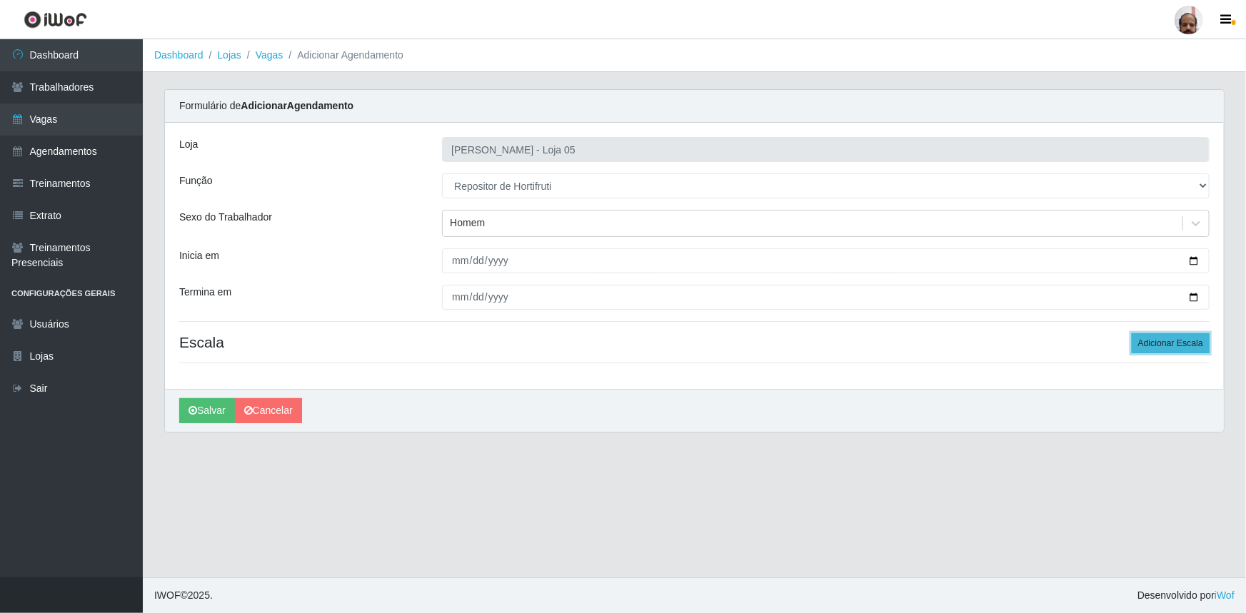
click at [1177, 340] on button "Adicionar Escala" at bounding box center [1171, 343] width 78 height 20
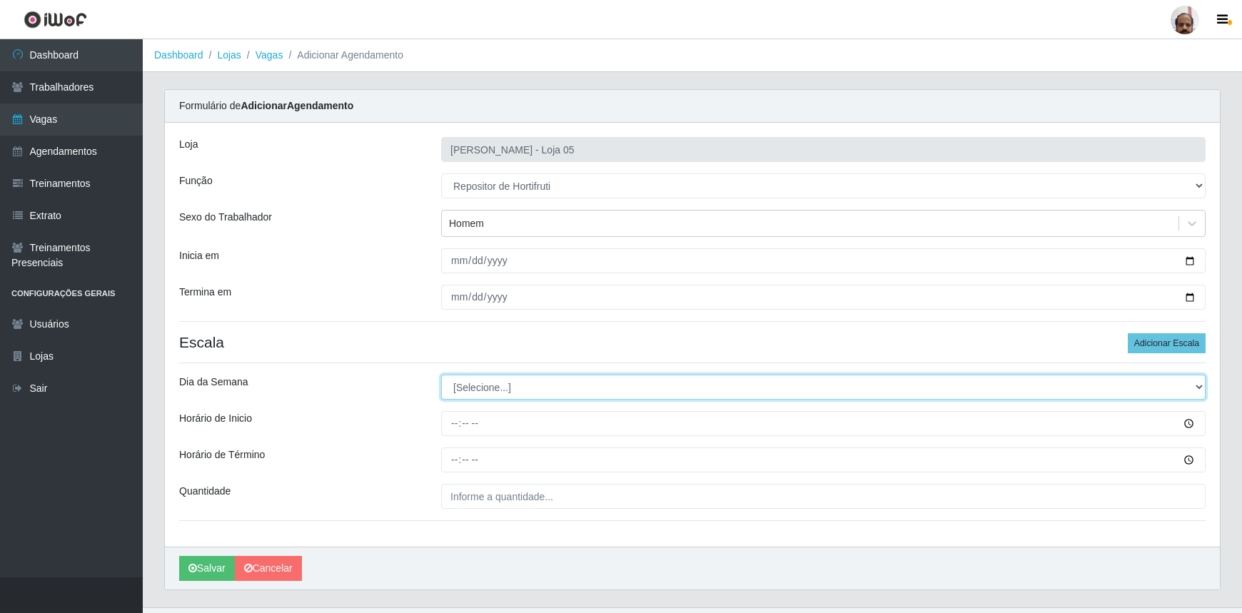
drag, startPoint x: 1200, startPoint y: 386, endPoint x: 1192, endPoint y: 390, distance: 8.9
click at [1200, 385] on select "[Selecione...] Segunda Terça Quarta Quinta Sexta Sábado Domingo" at bounding box center [823, 387] width 765 height 25
select select "6"
click at [441, 375] on select "[Selecione...] Segunda Terça Quarta Quinta Sexta Sábado Domingo" at bounding box center [823, 387] width 765 height 25
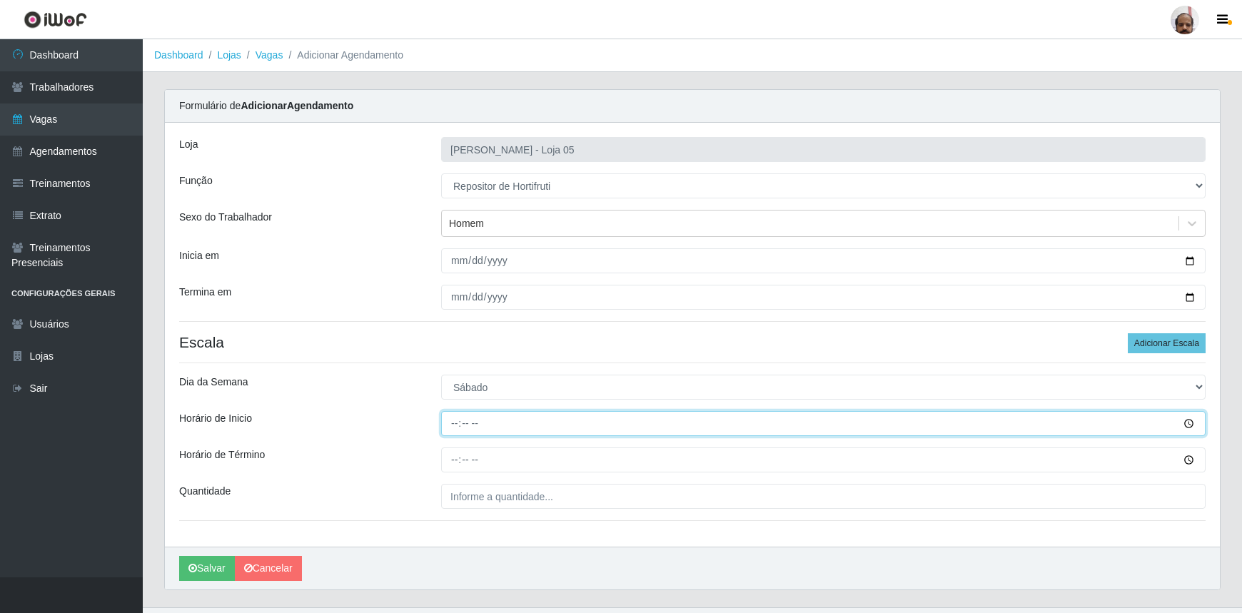
click at [451, 421] on input "Horário de Inicio" at bounding box center [823, 423] width 765 height 25
type input "08:00"
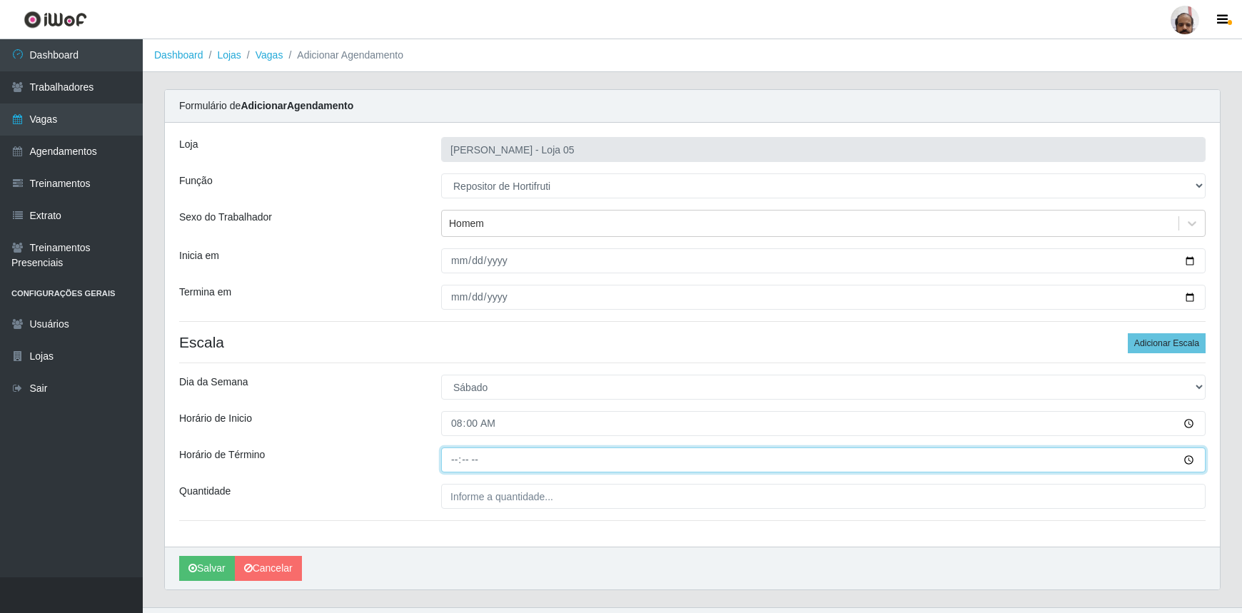
click at [450, 464] on input "Horário de Término" at bounding box center [823, 460] width 765 height 25
type input "14:00"
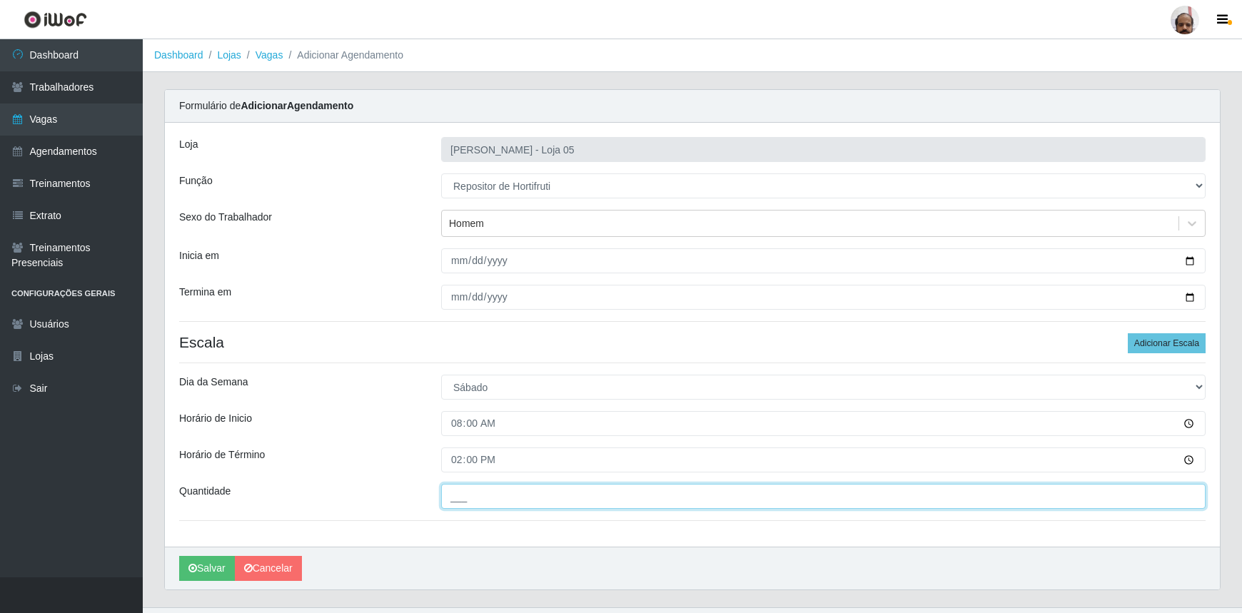
click at [458, 493] on input "___" at bounding box center [823, 496] width 765 height 25
type input "1__"
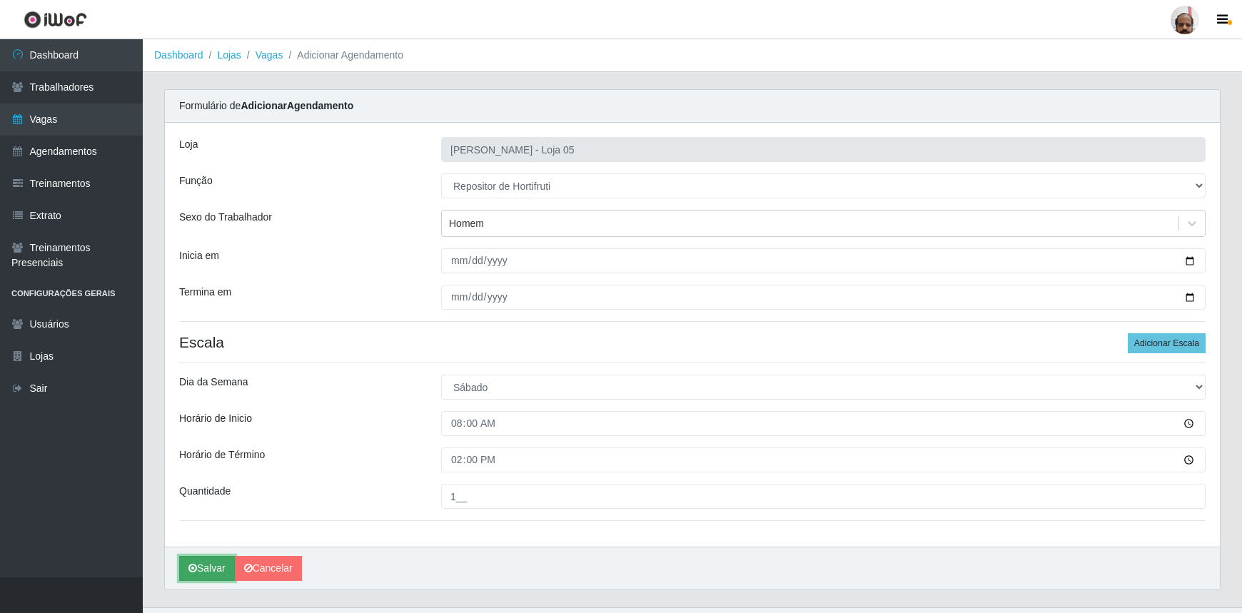
click at [208, 568] on button "Salvar" at bounding box center [207, 568] width 56 height 25
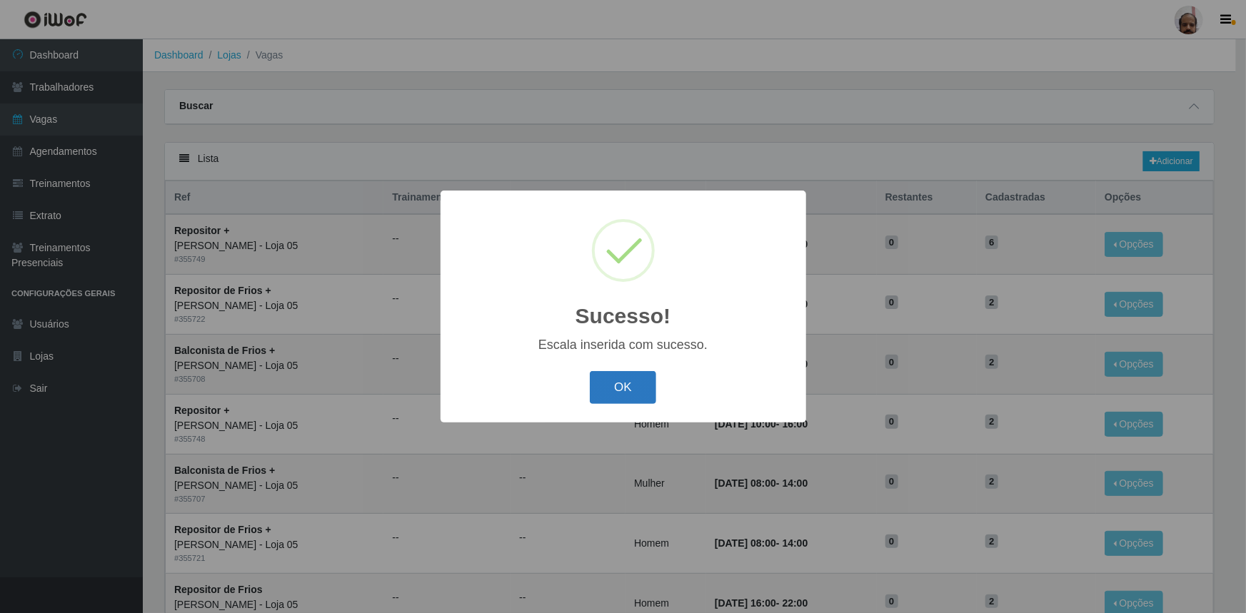
click at [636, 390] on button "OK" at bounding box center [623, 388] width 66 height 34
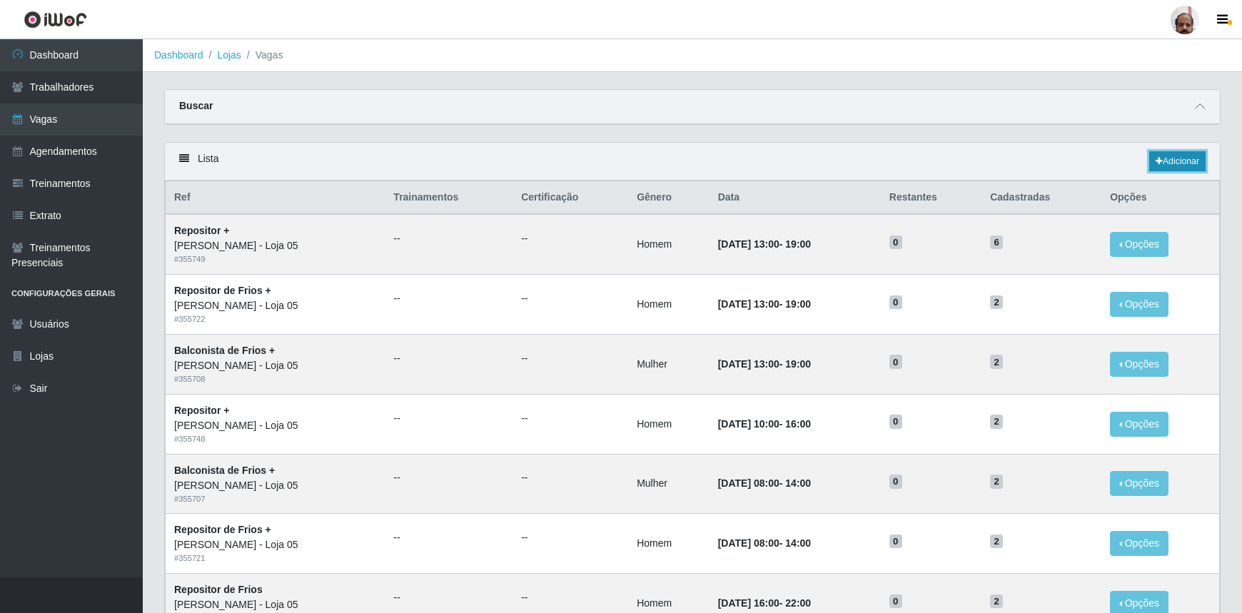
click at [1197, 162] on link "Adicionar" at bounding box center [1178, 161] width 56 height 20
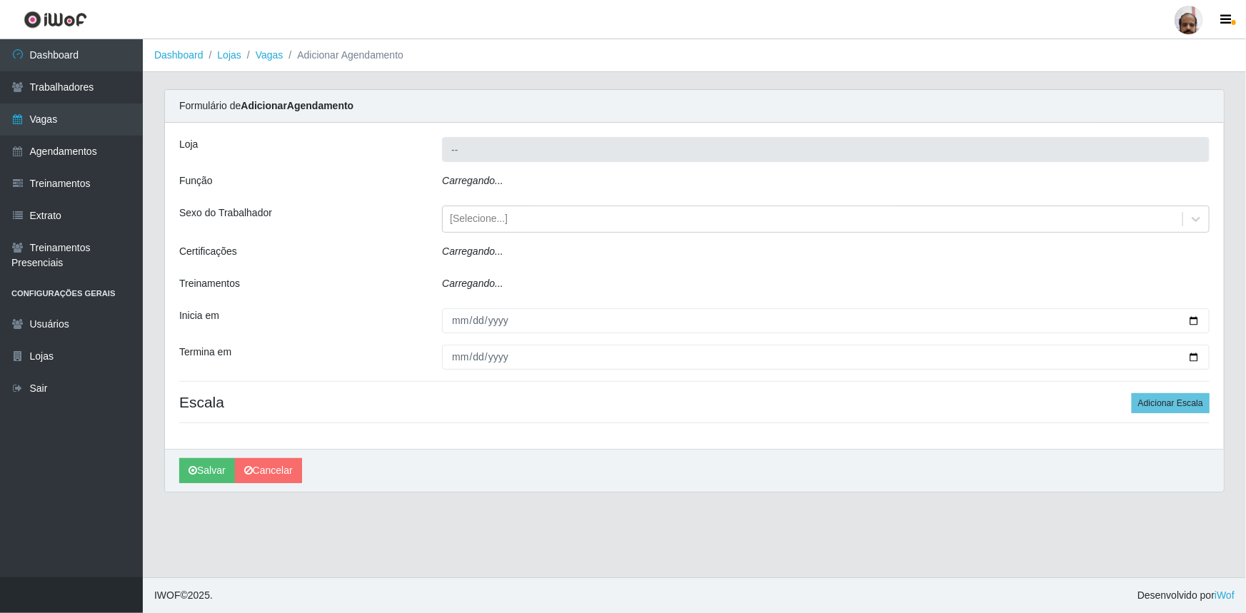
type input "[PERSON_NAME] - Loja 05"
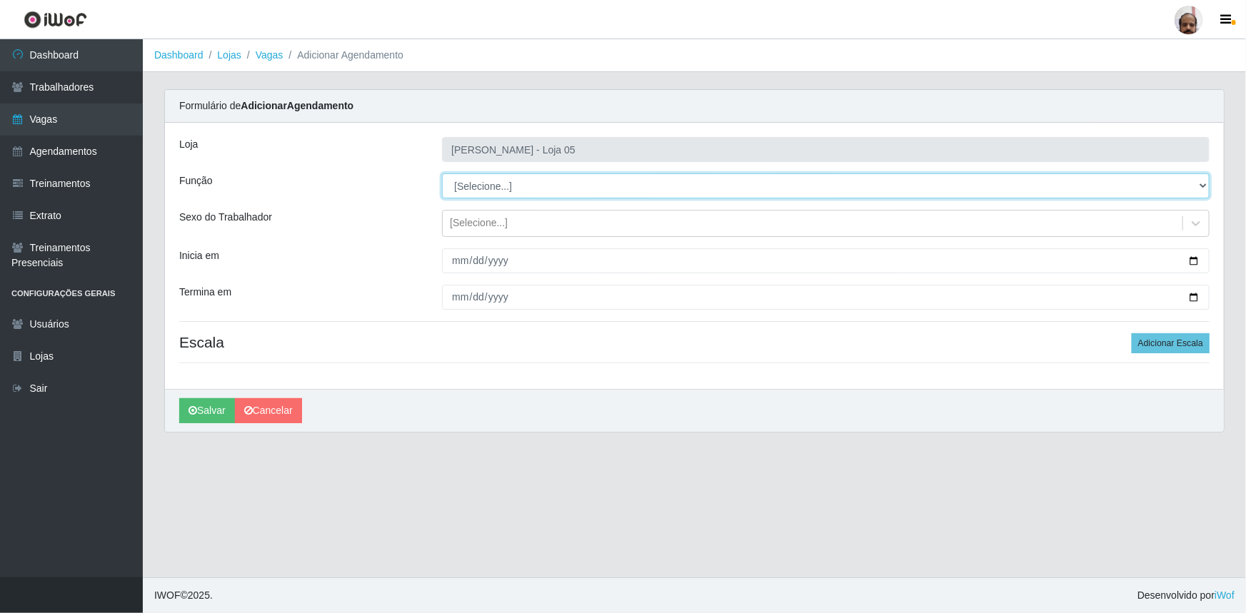
click at [1203, 183] on select "[Selecione...] ASG ASG + ASG ++ Auxiliar de Depósito Auxiliar de Depósito + Aux…" at bounding box center [826, 186] width 768 height 25
select select "108"
click at [442, 174] on select "[Selecione...] ASG ASG + ASG ++ Auxiliar de Depósito Auxiliar de Depósito + Aux…" at bounding box center [826, 186] width 768 height 25
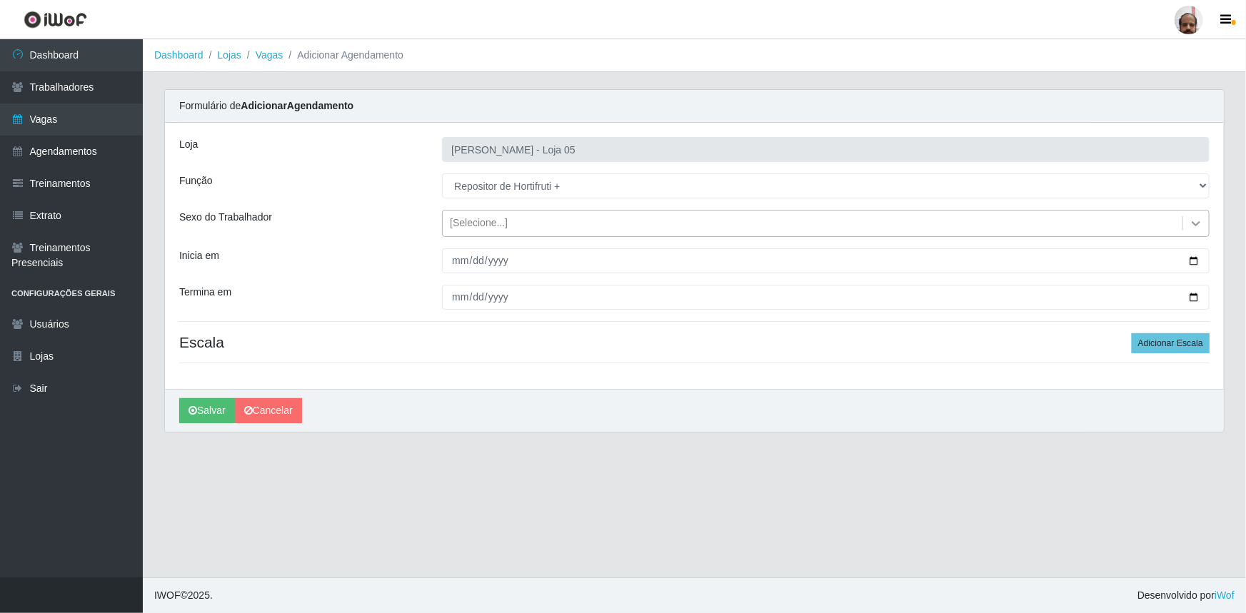
click at [1198, 221] on icon at bounding box center [1196, 223] width 14 height 14
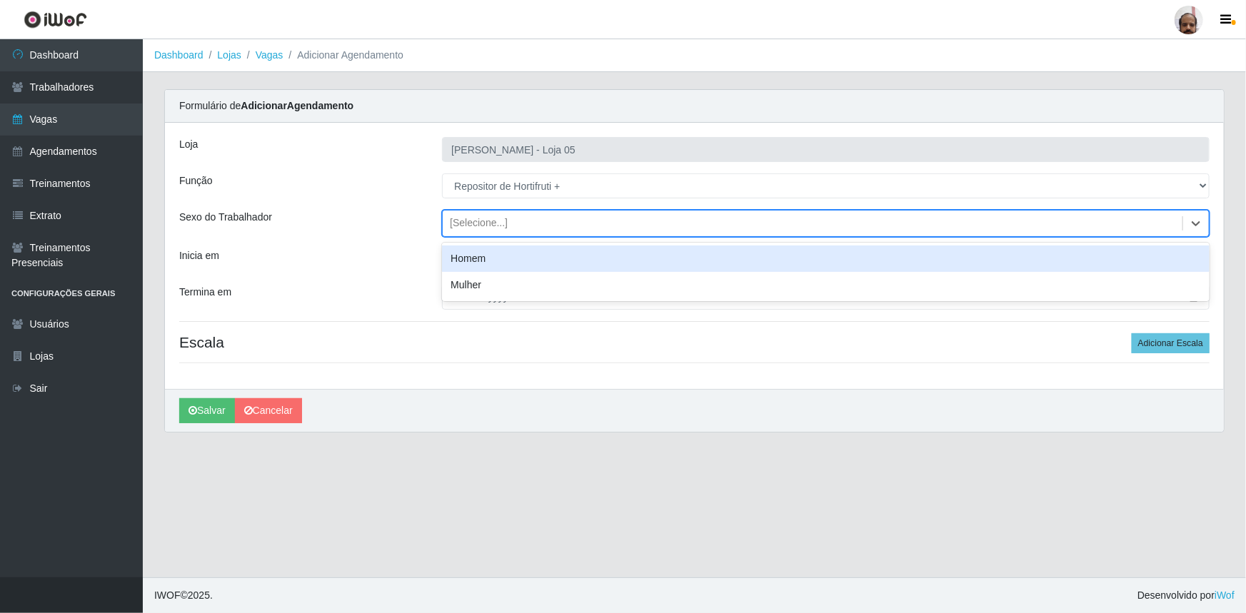
click at [493, 262] on div "Homem" at bounding box center [826, 259] width 768 height 26
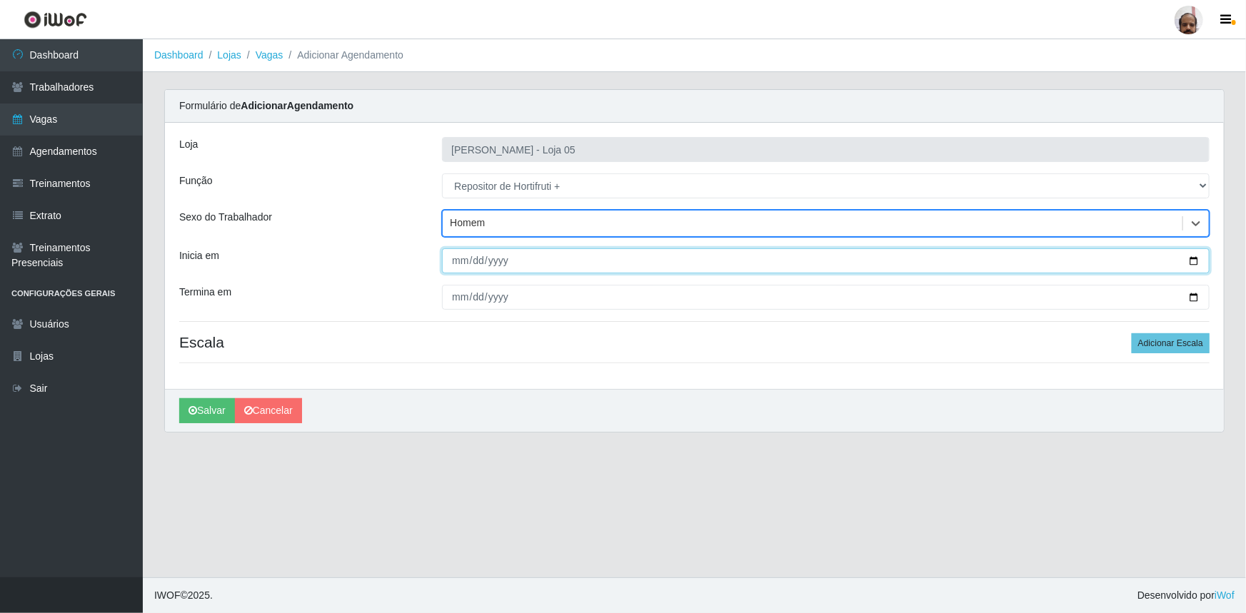
click at [1198, 258] on input "Inicia em" at bounding box center [826, 260] width 768 height 25
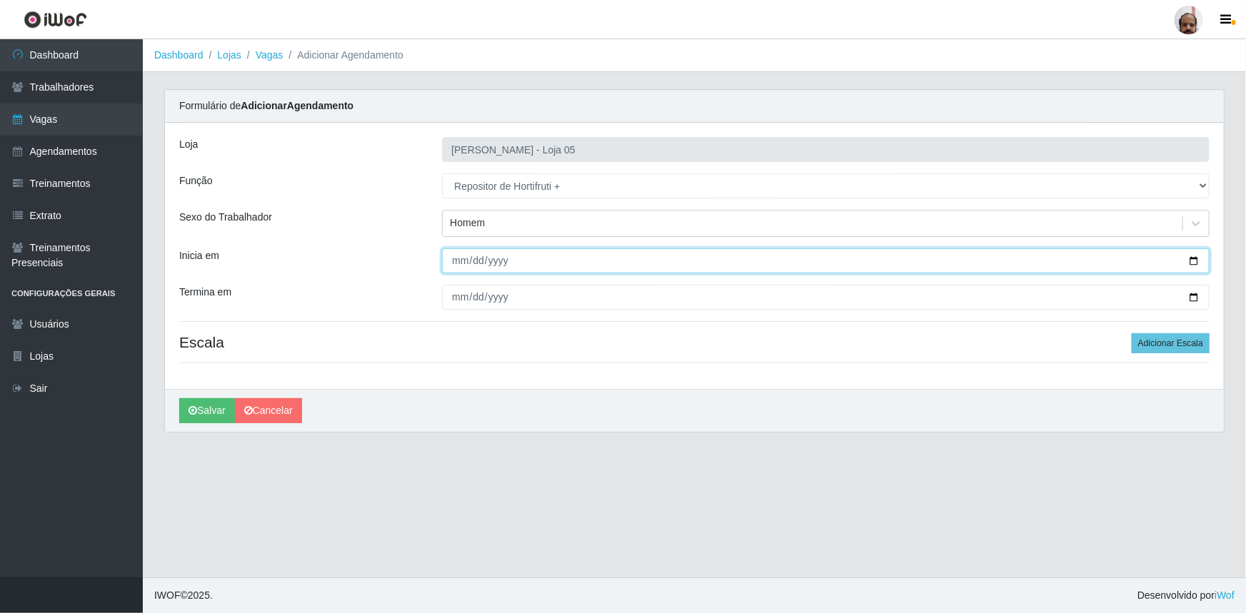
type input "[DATE]"
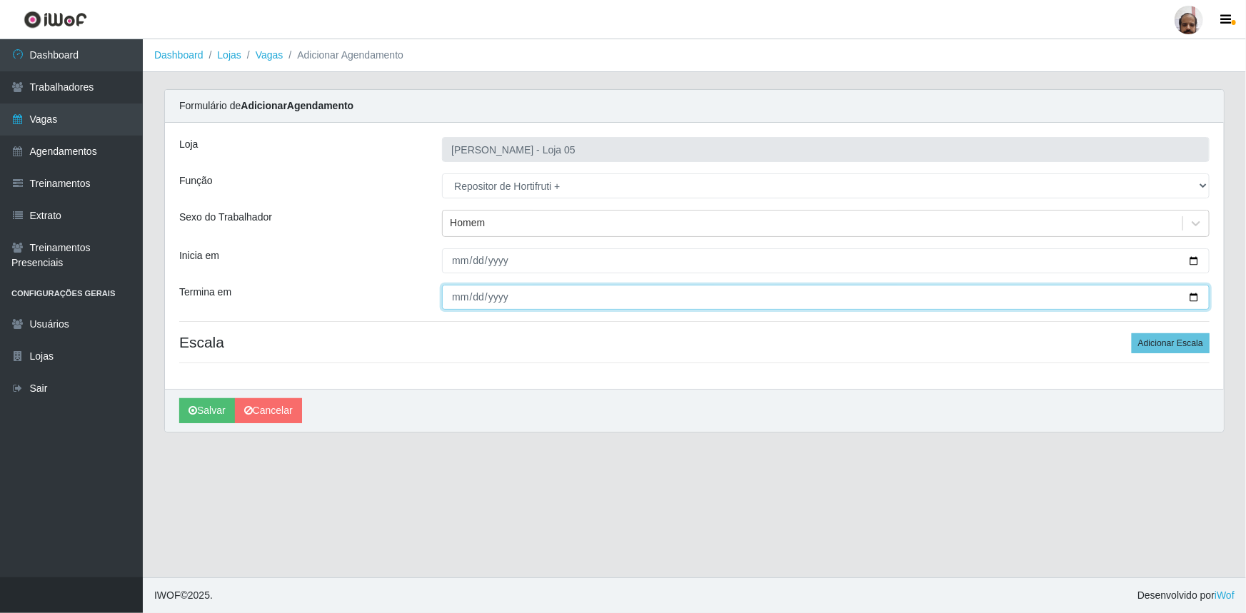
click at [1192, 296] on input "Termina em" at bounding box center [826, 297] width 768 height 25
type input "[DATE]"
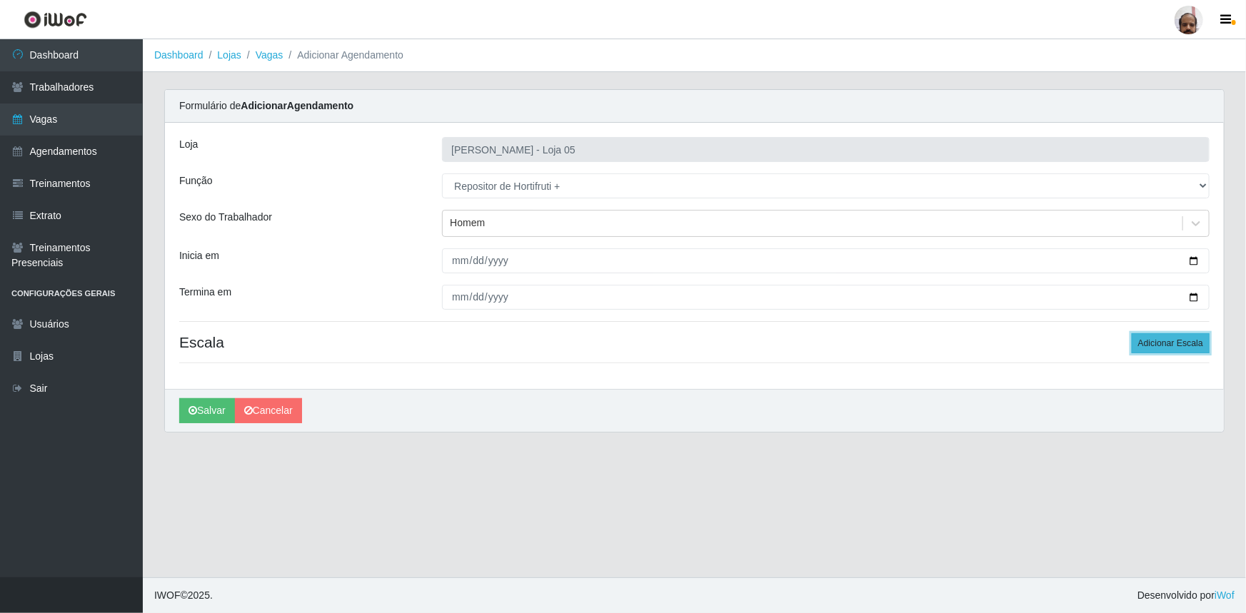
click at [1171, 340] on button "Adicionar Escala" at bounding box center [1171, 343] width 78 height 20
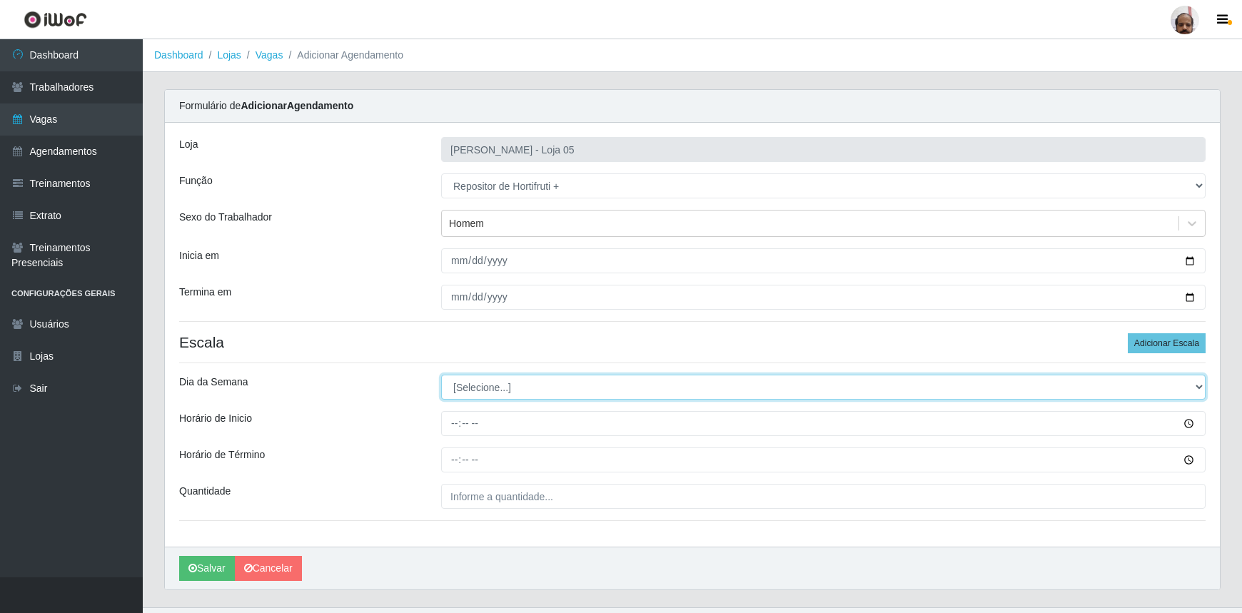
click at [1199, 386] on select "[Selecione...] Segunda Terça Quarta Quinta Sexta Sábado Domingo" at bounding box center [823, 387] width 765 height 25
select select "0"
click at [441, 375] on select "[Selecione...] Segunda Terça Quarta Quinta Sexta Sábado Domingo" at bounding box center [823, 387] width 765 height 25
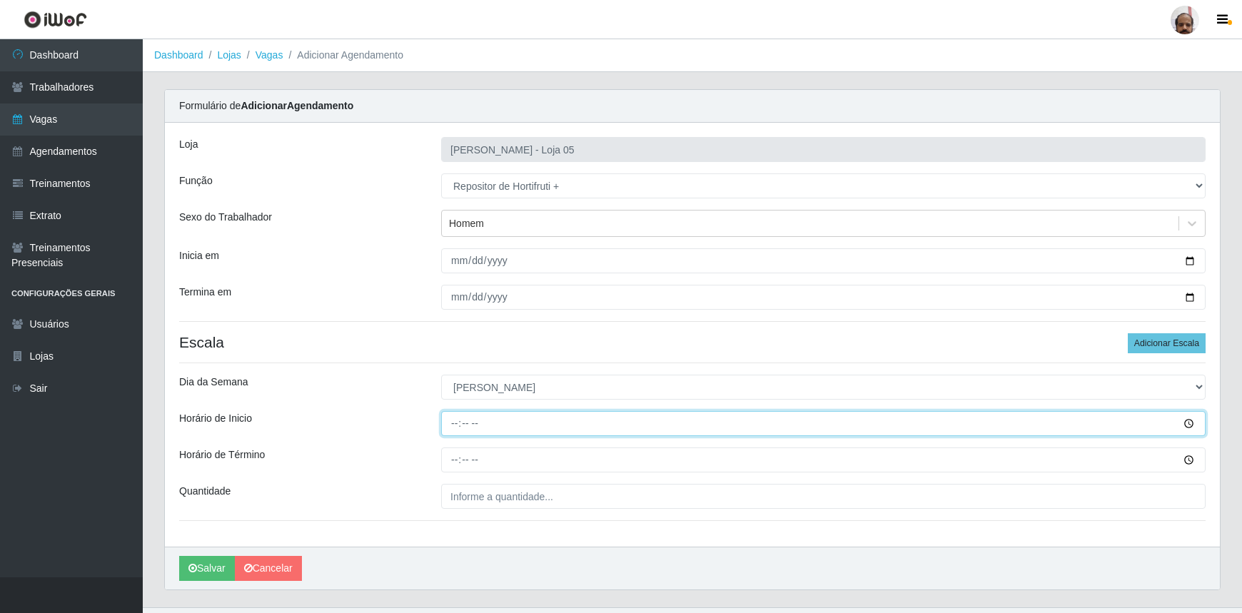
click at [457, 427] on input "Horário de Inicio" at bounding box center [823, 423] width 765 height 25
type input "08:00"
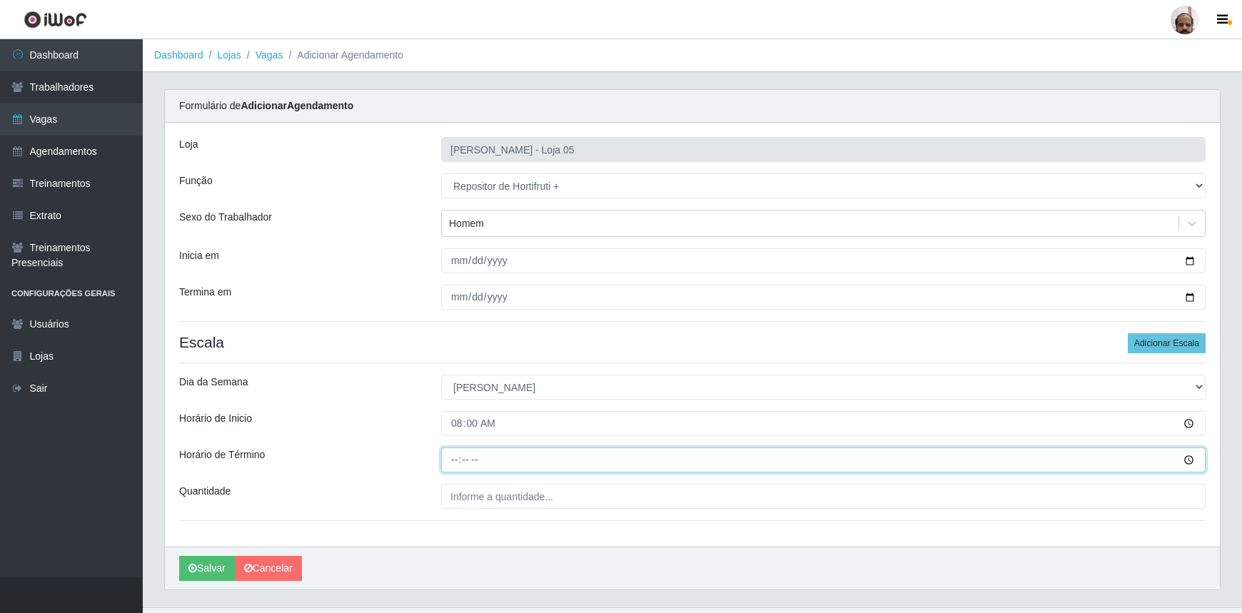
click at [454, 459] on input "Horário de Término" at bounding box center [823, 460] width 765 height 25
type input "14:00"
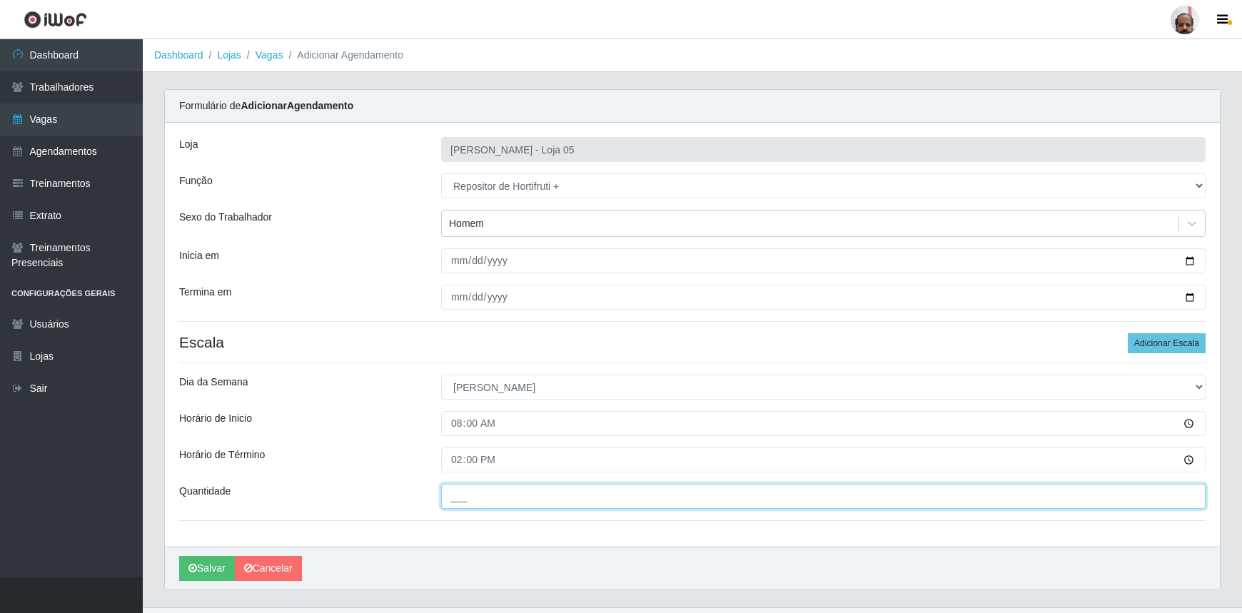
click at [471, 504] on input "___" at bounding box center [823, 496] width 765 height 25
type input "1__"
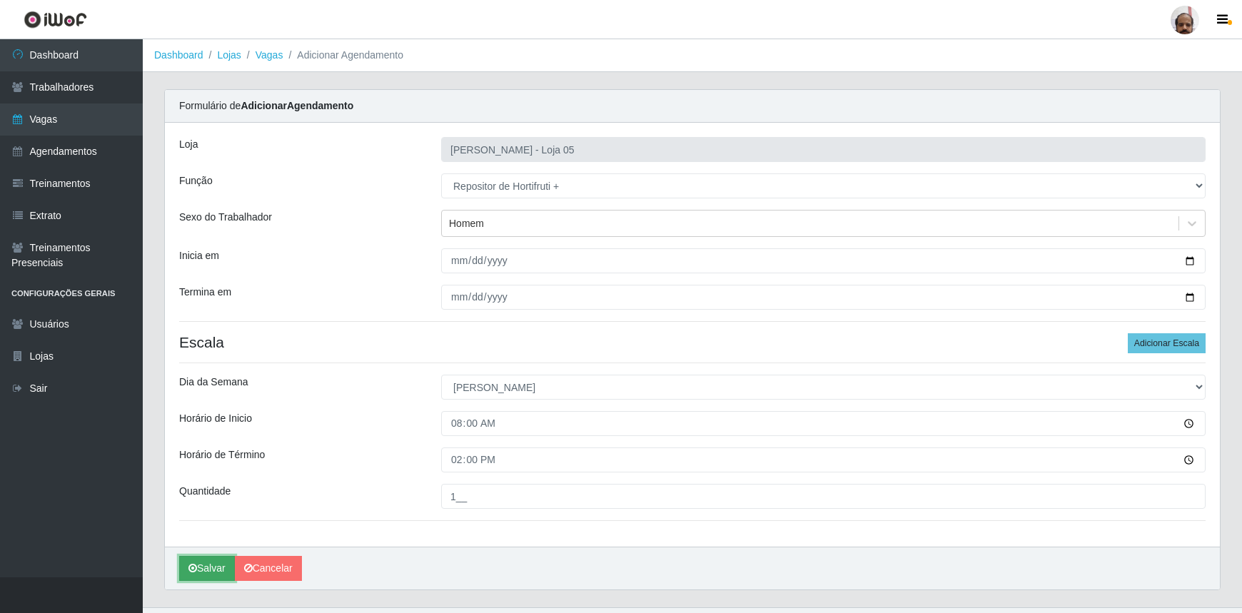
click at [216, 571] on button "Salvar" at bounding box center [207, 568] width 56 height 25
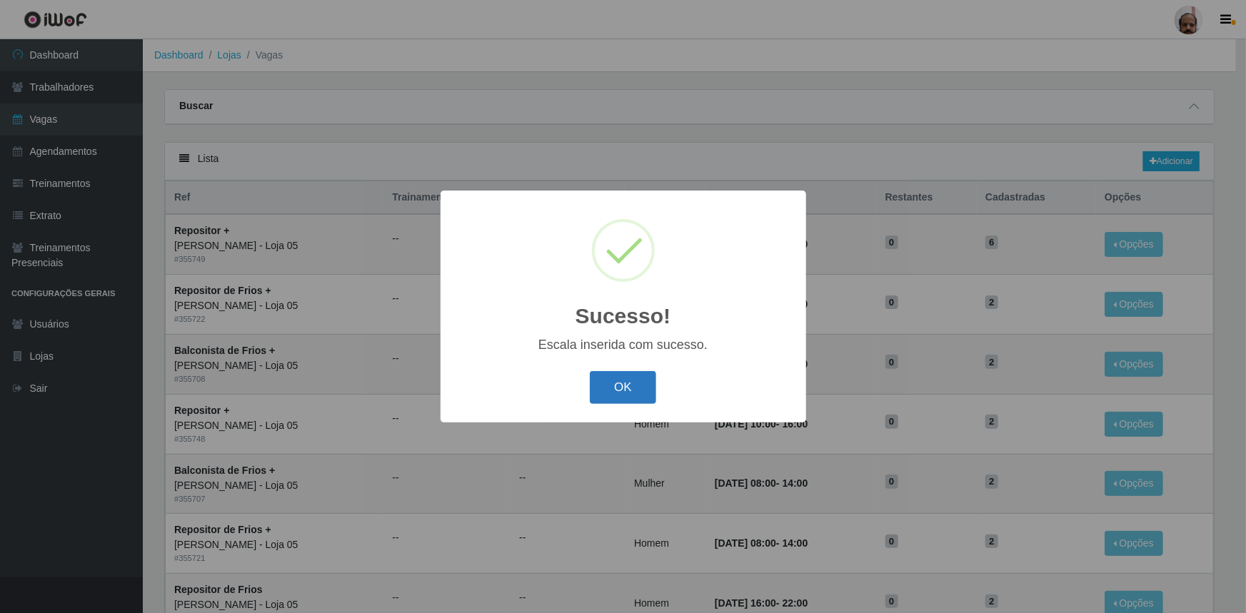
click at [650, 388] on button "OK" at bounding box center [623, 388] width 66 height 34
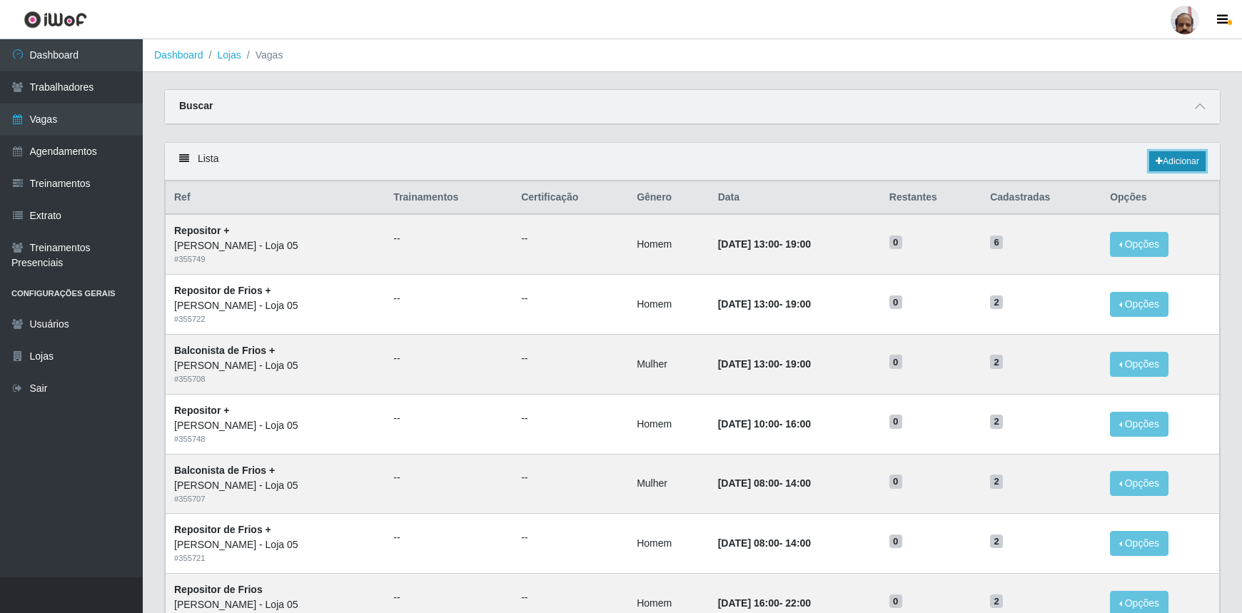
click at [1183, 161] on link "Adicionar" at bounding box center [1178, 161] width 56 height 20
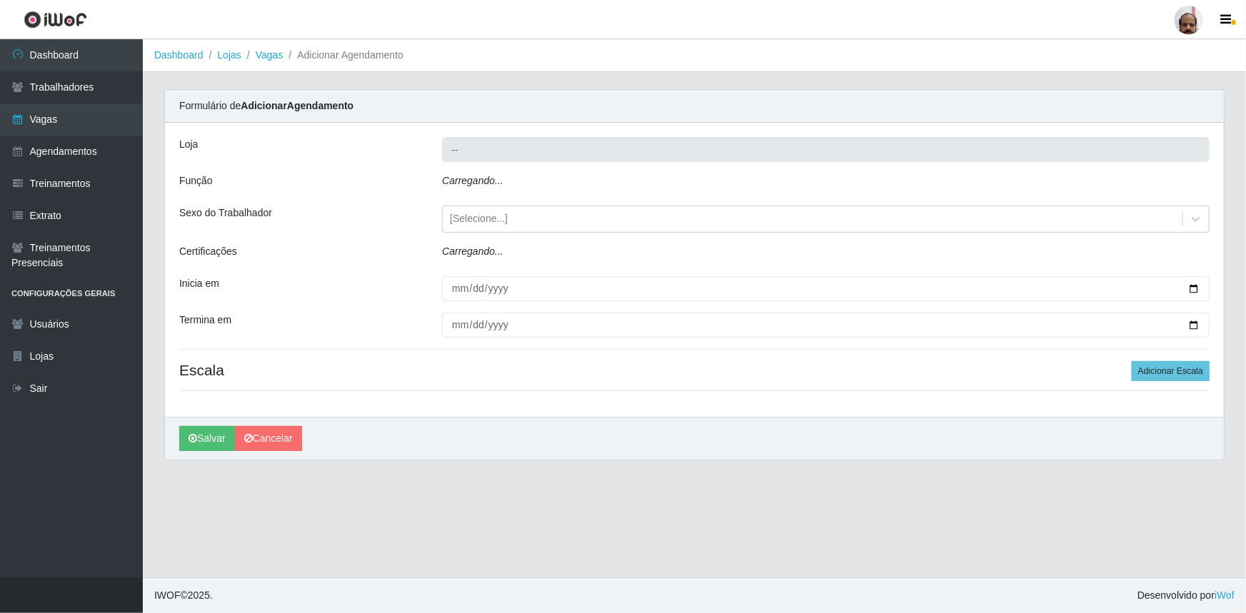
type input "[PERSON_NAME] - Loja 05"
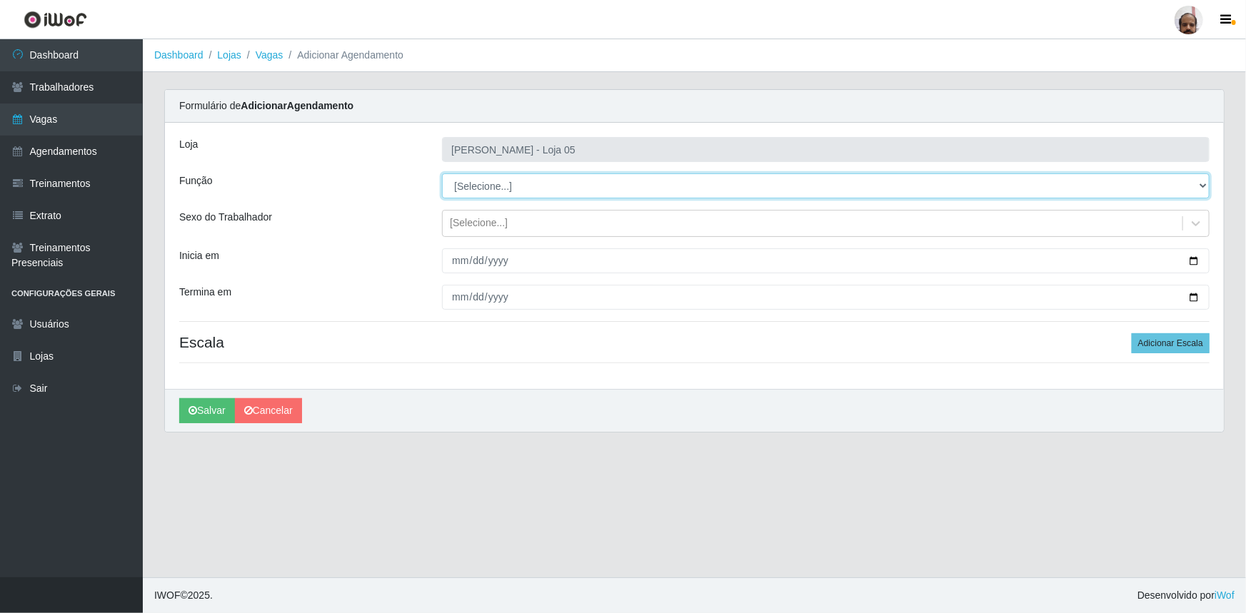
drag, startPoint x: 1203, startPoint y: 184, endPoint x: 1194, endPoint y: 193, distance: 12.6
click at [1203, 184] on select "[Selecione...] ASG ASG + ASG ++ Auxiliar de Depósito Auxiliar de Depósito + Aux…" at bounding box center [826, 186] width 768 height 25
select select "108"
click at [442, 174] on select "[Selecione...] ASG ASG + ASG ++ Auxiliar de Depósito Auxiliar de Depósito + Aux…" at bounding box center [826, 186] width 768 height 25
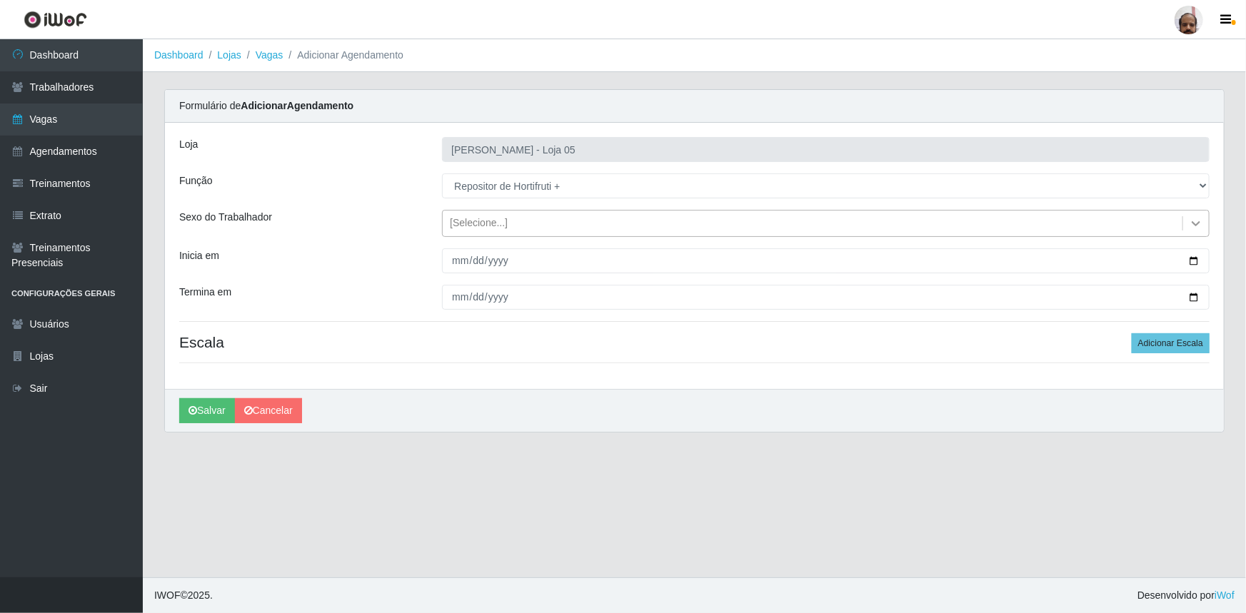
click at [1197, 221] on icon at bounding box center [1196, 223] width 14 height 14
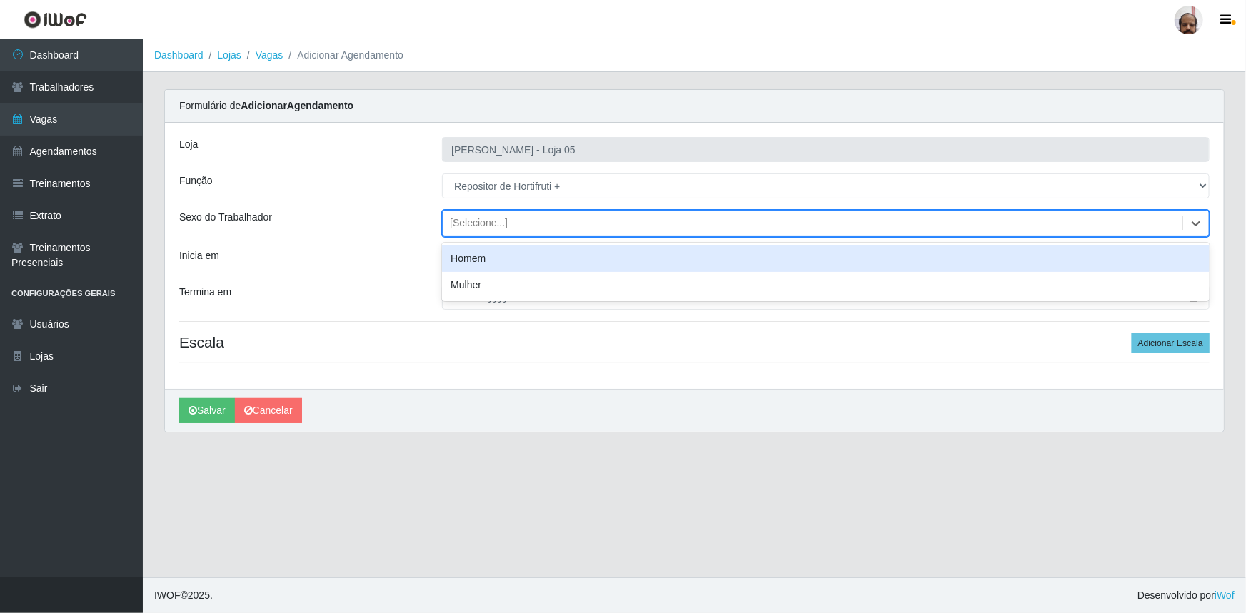
click at [483, 259] on div "Homem" at bounding box center [826, 259] width 768 height 26
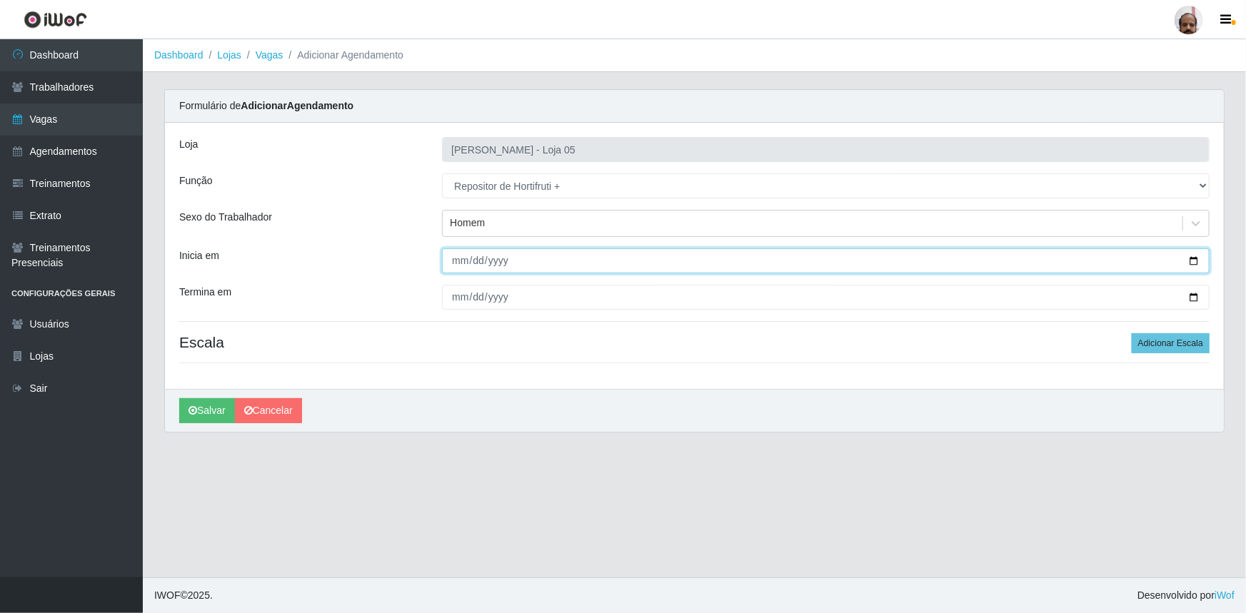
click at [1197, 263] on input "Inicia em" at bounding box center [826, 260] width 768 height 25
type input "[DATE]"
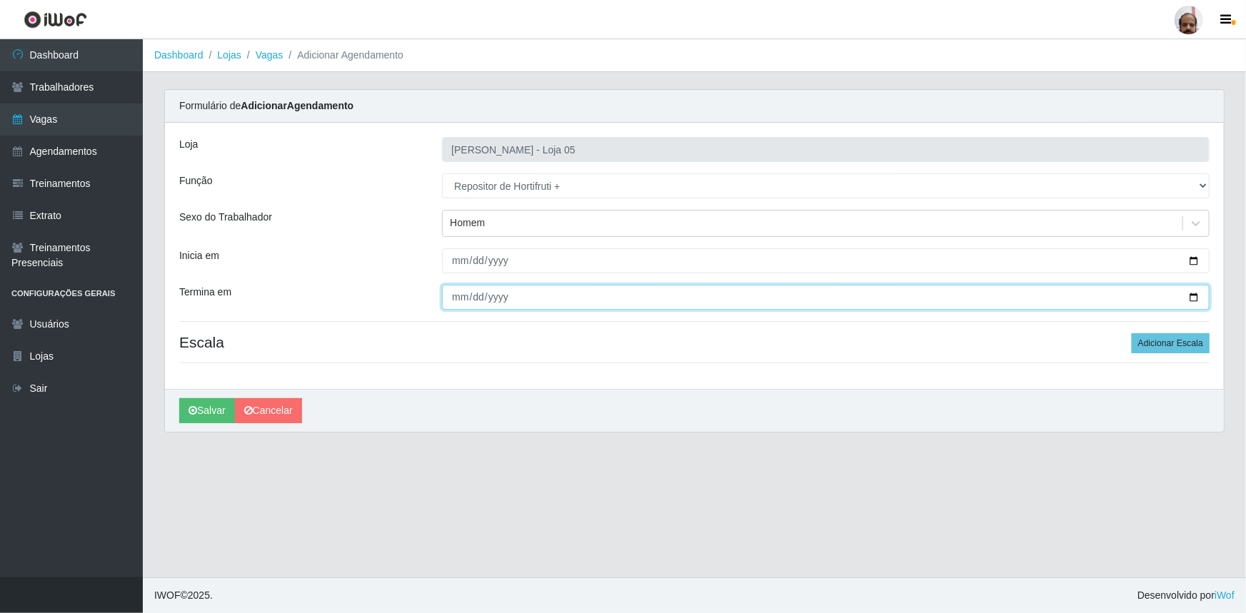
click at [1195, 291] on input "Termina em" at bounding box center [826, 297] width 768 height 25
type input "[DATE]"
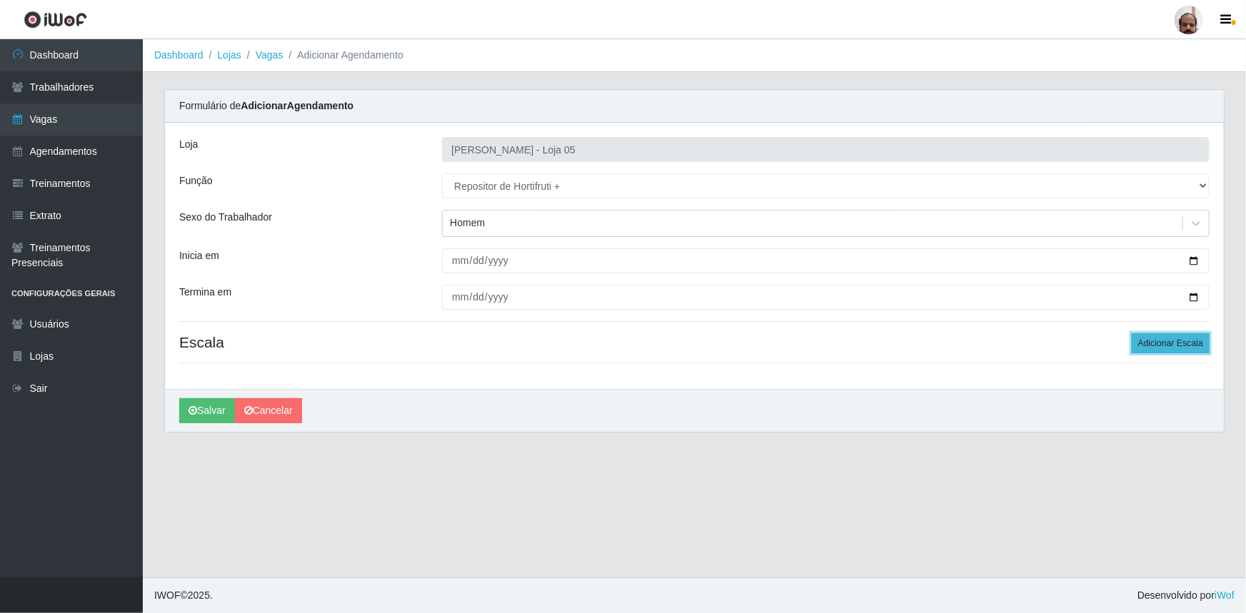
click at [1174, 339] on button "Adicionar Escala" at bounding box center [1171, 343] width 78 height 20
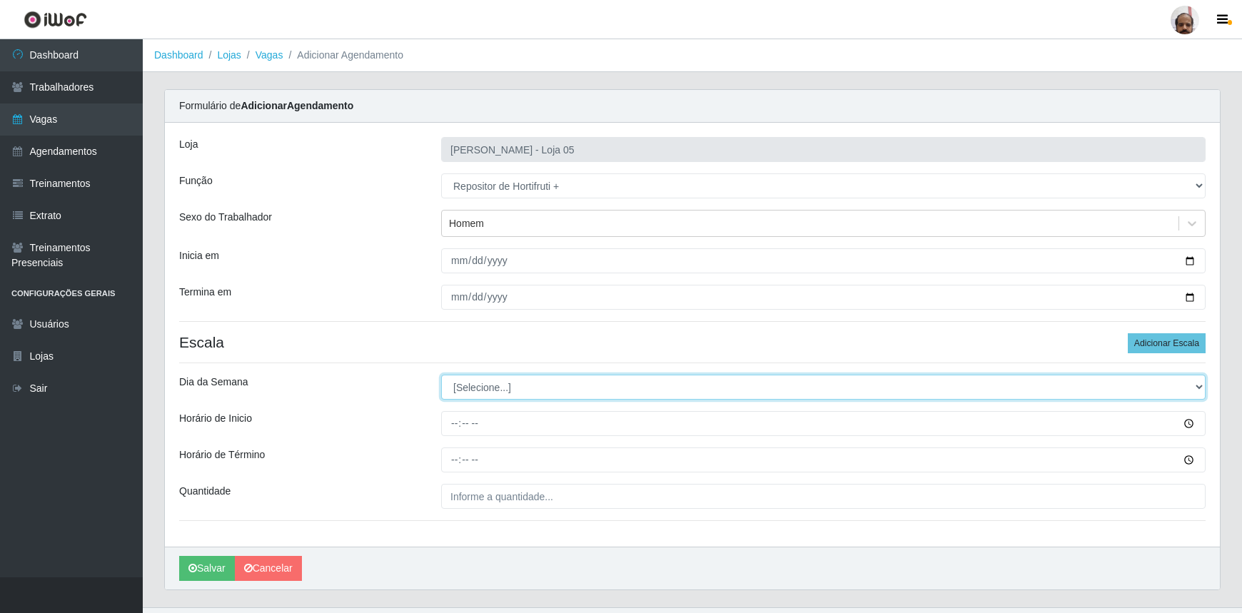
click at [1198, 387] on select "[Selecione...] Segunda Terça Quarta Quinta Sexta Sábado Domingo" at bounding box center [823, 387] width 765 height 25
select select "0"
click at [441, 375] on select "[Selecione...] Segunda Terça Quarta Quinta Sexta Sábado Domingo" at bounding box center [823, 387] width 765 height 25
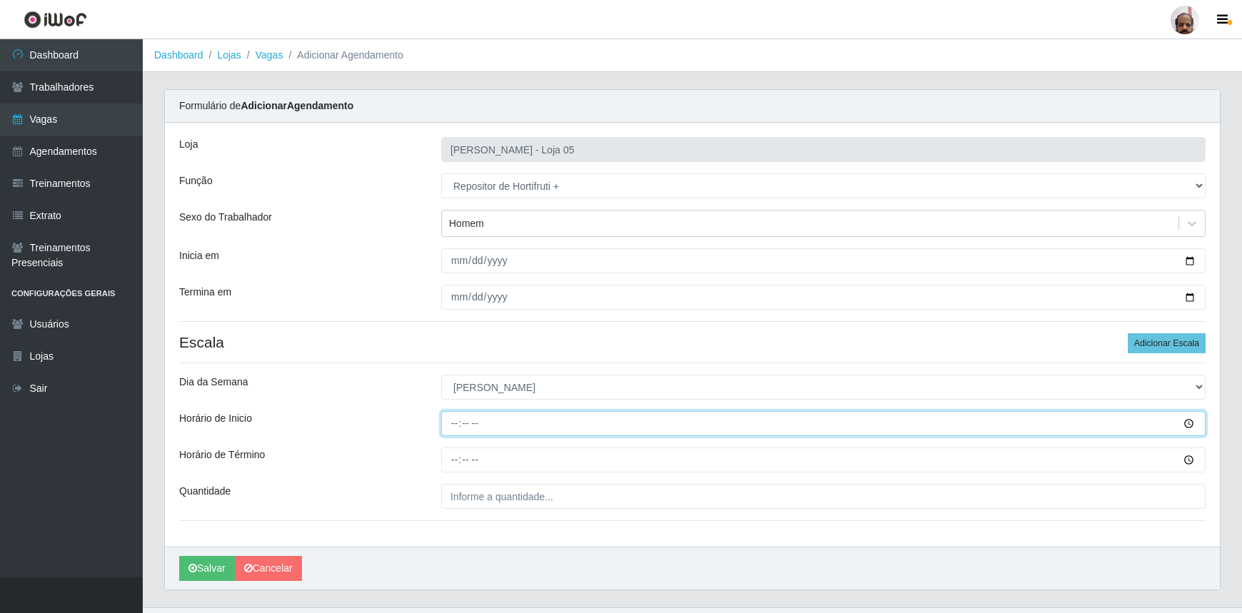
click at [454, 421] on input "Horário de Inicio" at bounding box center [823, 423] width 765 height 25
type input "10:00"
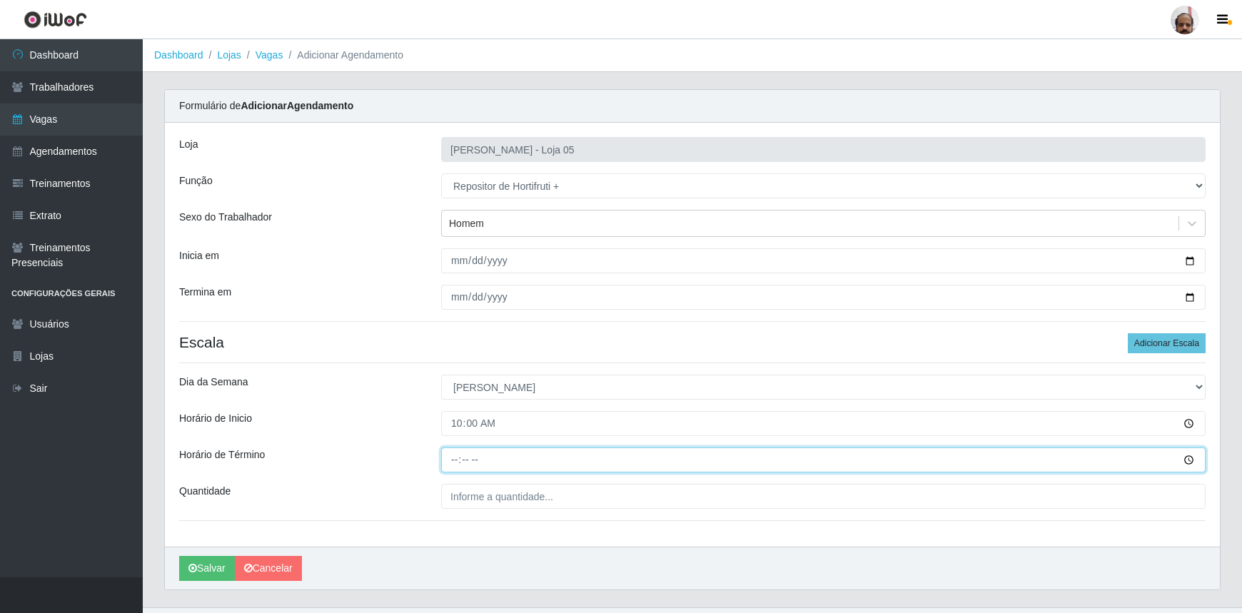
click at [456, 463] on input "Horário de Término" at bounding box center [823, 460] width 765 height 25
type input "16:00"
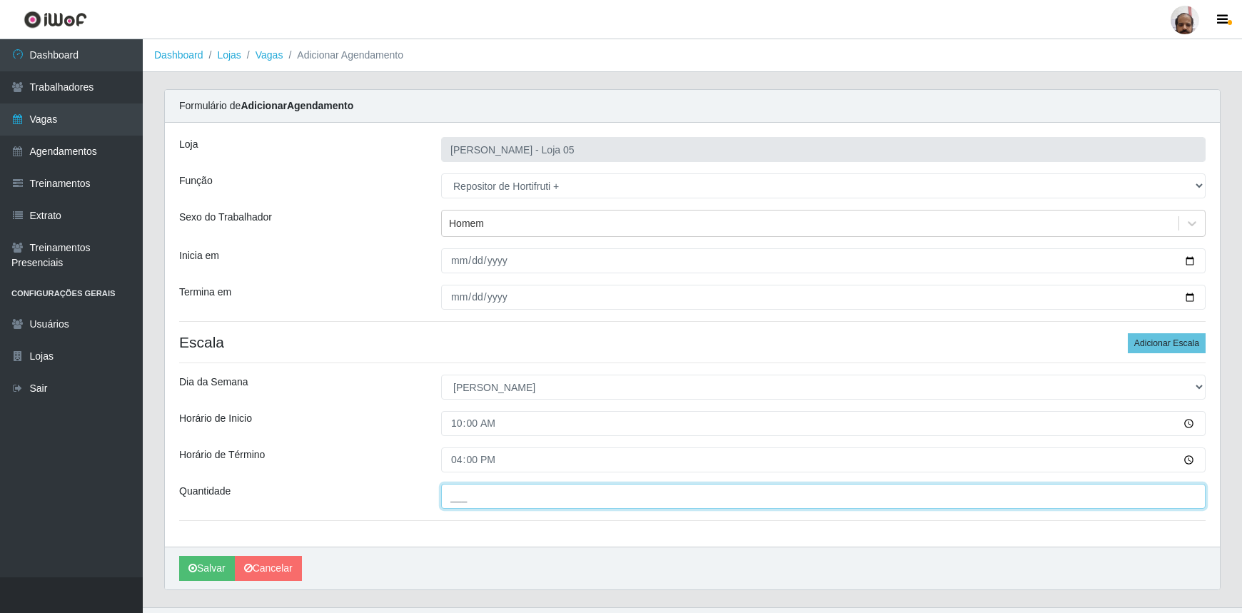
click at [463, 493] on input "___" at bounding box center [823, 496] width 765 height 25
type input "1__"
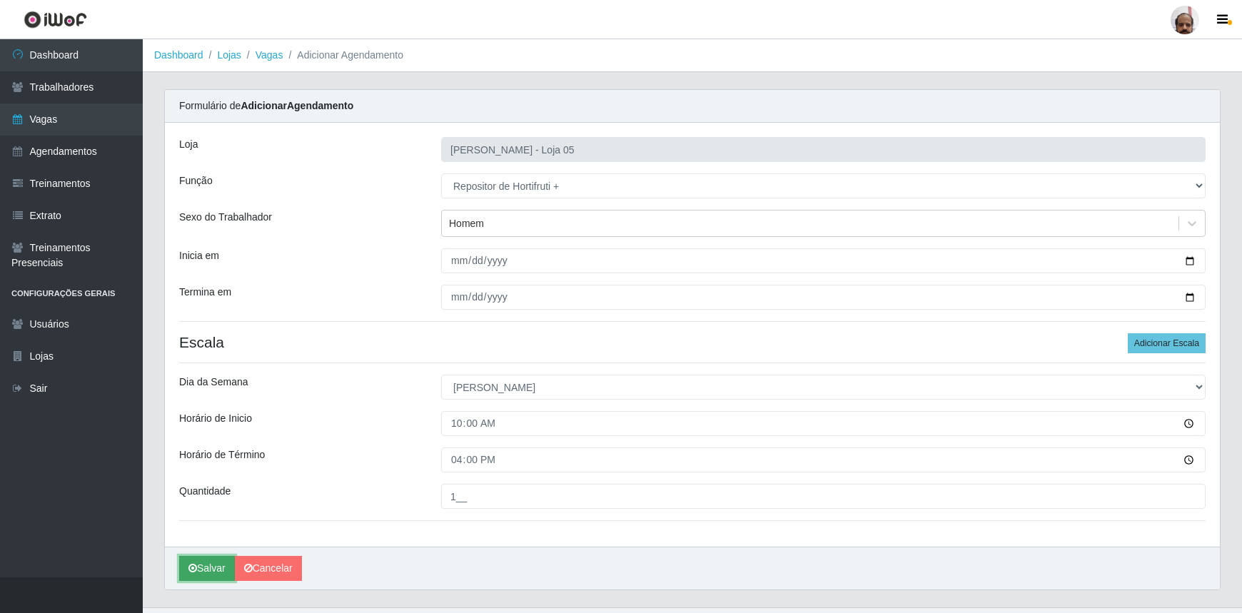
click at [211, 566] on button "Salvar" at bounding box center [207, 568] width 56 height 25
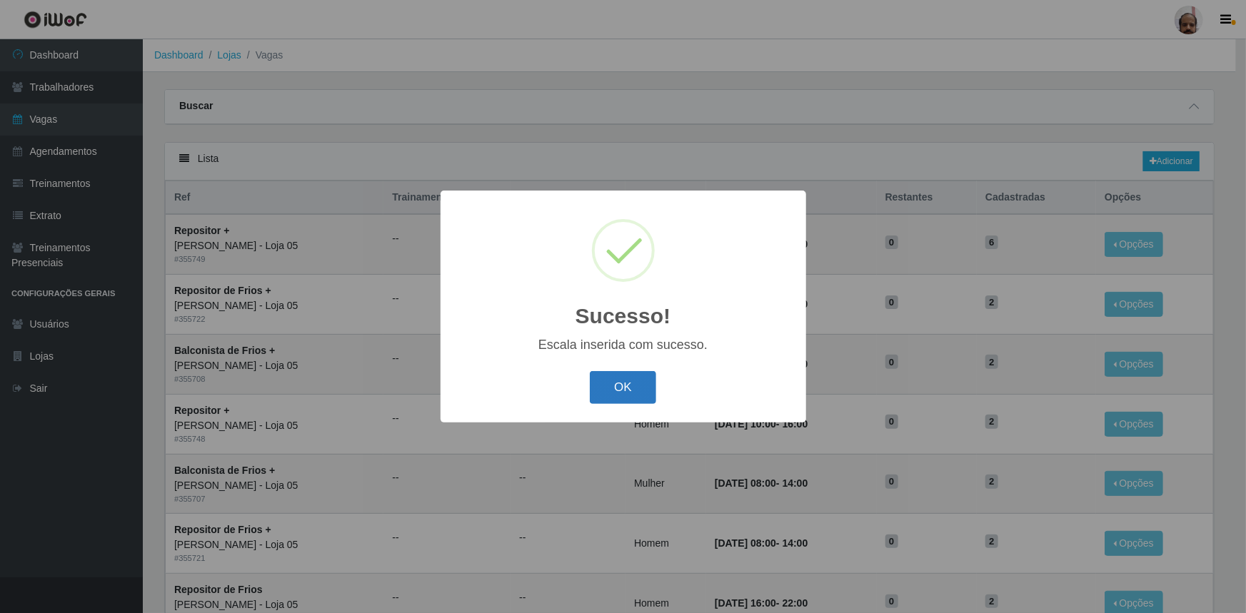
click at [645, 386] on button "OK" at bounding box center [623, 388] width 66 height 34
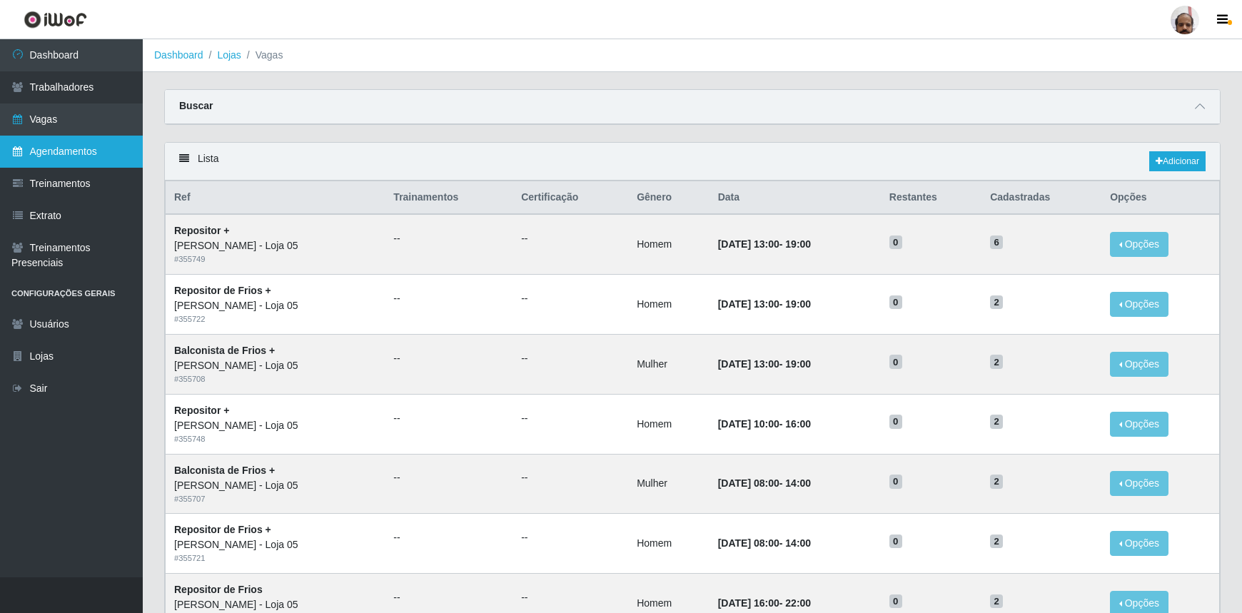
click at [68, 150] on link "Agendamentos" at bounding box center [71, 152] width 143 height 32
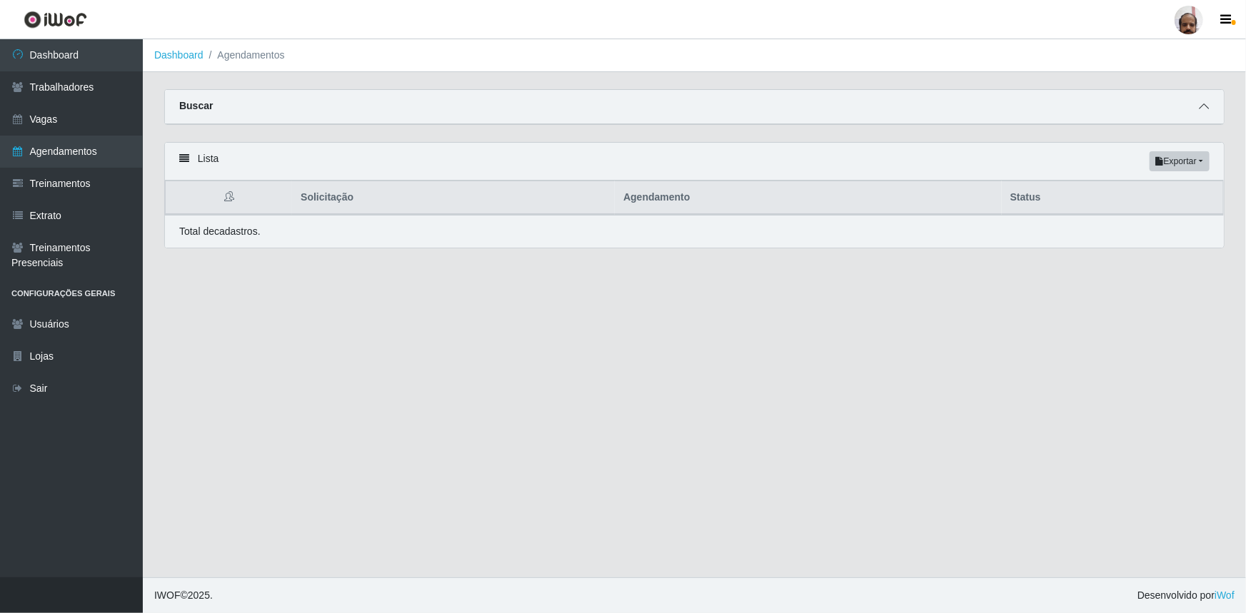
click at [1200, 106] on icon at bounding box center [1204, 106] width 10 height 10
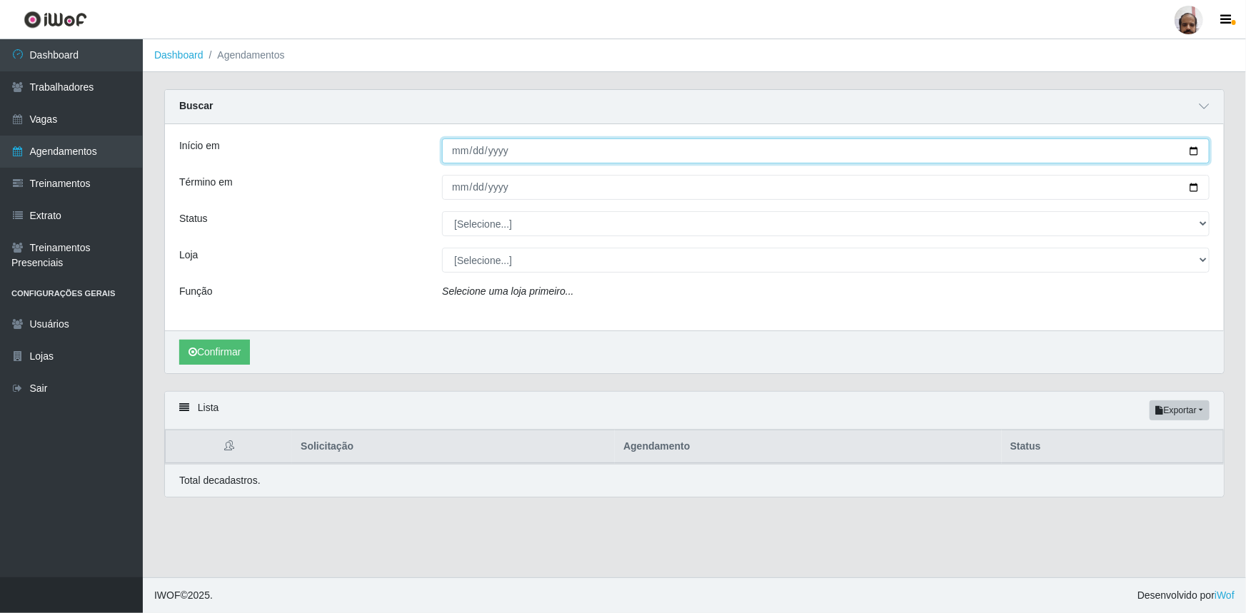
click at [1195, 152] on input "Início em" at bounding box center [826, 151] width 768 height 25
type input "[DATE]"
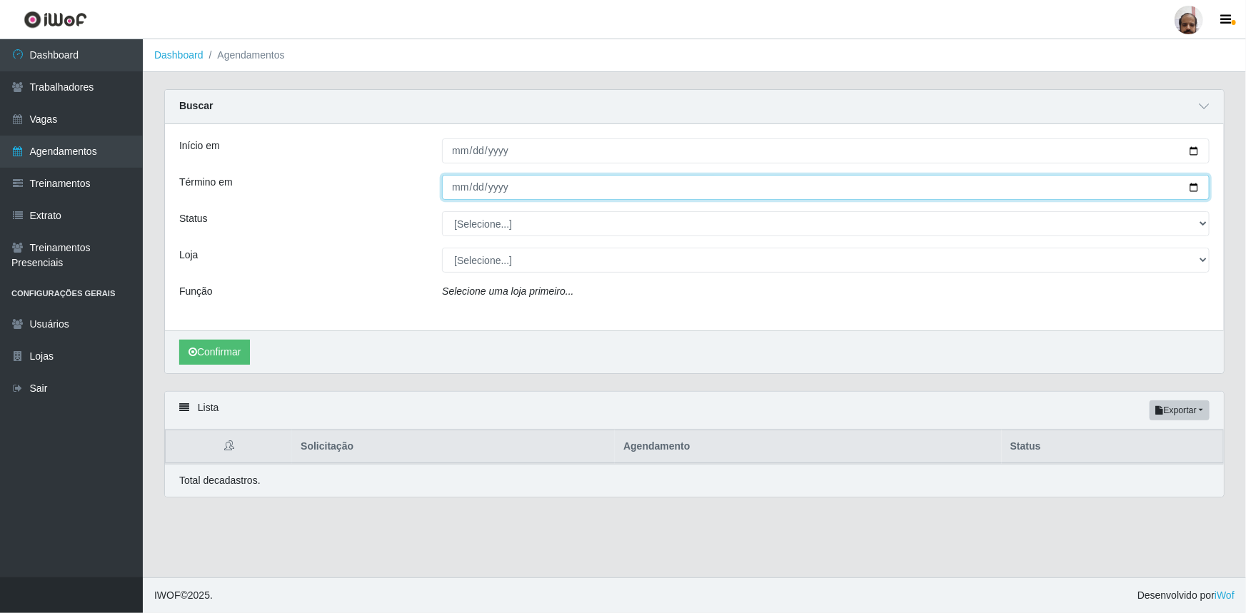
click at [1195, 181] on input "Término em" at bounding box center [826, 187] width 768 height 25
type input "[DATE]"
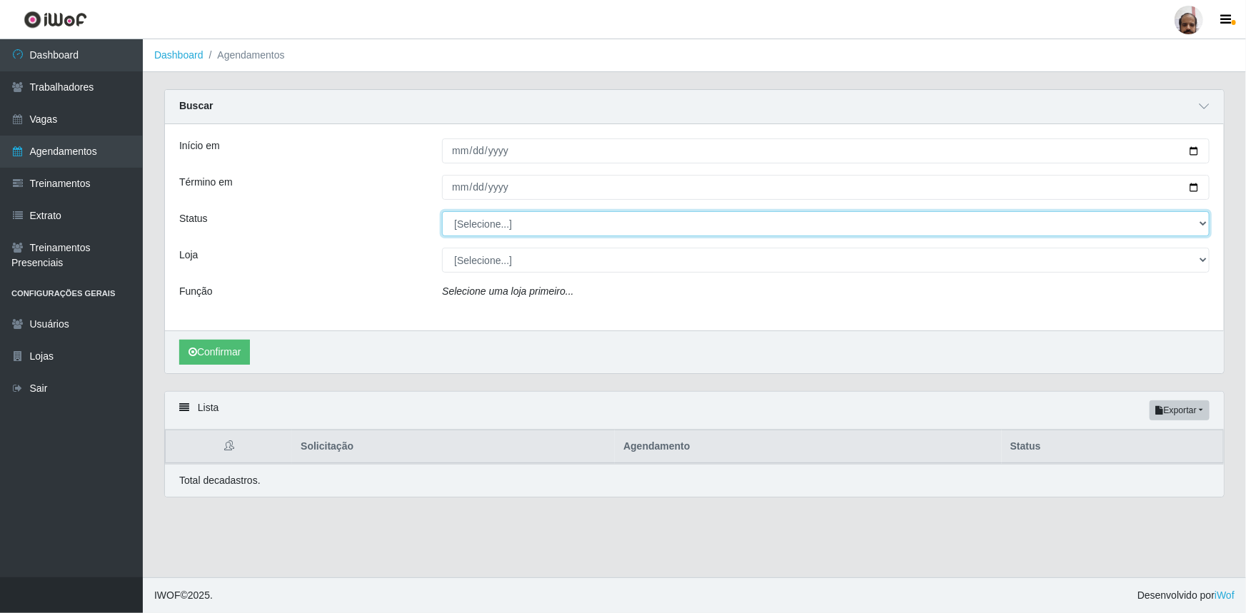
drag, startPoint x: 1198, startPoint y: 222, endPoint x: 1185, endPoint y: 232, distance: 16.3
click at [1198, 222] on select "[Selecione...] AGENDADO AGUARDANDO LIBERAR EM ANDAMENTO EM REVISÃO FINALIZADO C…" at bounding box center [826, 223] width 768 height 25
select select "AGENDADO"
click at [442, 211] on select "[Selecione...] AGENDADO AGUARDANDO LIBERAR EM ANDAMENTO EM REVISÃO FINALIZADO C…" at bounding box center [826, 223] width 768 height 25
drag, startPoint x: 1199, startPoint y: 257, endPoint x: 1173, endPoint y: 264, distance: 26.7
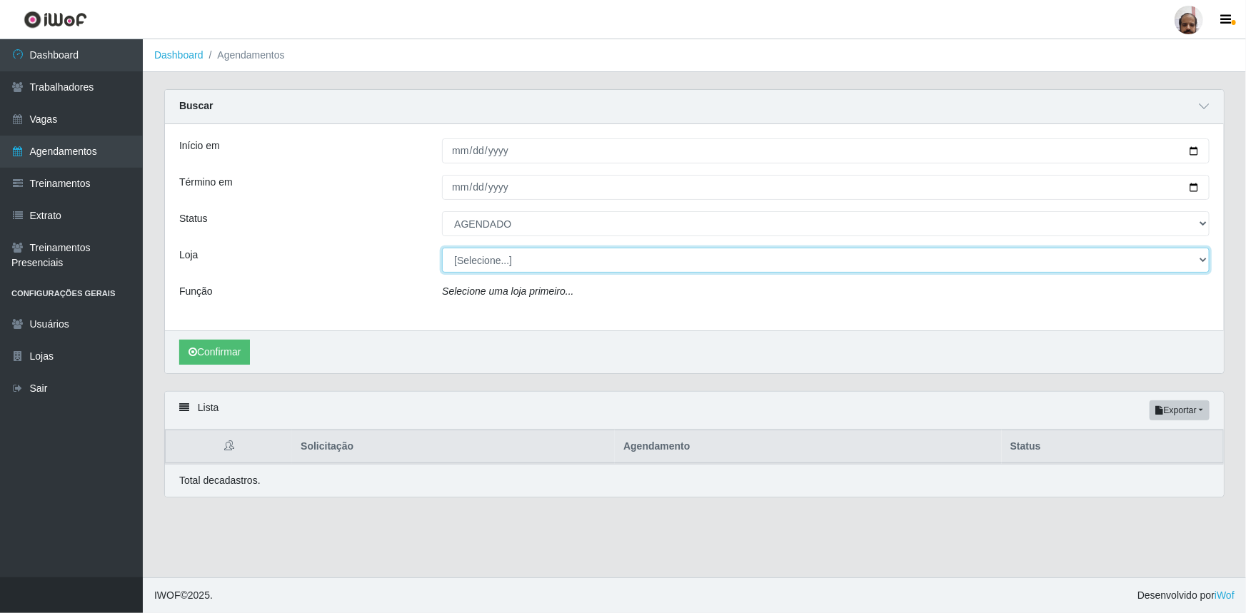
click at [1199, 257] on select "[Selecione...] Mar Vermelho - Loja 05" at bounding box center [826, 260] width 768 height 25
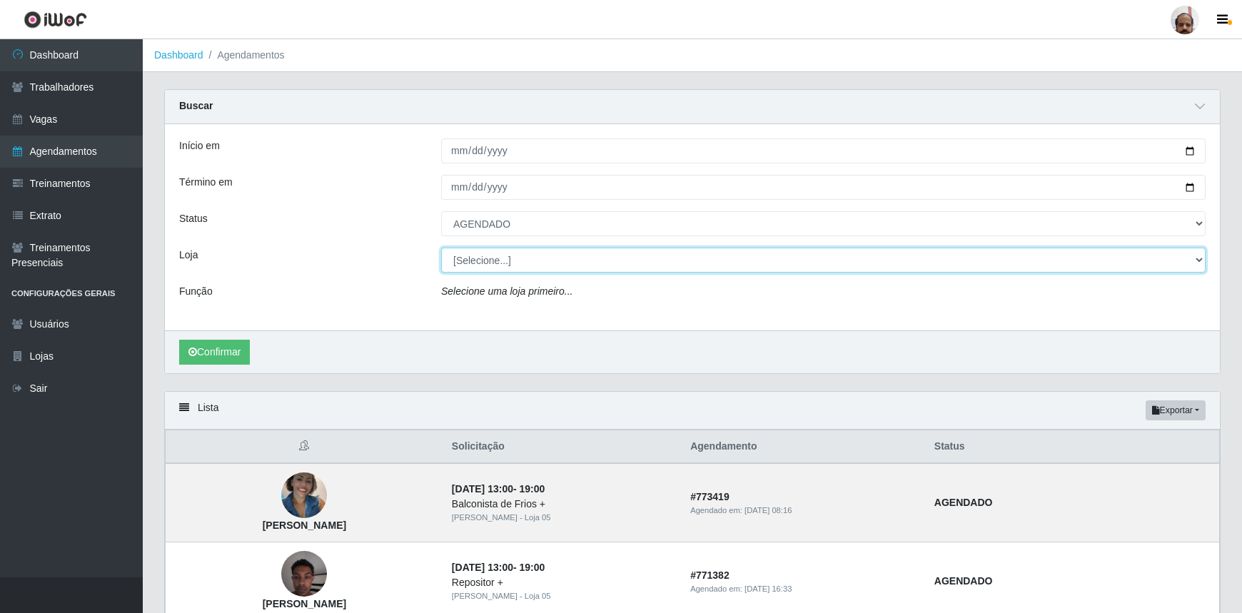
select select "252"
click at [441, 248] on select "[Selecione...] Mar Vermelho - Loja 05" at bounding box center [823, 260] width 765 height 25
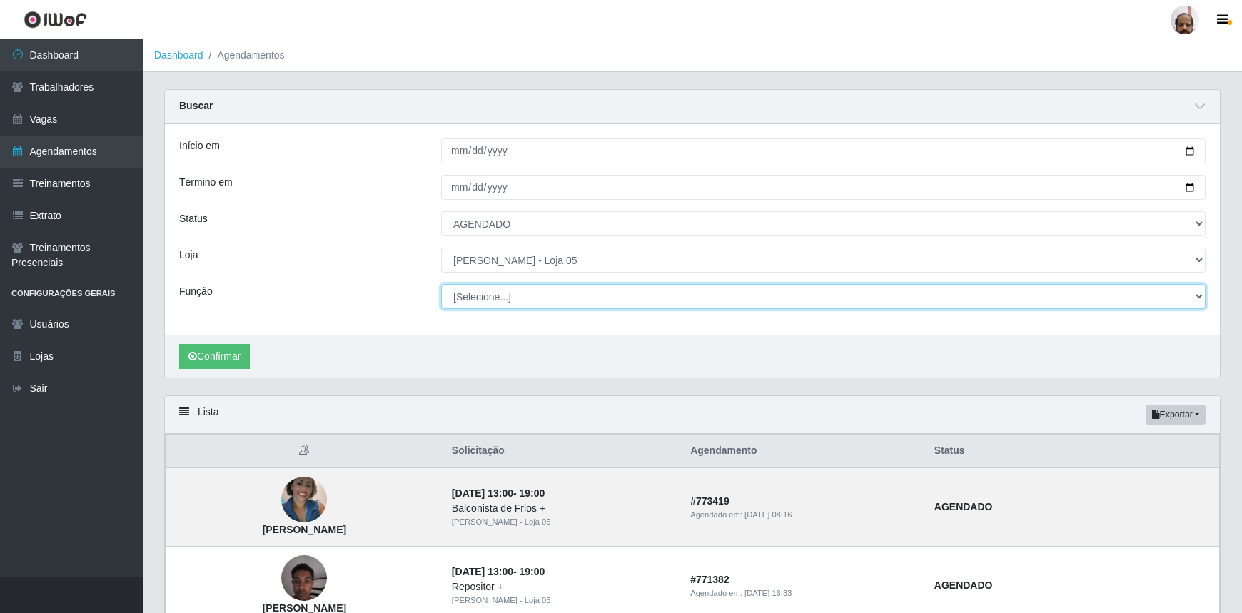
click at [1195, 297] on select "[Selecione...] ASG ASG + ASG ++ Auxiliar de Depósito Auxiliar de Depósito + Aux…" at bounding box center [823, 296] width 765 height 25
click at [441, 284] on select "[Selecione...] ASG ASG + ASG ++ Auxiliar de Depósito Auxiliar de Depósito + Aux…" at bounding box center [823, 296] width 765 height 25
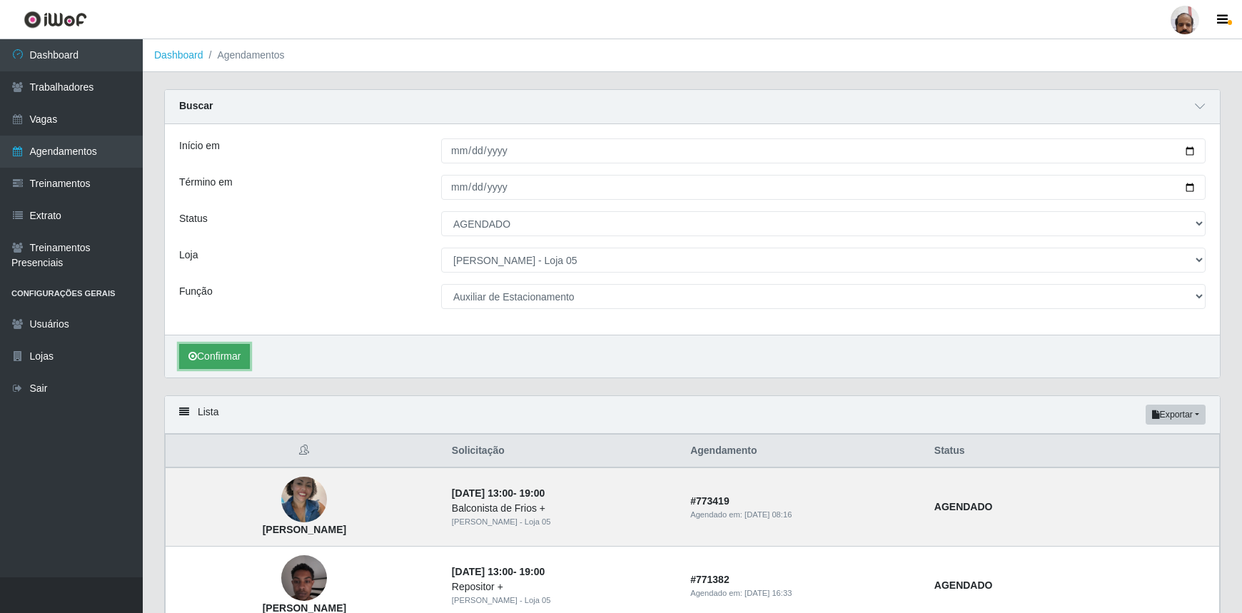
click at [243, 363] on button "Confirmar" at bounding box center [214, 356] width 71 height 25
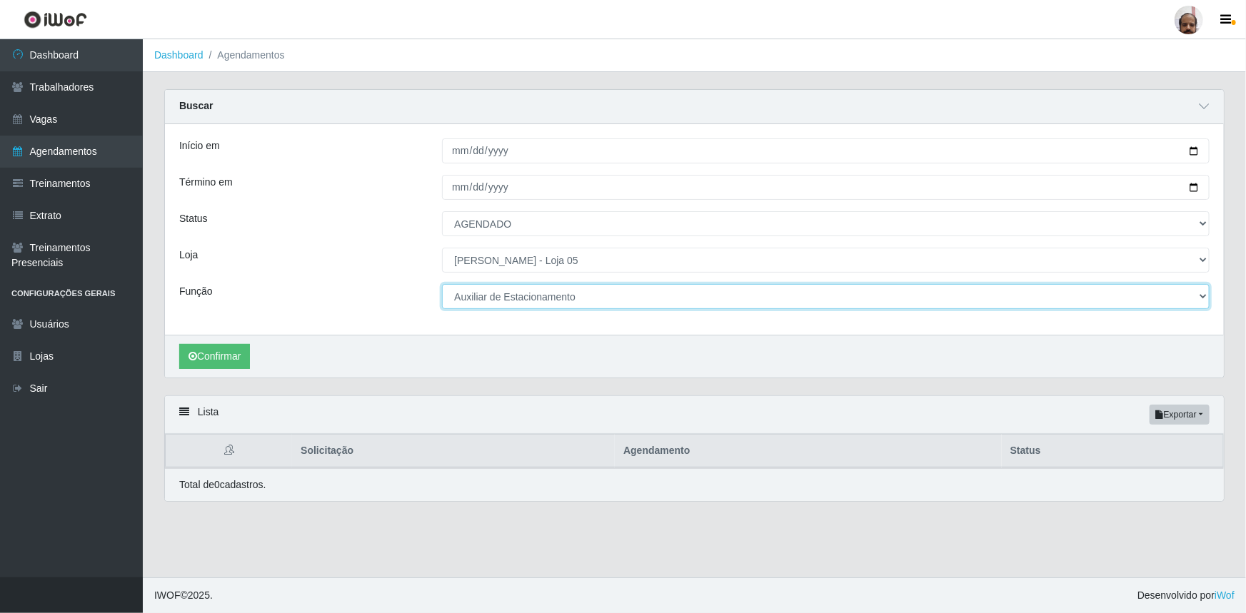
drag, startPoint x: 1197, startPoint y: 296, endPoint x: 1171, endPoint y: 298, distance: 26.5
click at [1197, 296] on select "[Selecione...] ASG ASG + ASG ++ Auxiliar de Depósito Auxiliar de Depósito + Aux…" at bounding box center [826, 296] width 768 height 25
select select "104"
click at [442, 284] on select "[Selecione...] ASG ASG + ASG ++ Auxiliar de Depósito Auxiliar de Depósito + Aux…" at bounding box center [826, 296] width 768 height 25
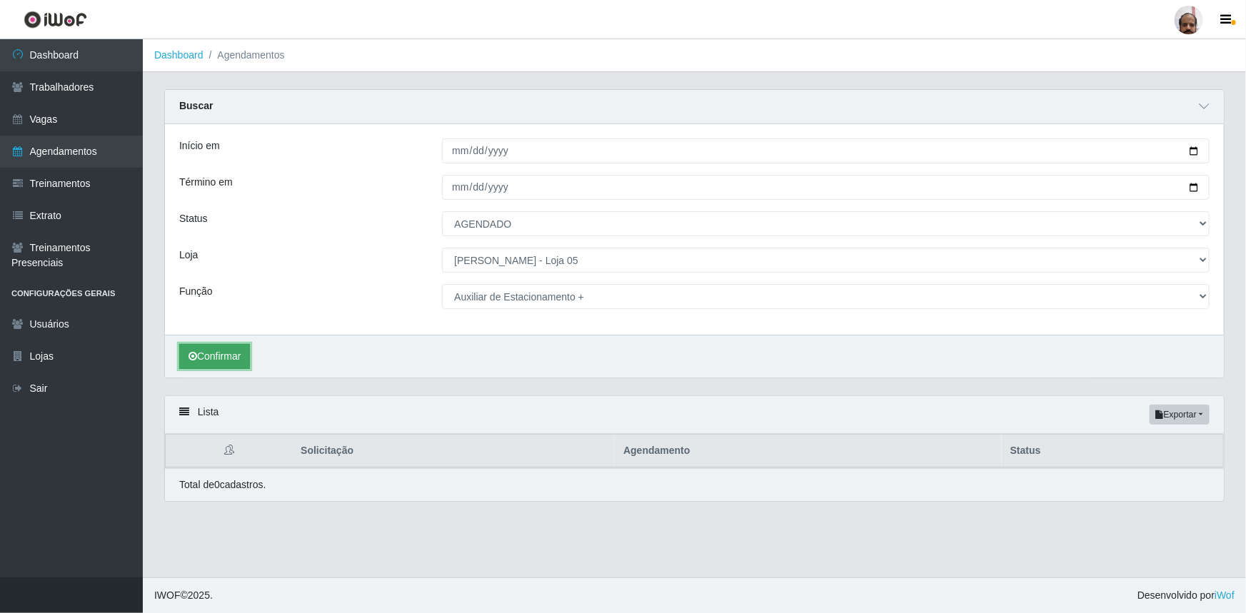
click at [242, 361] on button "Confirmar" at bounding box center [214, 356] width 71 height 25
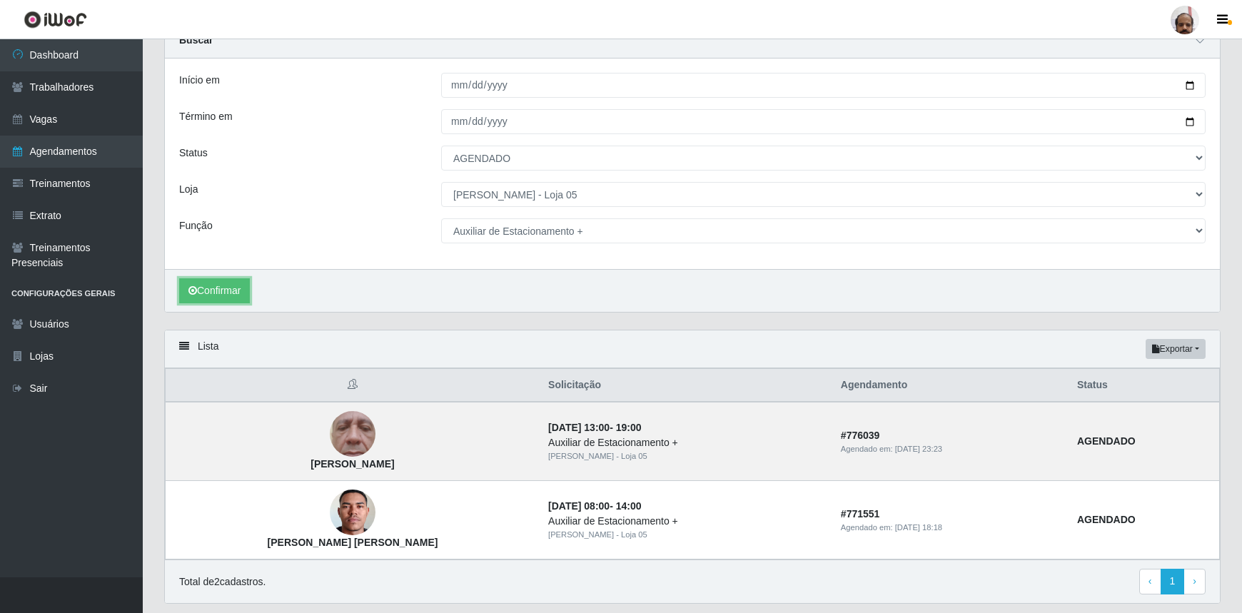
scroll to position [43, 0]
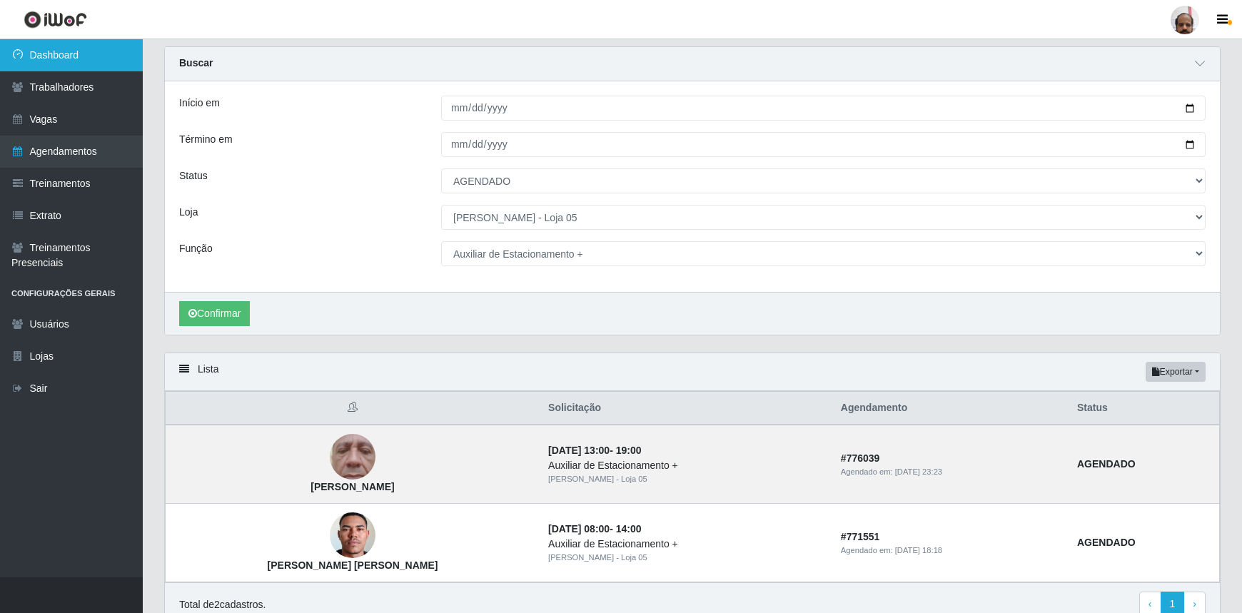
click at [81, 60] on link "Dashboard" at bounding box center [71, 55] width 143 height 32
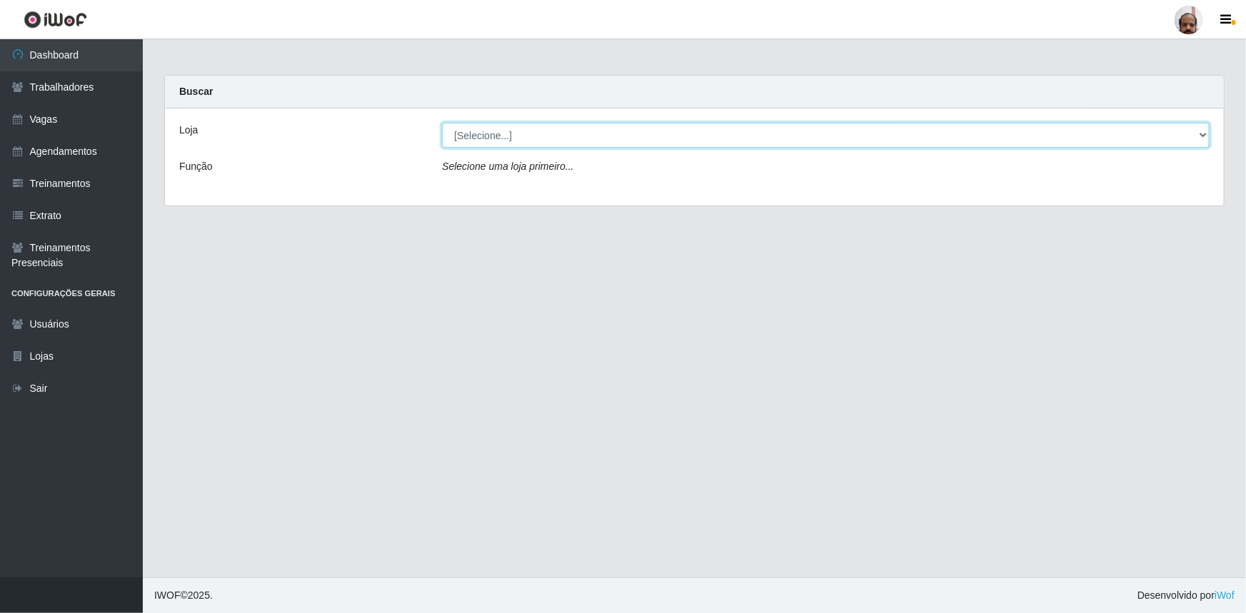
drag, startPoint x: 1202, startPoint y: 137, endPoint x: 1182, endPoint y: 143, distance: 20.1
click at [1202, 137] on select "[Selecione...] Mar Vermelho - Loja 05" at bounding box center [826, 135] width 768 height 25
select select "252"
click at [442, 123] on select "[Selecione...] Mar Vermelho - Loja 05" at bounding box center [826, 135] width 768 height 25
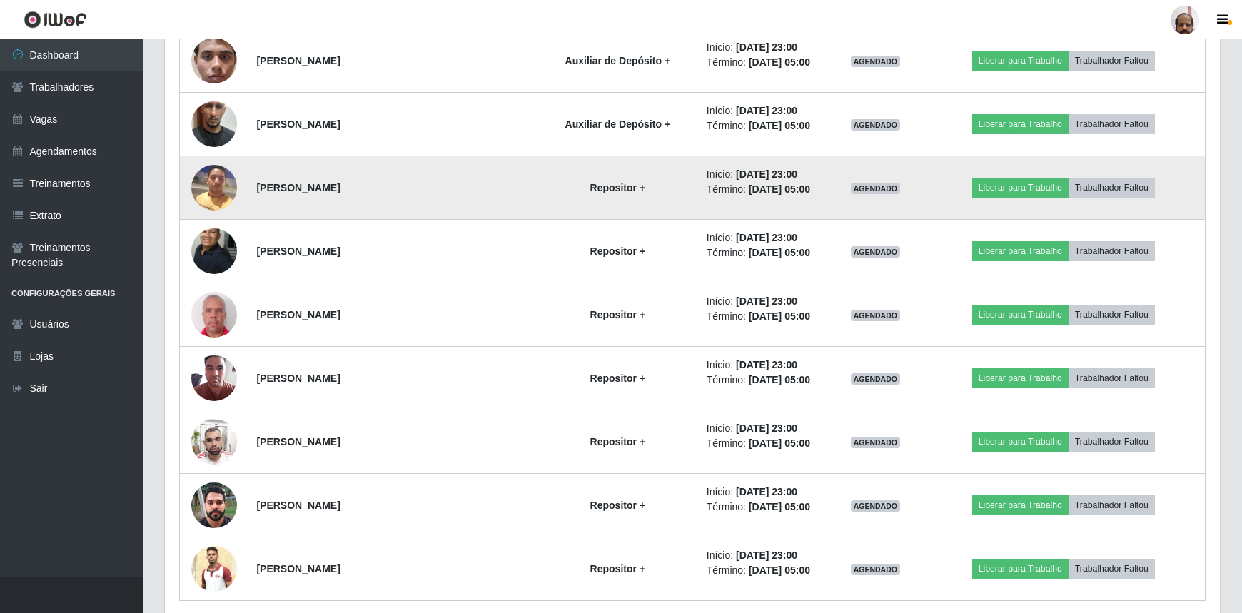
scroll to position [3948, 0]
